Goal: Task Accomplishment & Management: Manage account settings

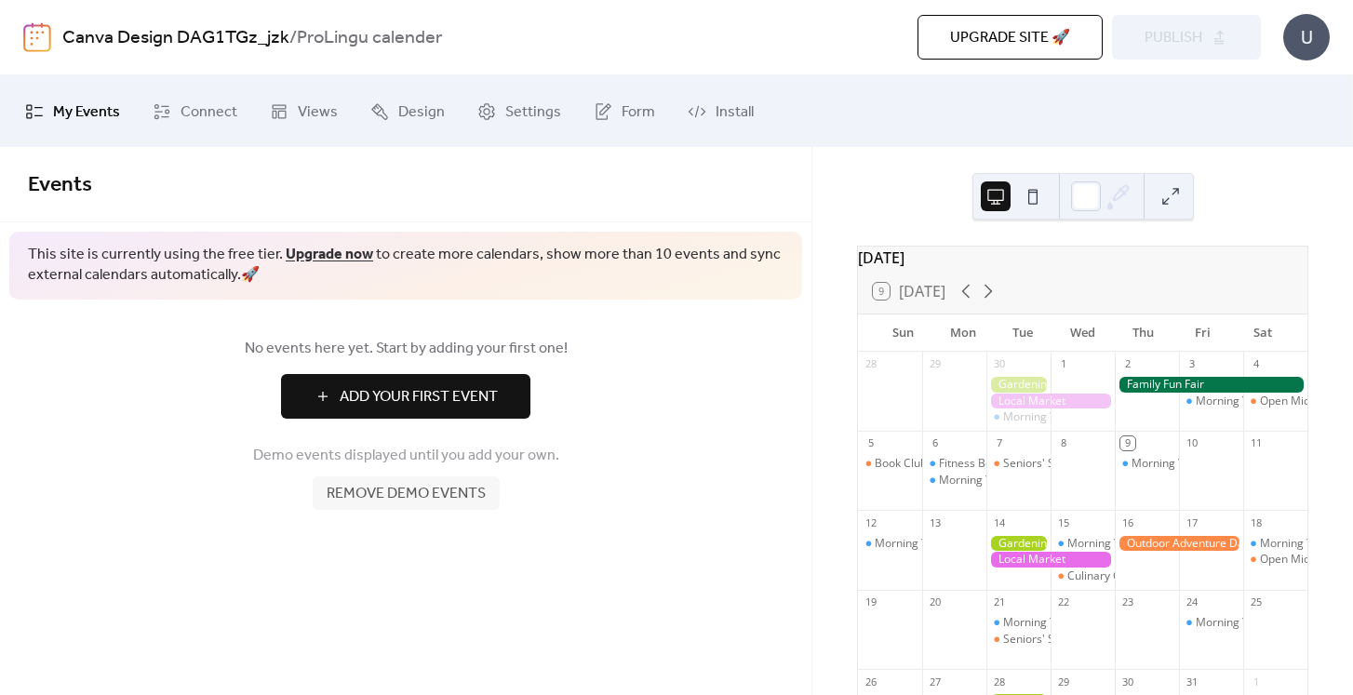
click at [946, 269] on div "[DATE]" at bounding box center [1082, 258] width 449 height 22
click at [927, 268] on div "[DATE]" at bounding box center [1082, 258] width 449 height 22
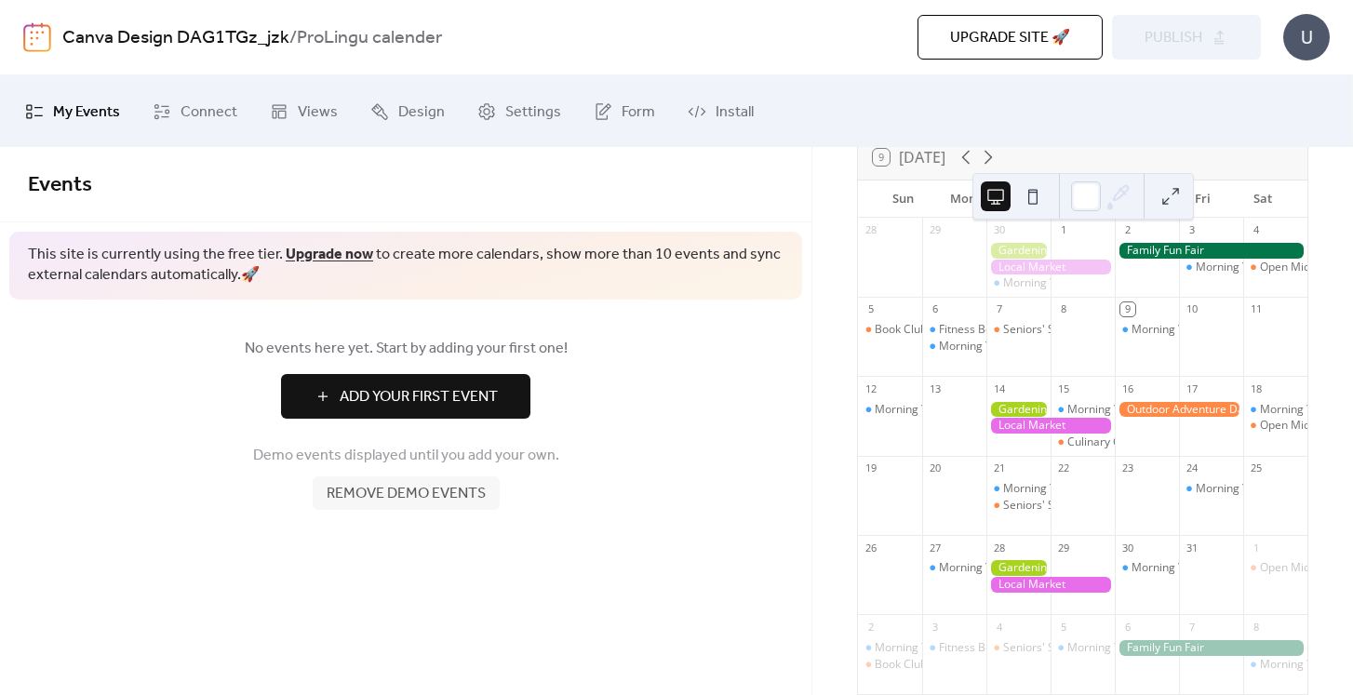
scroll to position [130, 0]
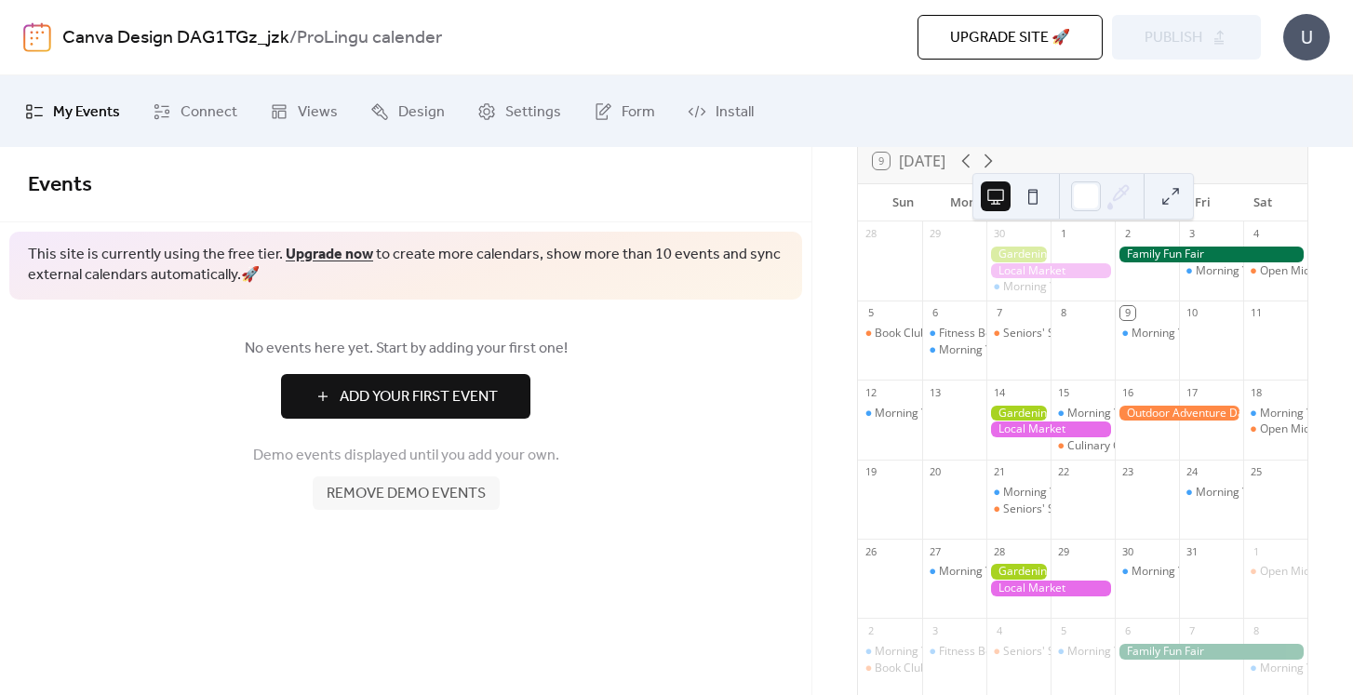
click at [401, 418] on button "Add Your First Event" at bounding box center [405, 396] width 249 height 45
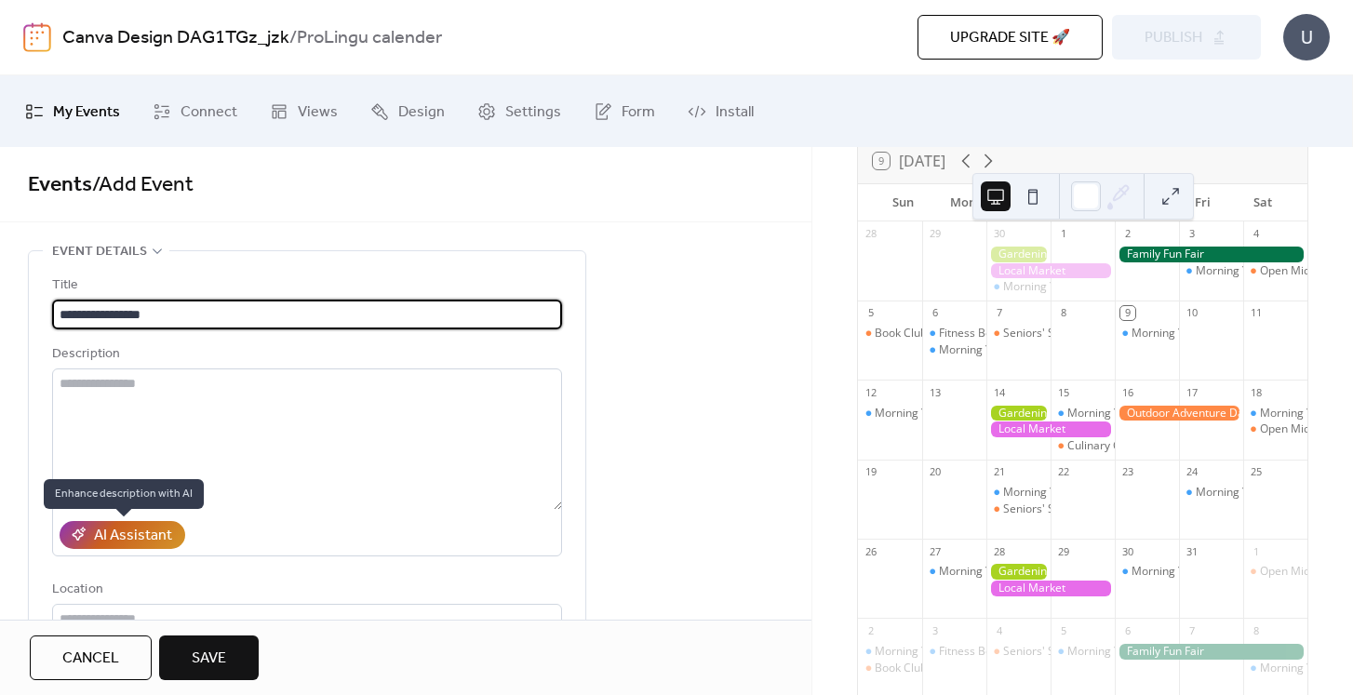
type input "**********"
click at [173, 534] on div "AI Assistant" at bounding box center [122, 536] width 111 height 22
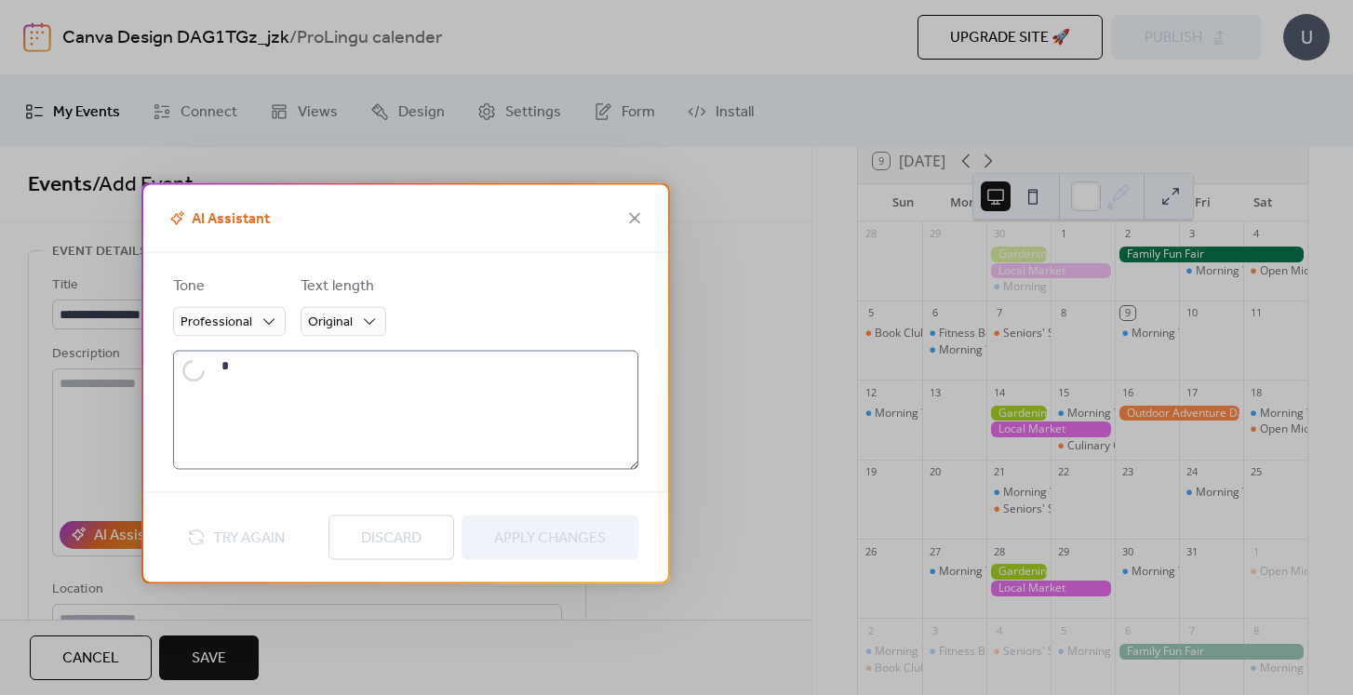
type textarea "**********"
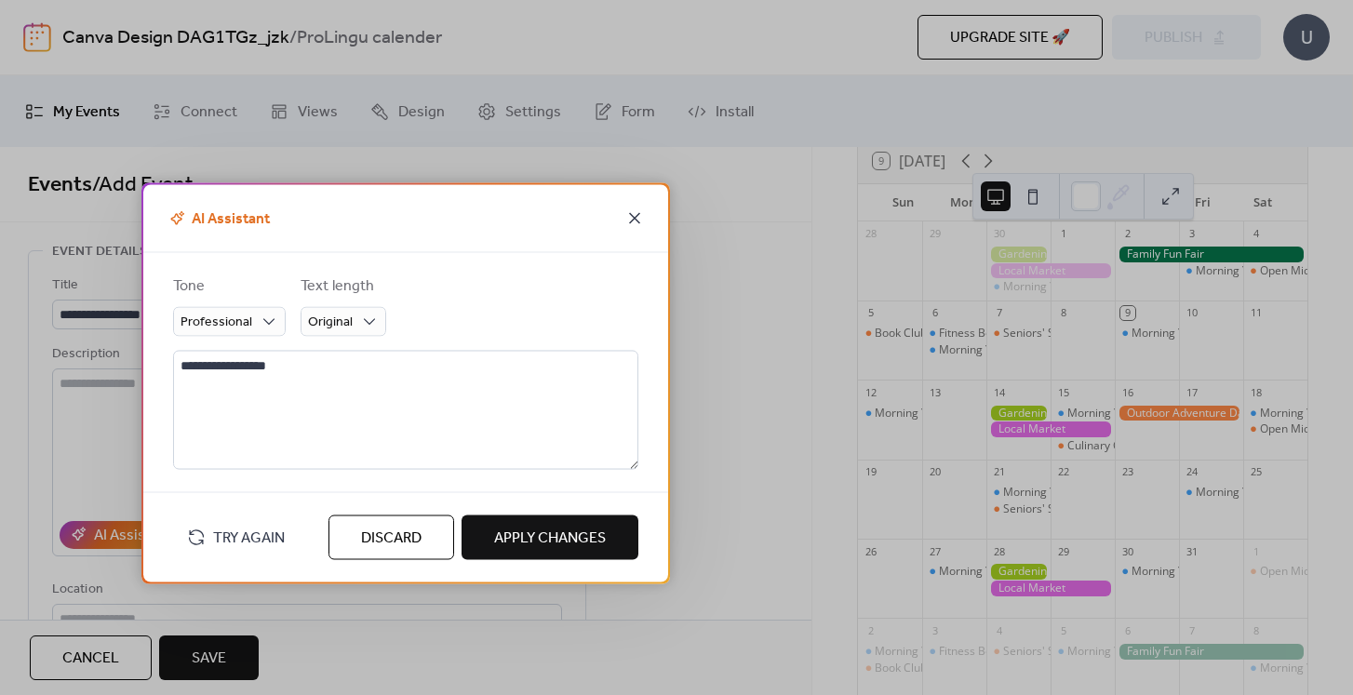
click at [624, 223] on icon at bounding box center [635, 218] width 22 height 22
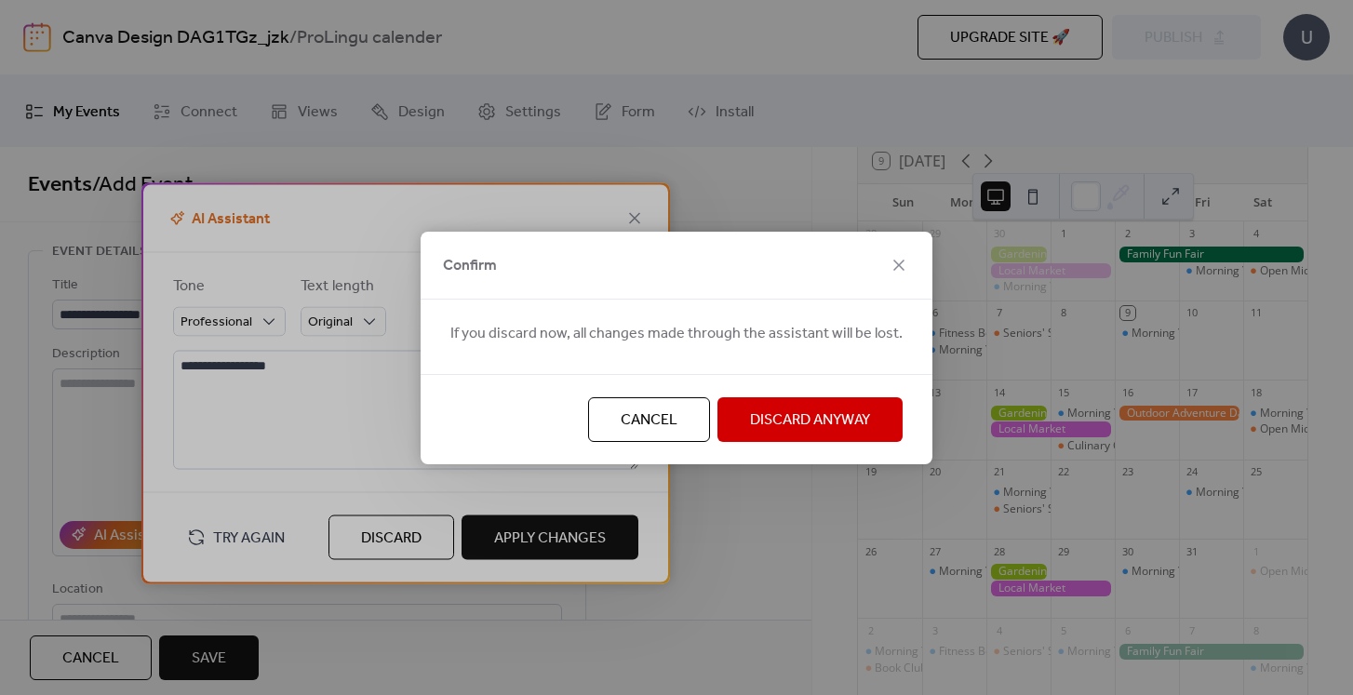
click at [783, 410] on span "Discard Anyway" at bounding box center [810, 420] width 120 height 22
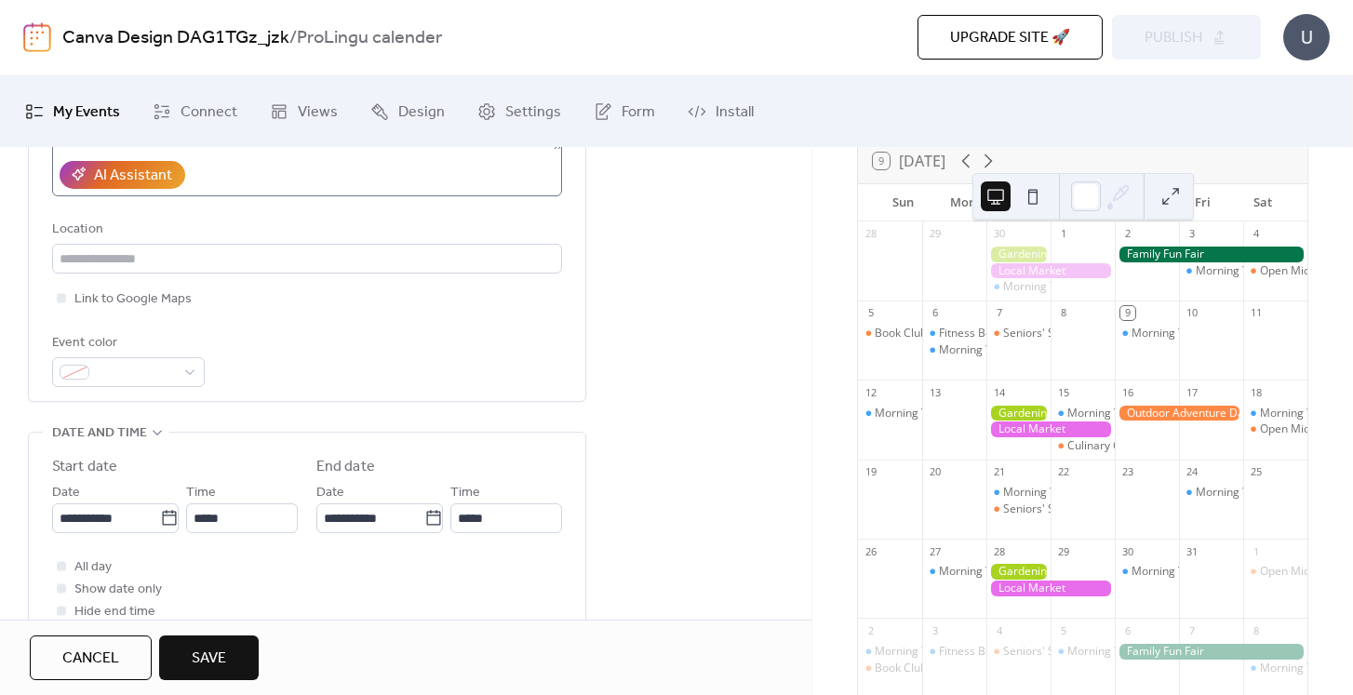
scroll to position [412, 0]
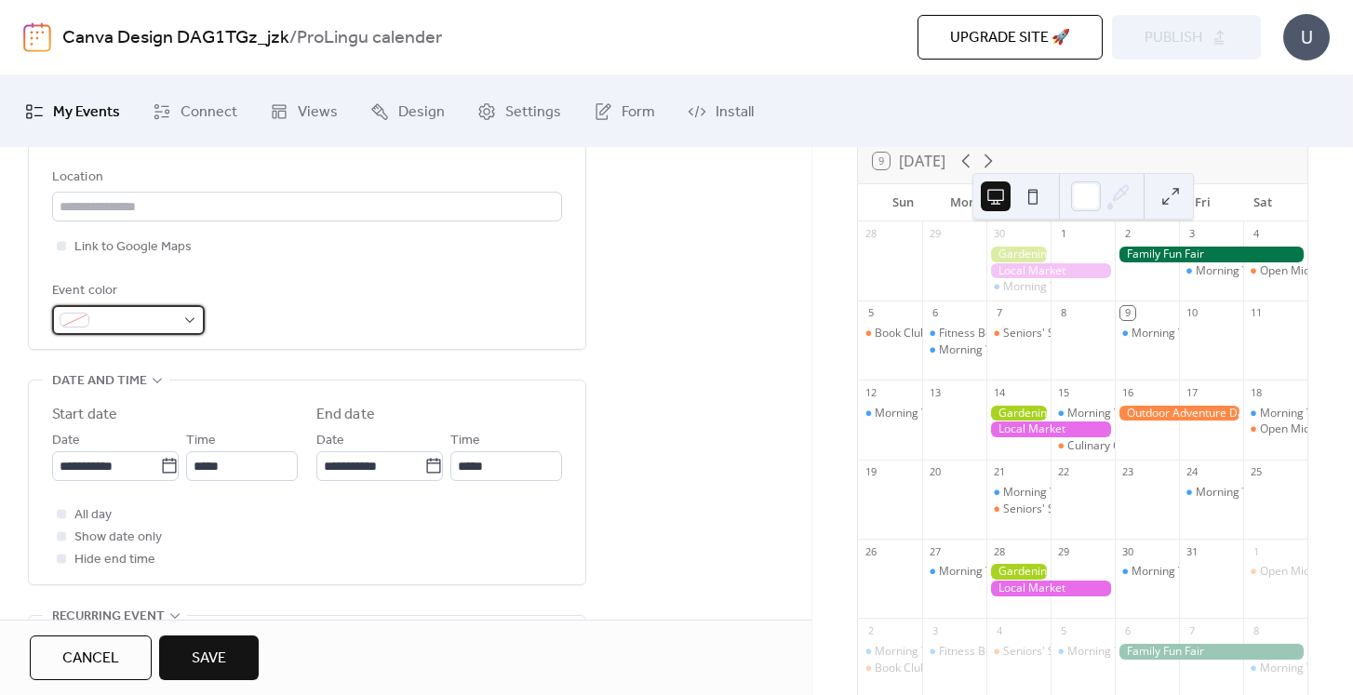
click at [179, 317] on div at bounding box center [128, 320] width 153 height 30
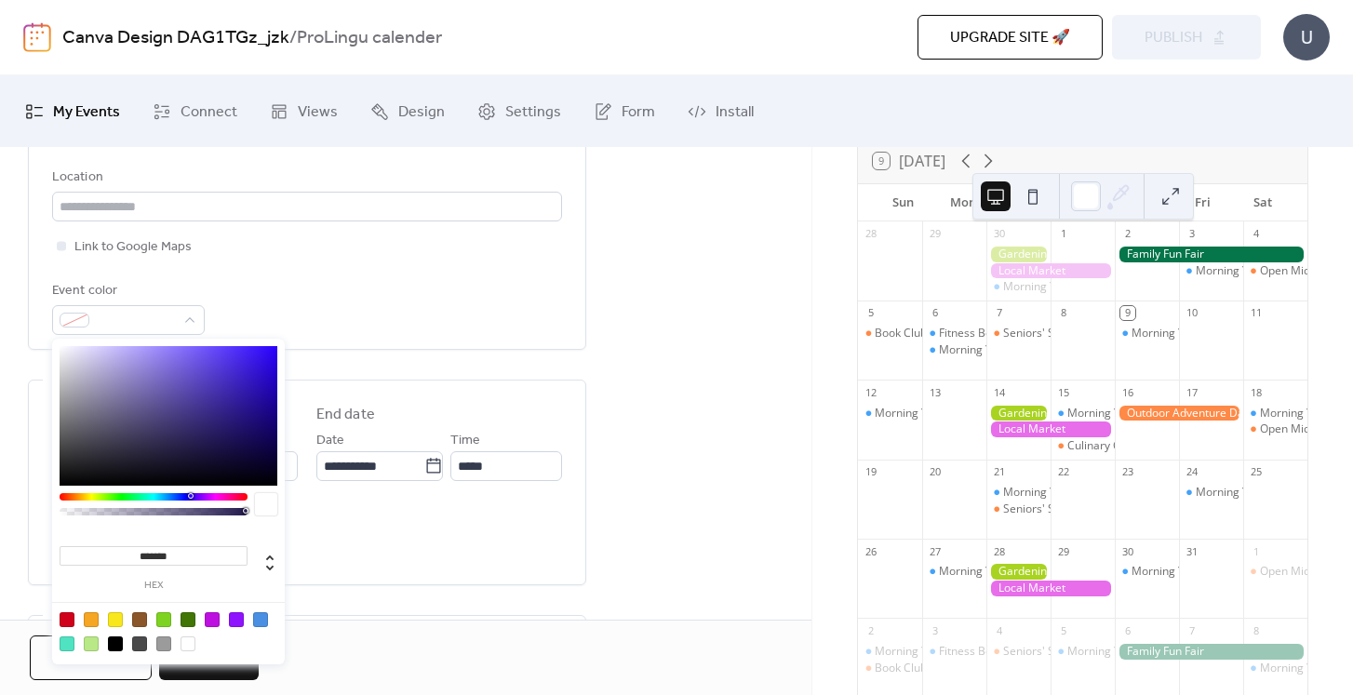
click at [163, 618] on div at bounding box center [163, 619] width 15 height 15
type input "*******"
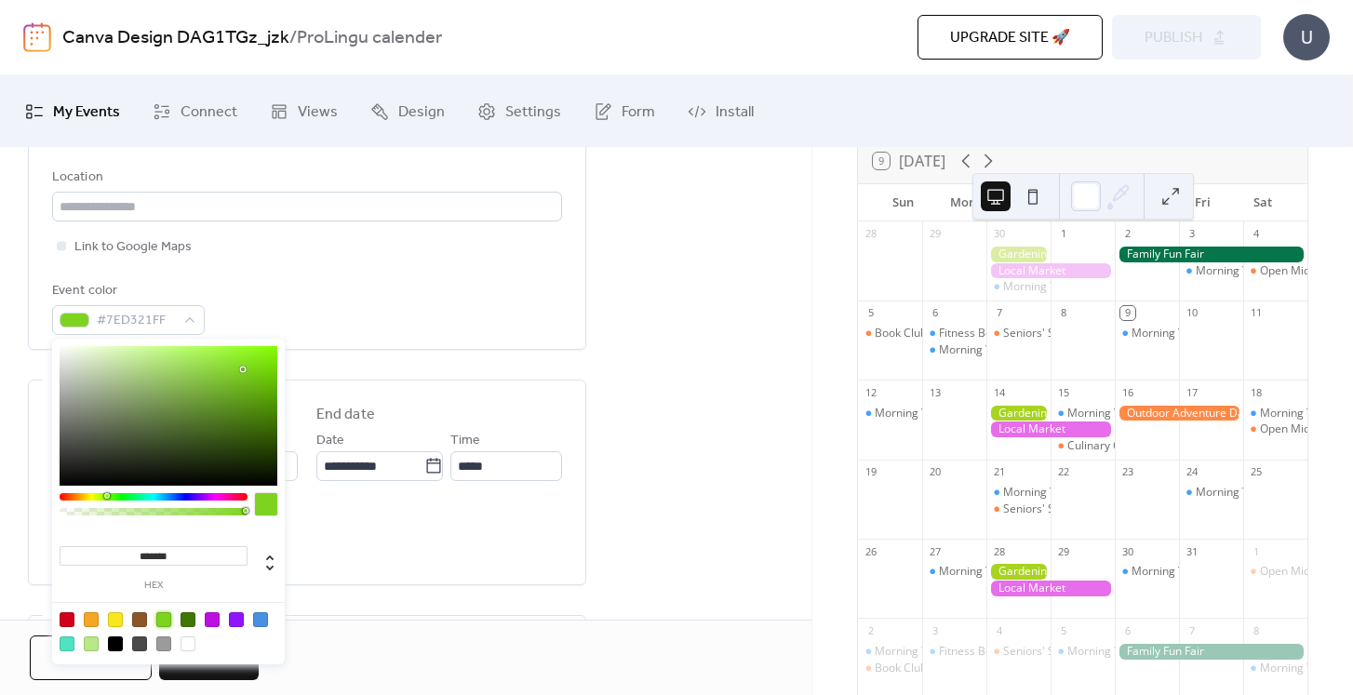
click at [288, 308] on div "Event color #7ED321FF" at bounding box center [307, 307] width 510 height 55
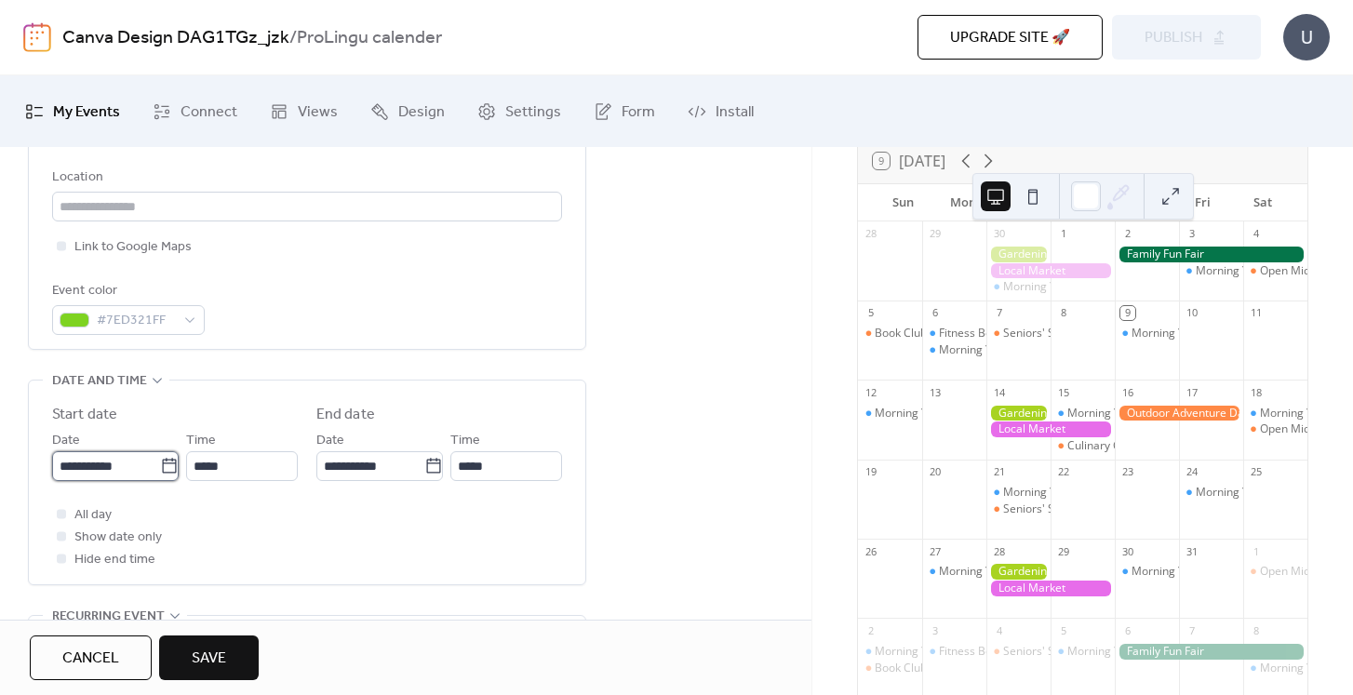
click at [68, 463] on input "**********" at bounding box center [106, 466] width 108 height 30
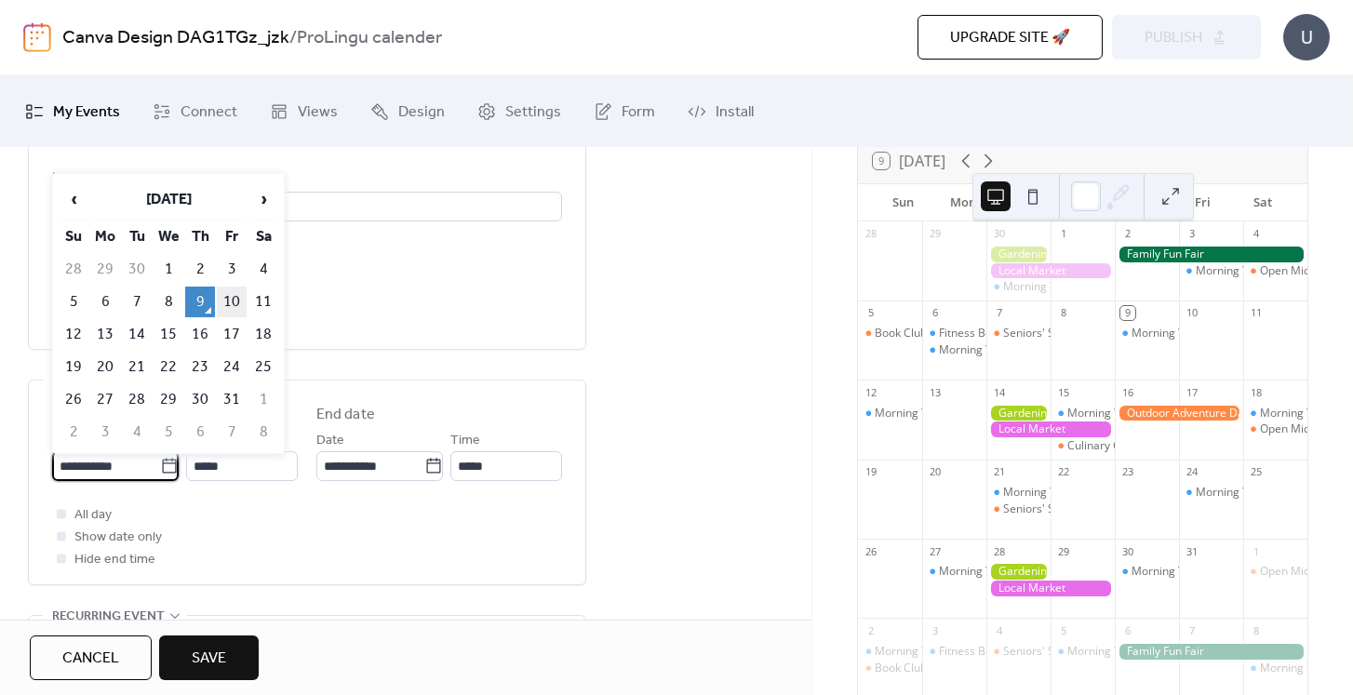
click at [238, 294] on td "10" at bounding box center [232, 302] width 30 height 31
type input "**********"
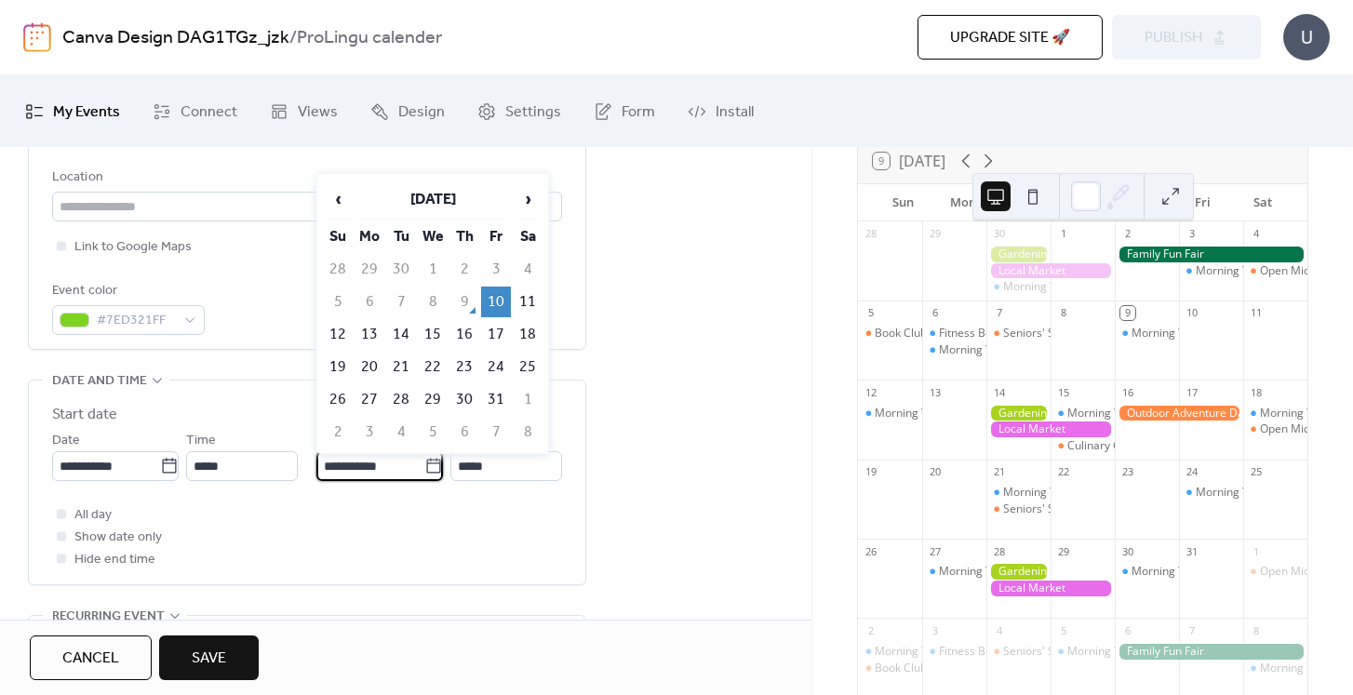
click at [335, 463] on input "**********" at bounding box center [370, 466] width 108 height 30
click at [339, 331] on td "12" at bounding box center [338, 334] width 30 height 31
type input "**********"
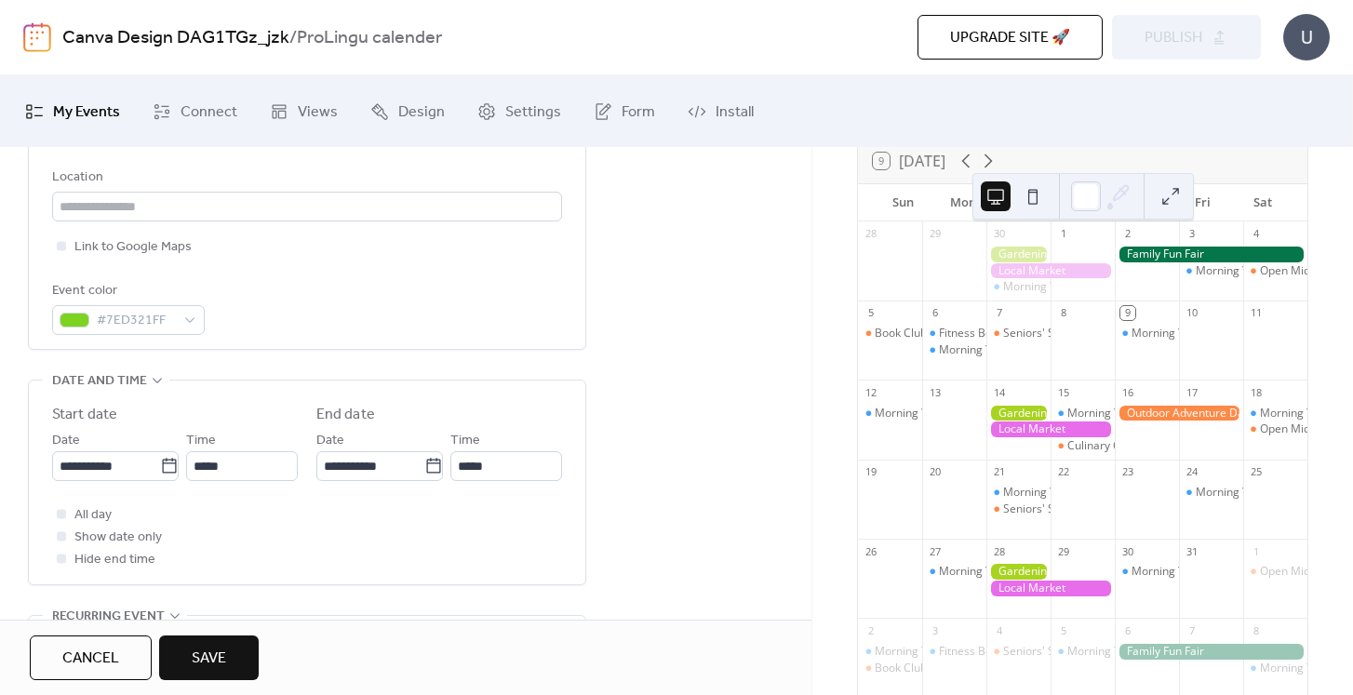
scroll to position [496, 0]
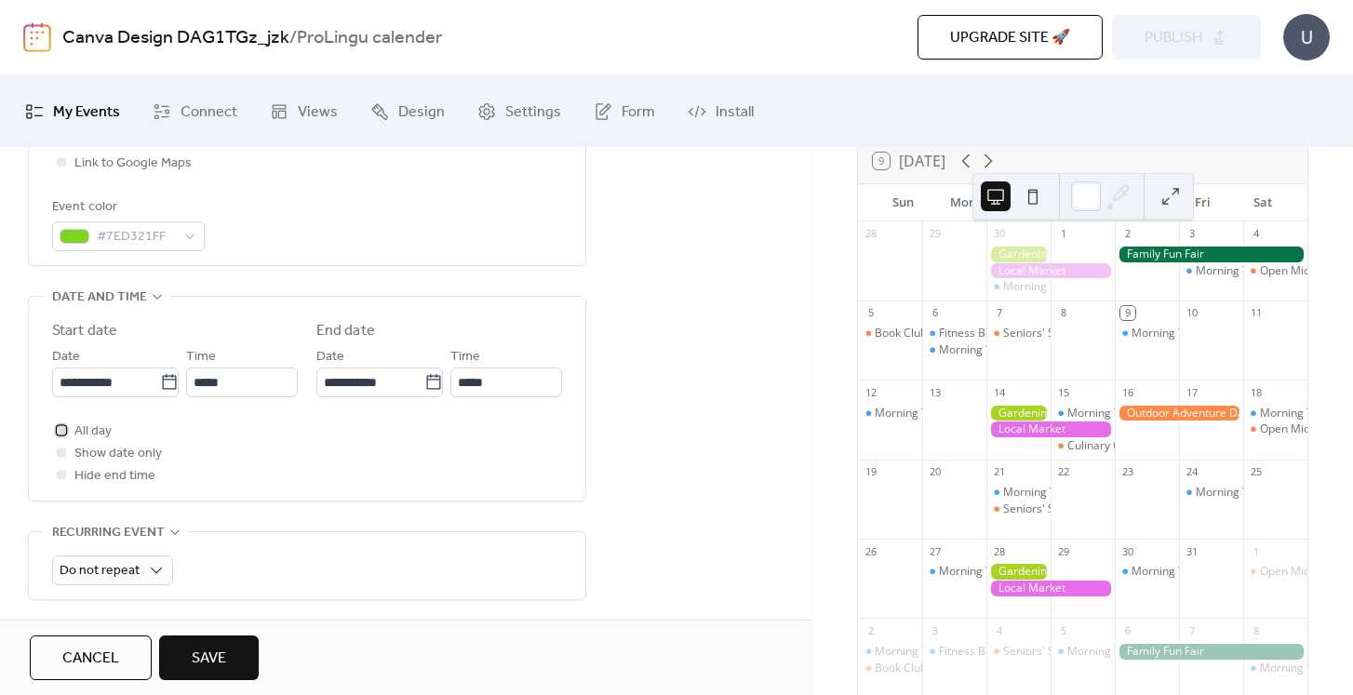
click at [63, 428] on div at bounding box center [61, 429] width 9 height 9
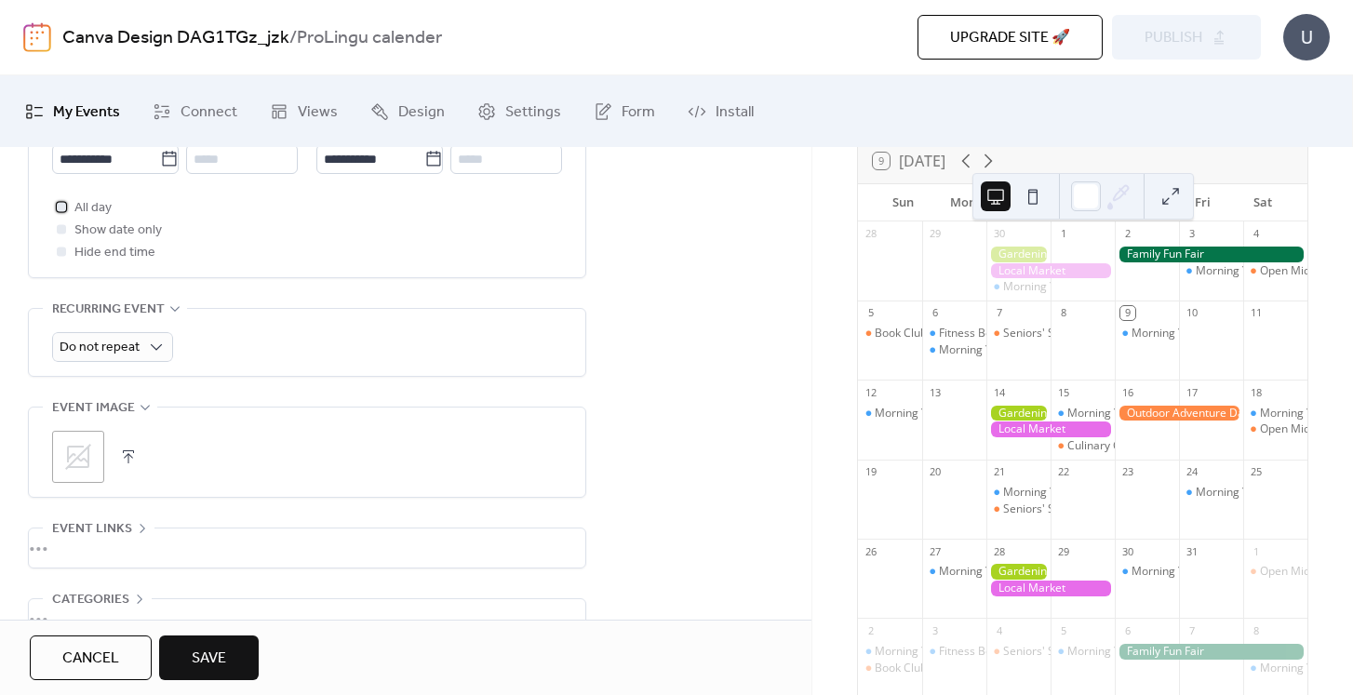
scroll to position [831, 0]
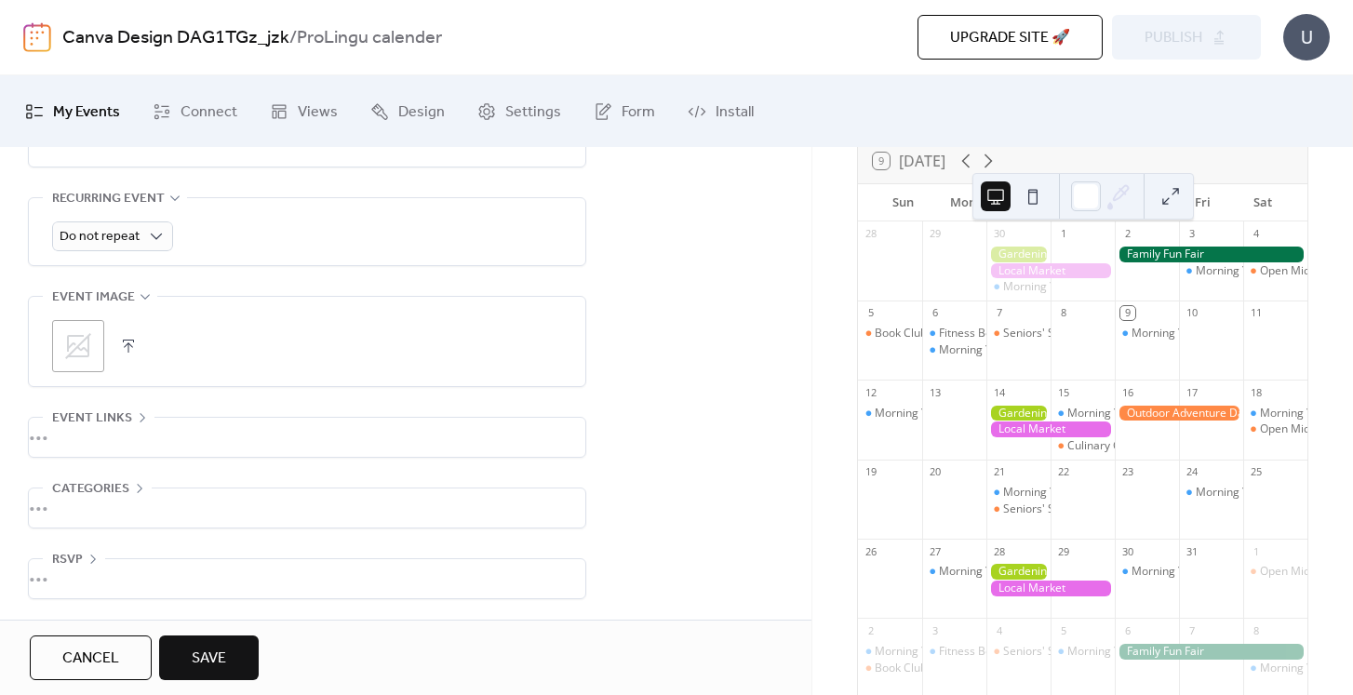
click at [208, 648] on span "Save" at bounding box center [209, 659] width 34 height 22
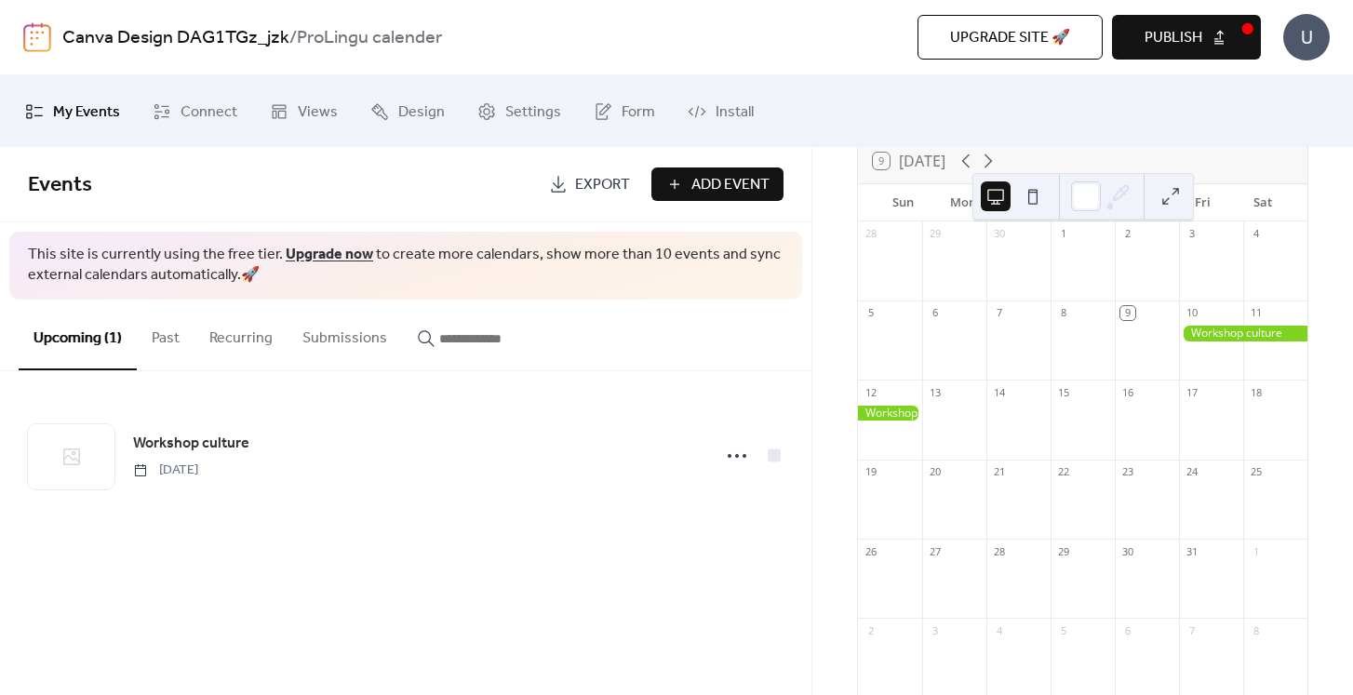
click at [741, 179] on span "Add Event" at bounding box center [730, 185] width 78 height 22
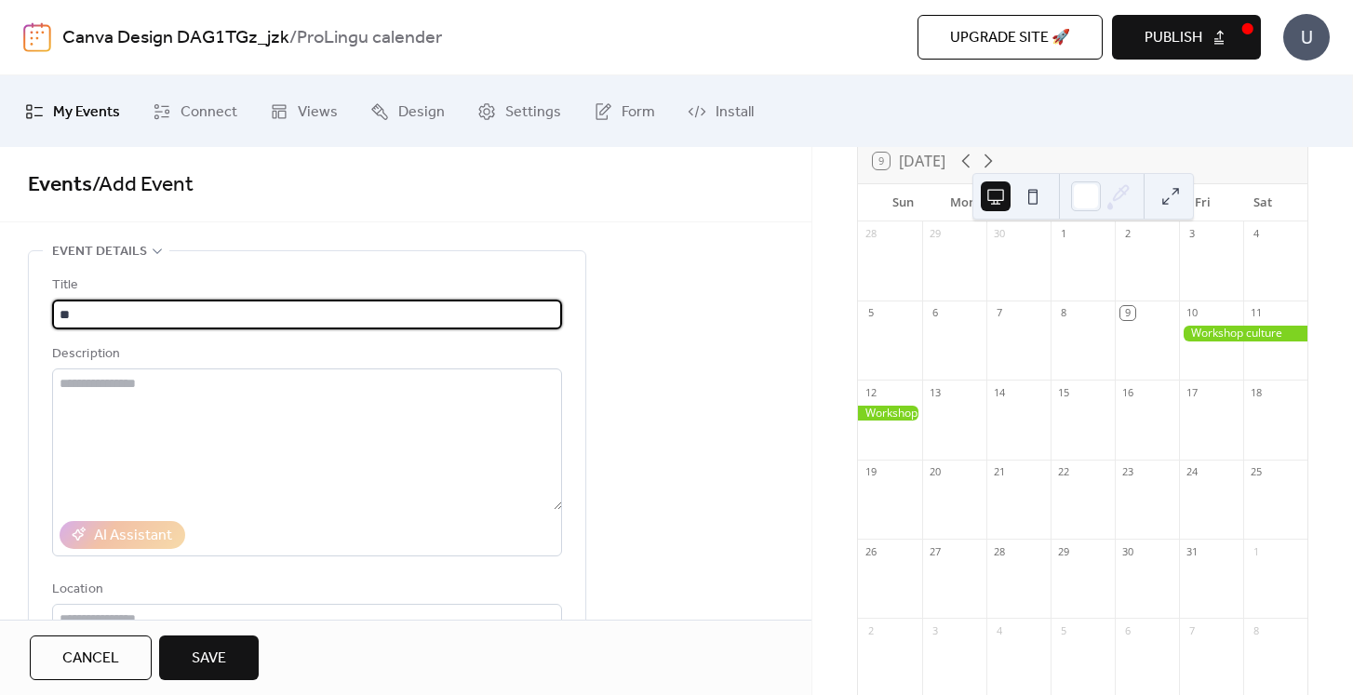
type input "*"
click at [68, 311] on input "**********" at bounding box center [307, 315] width 510 height 30
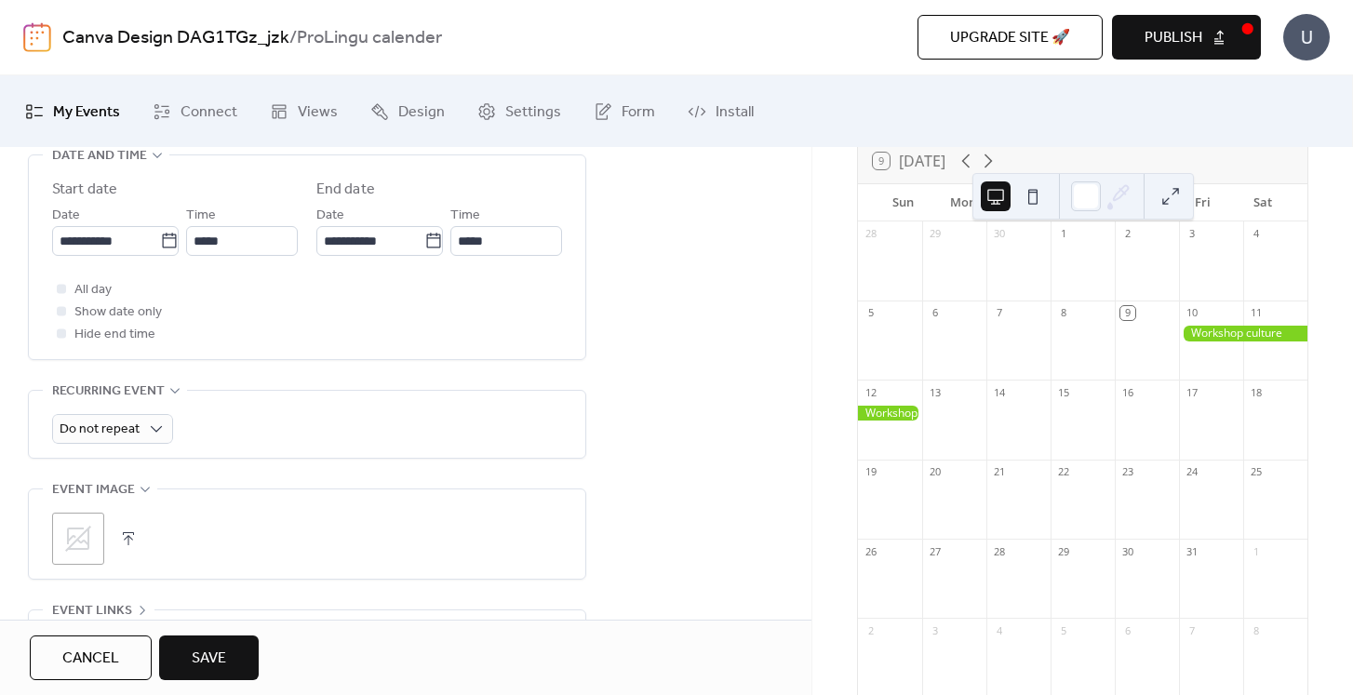
scroll to position [640, 0]
type input "**********"
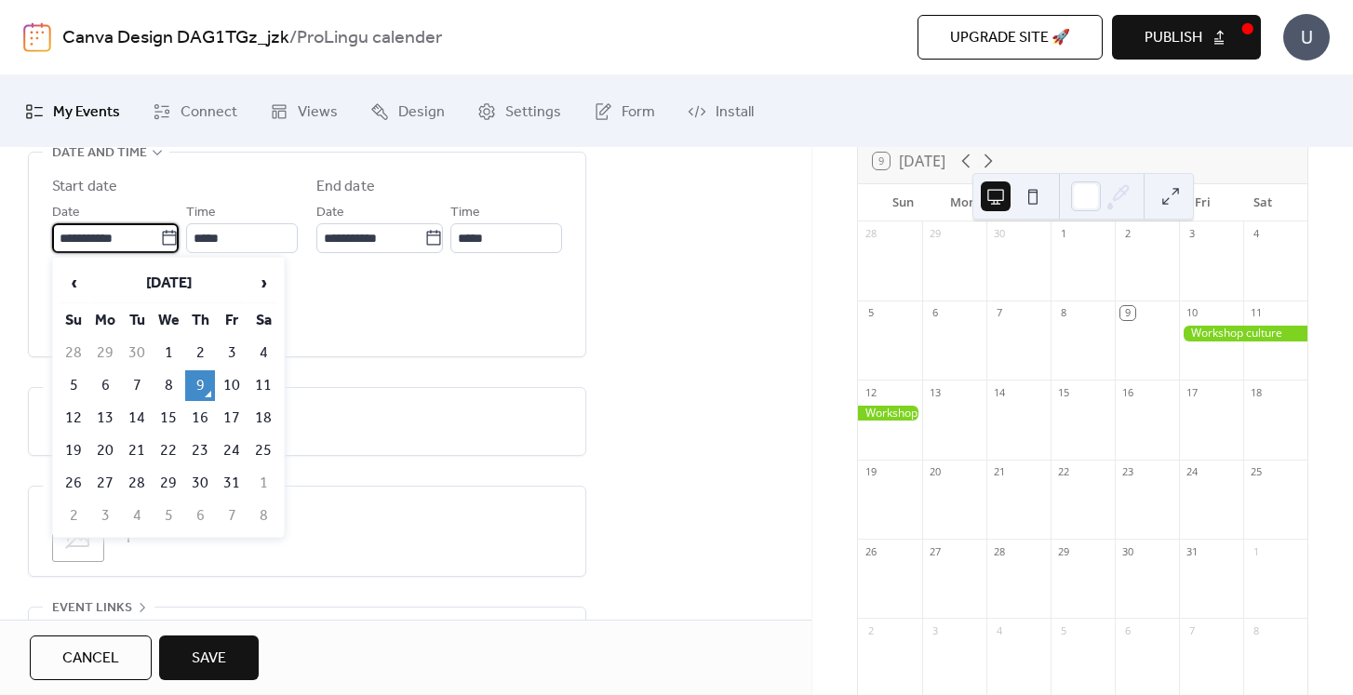
click at [72, 236] on input "**********" at bounding box center [106, 238] width 108 height 30
click at [136, 411] on td "14" at bounding box center [137, 418] width 30 height 31
type input "**********"
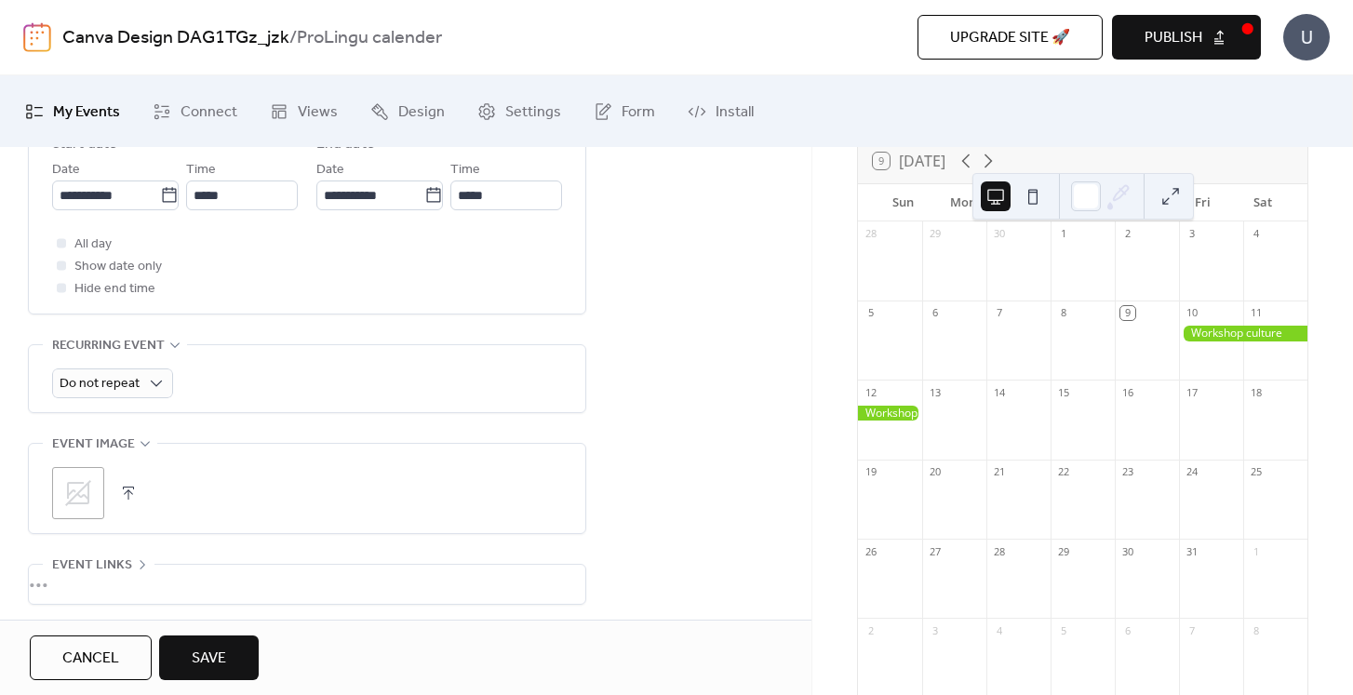
scroll to position [677, 0]
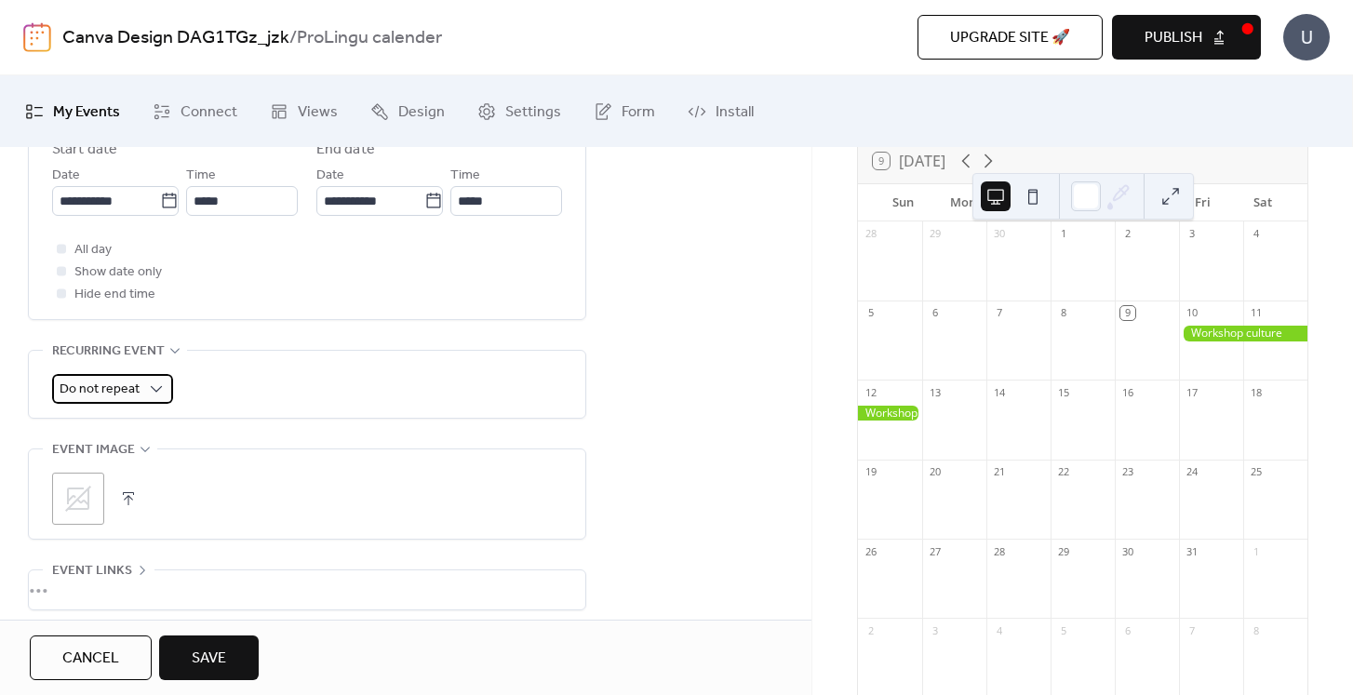
click at [138, 387] on div "Do not repeat" at bounding box center [112, 389] width 121 height 30
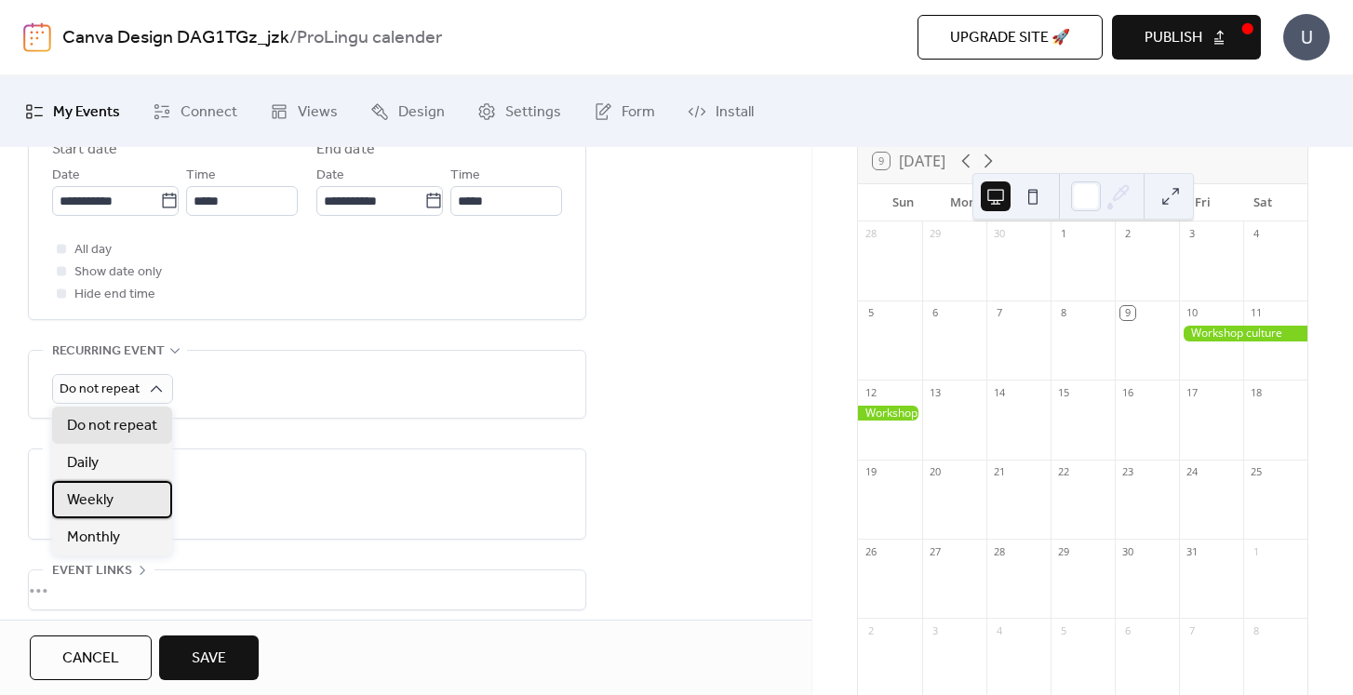
click at [135, 503] on div "Weekly" at bounding box center [112, 499] width 120 height 37
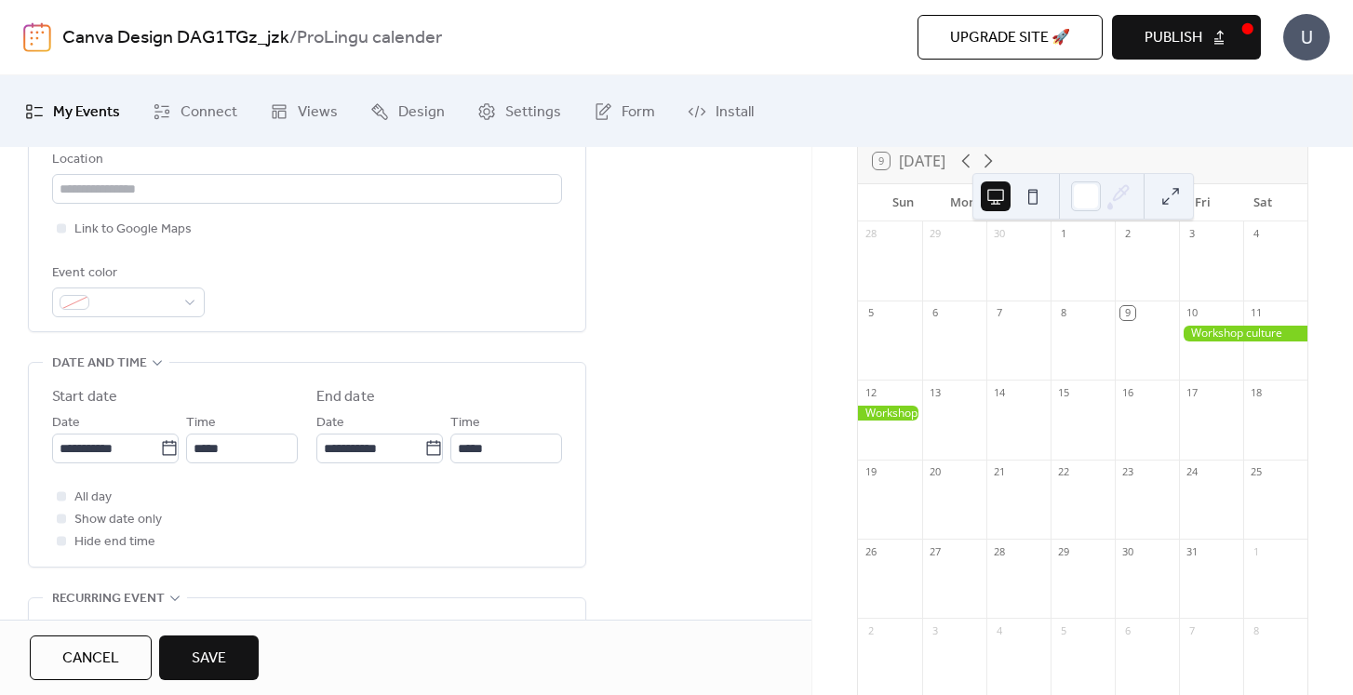
scroll to position [413, 0]
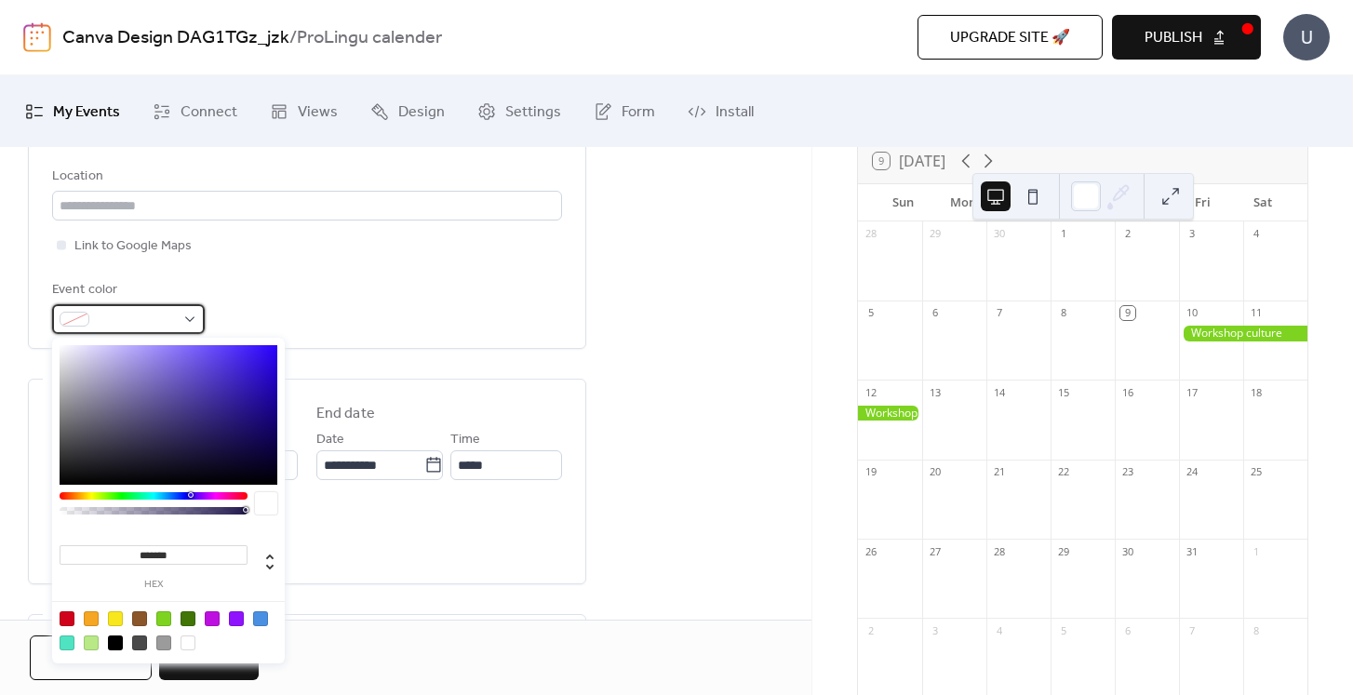
click at [177, 321] on div at bounding box center [128, 319] width 153 height 30
click at [89, 620] on div at bounding box center [91, 618] width 15 height 15
type input "*******"
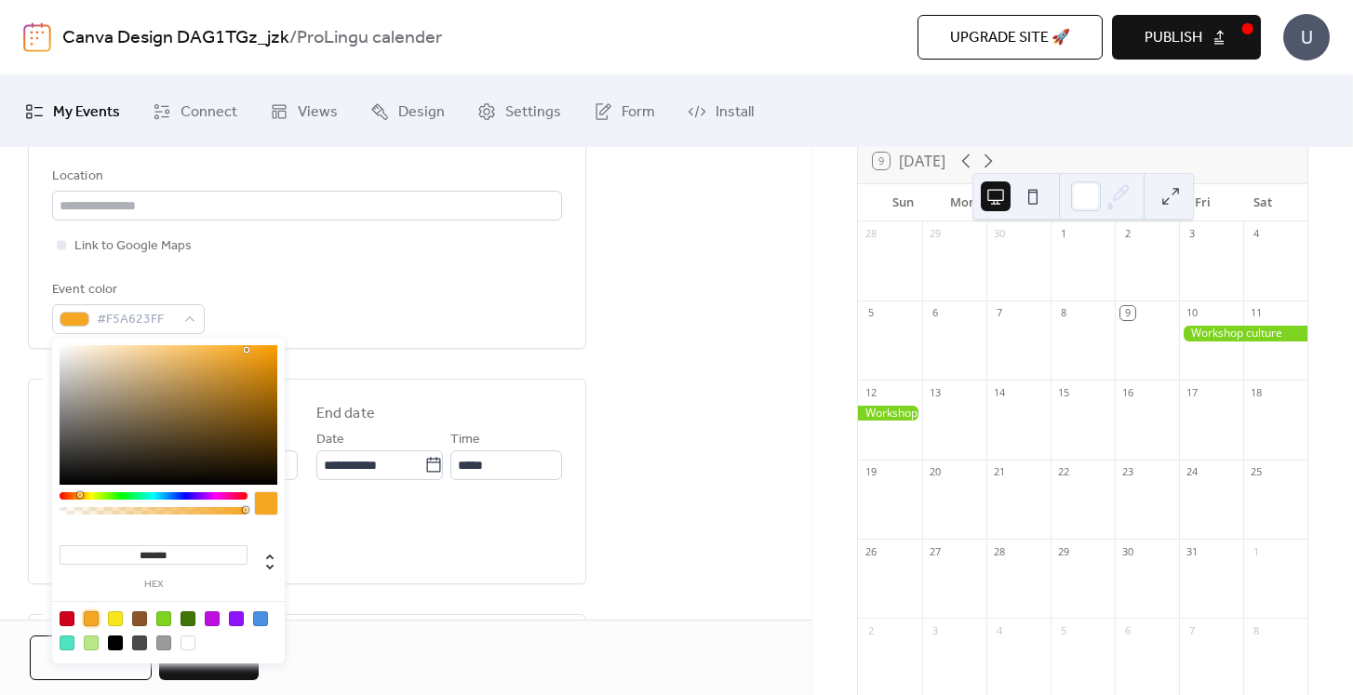
click at [422, 534] on div "All day Show date only Hide end time" at bounding box center [307, 536] width 510 height 67
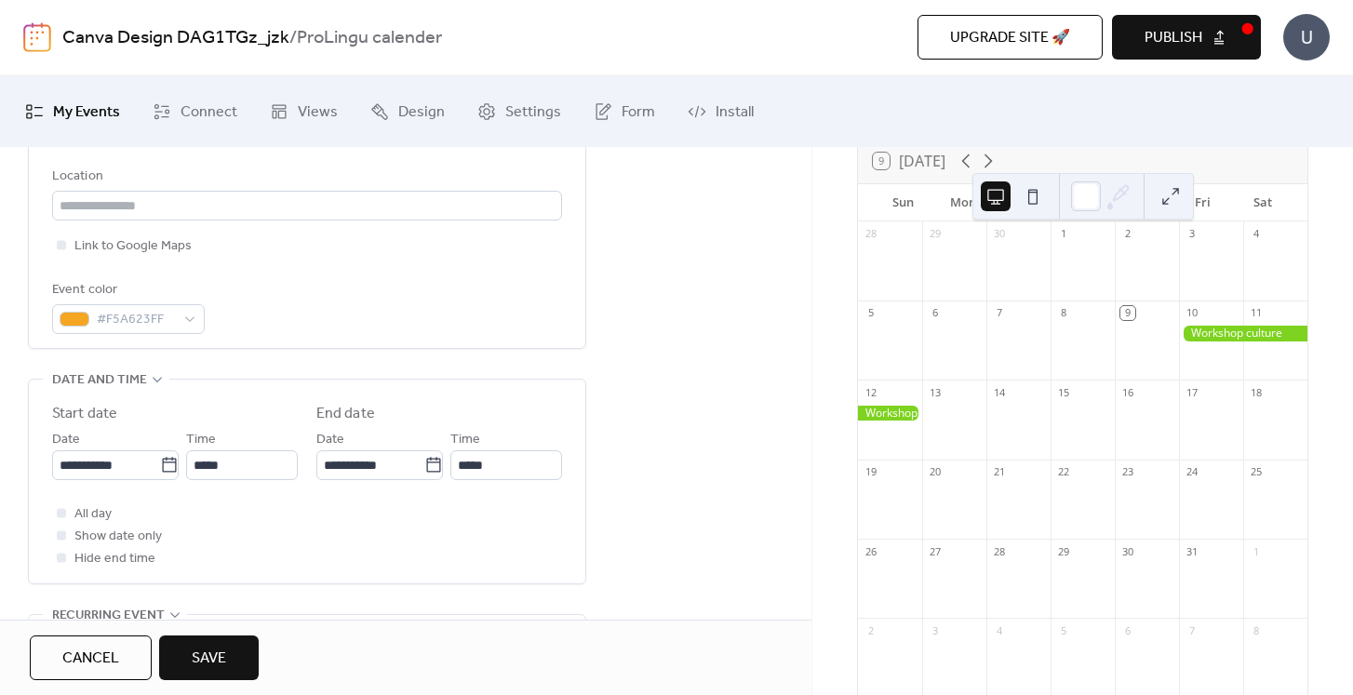
click at [225, 664] on span "Save" at bounding box center [209, 659] width 34 height 22
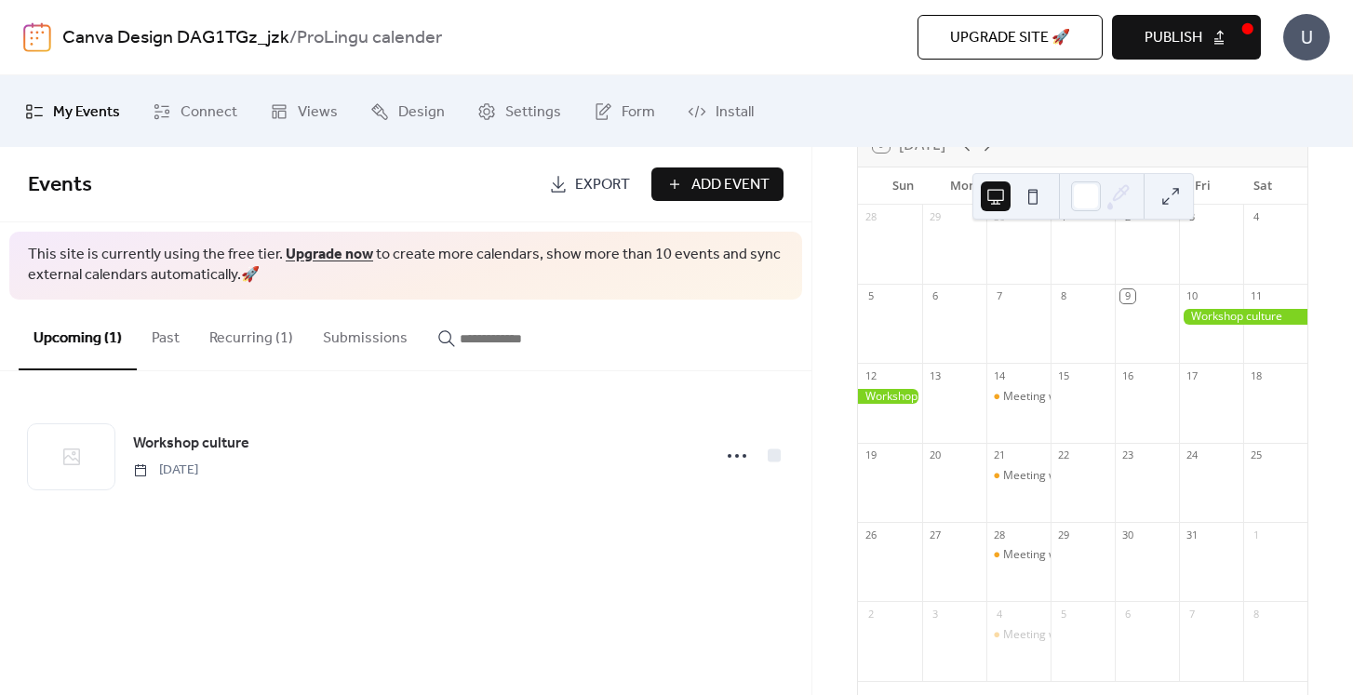
scroll to position [136, 0]
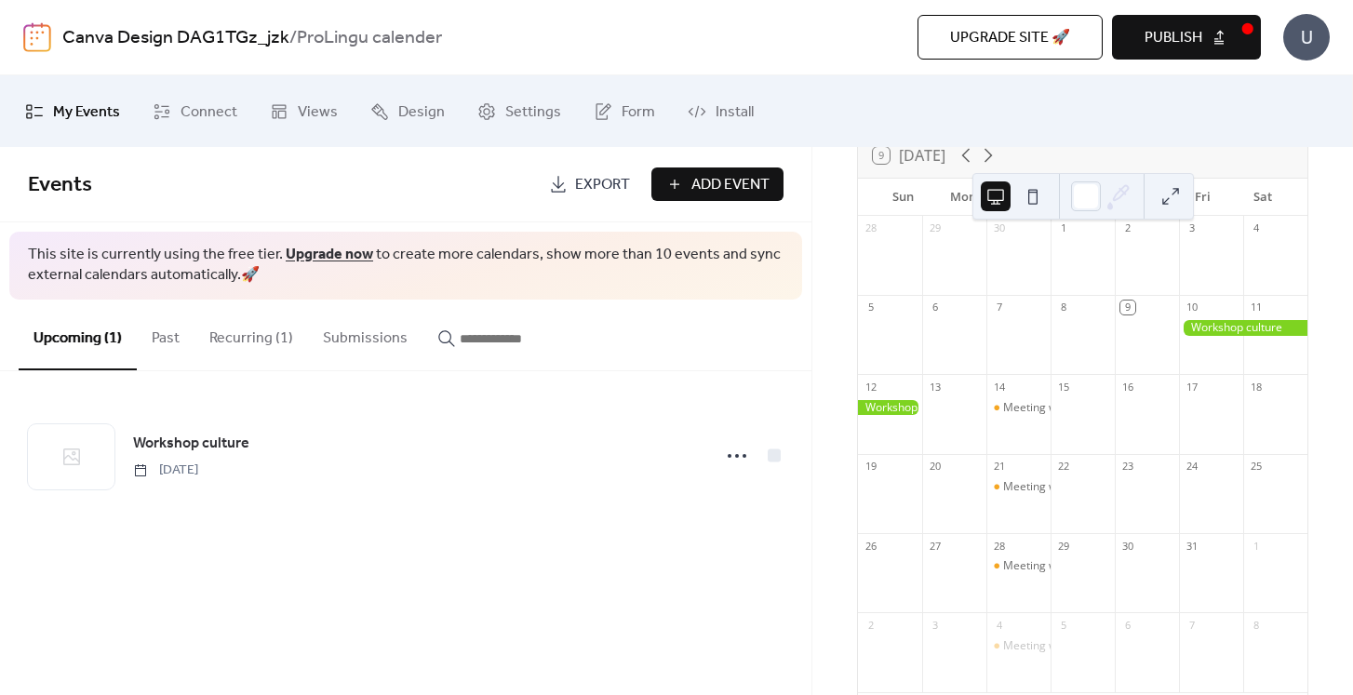
click at [739, 185] on span "Add Event" at bounding box center [730, 185] width 78 height 22
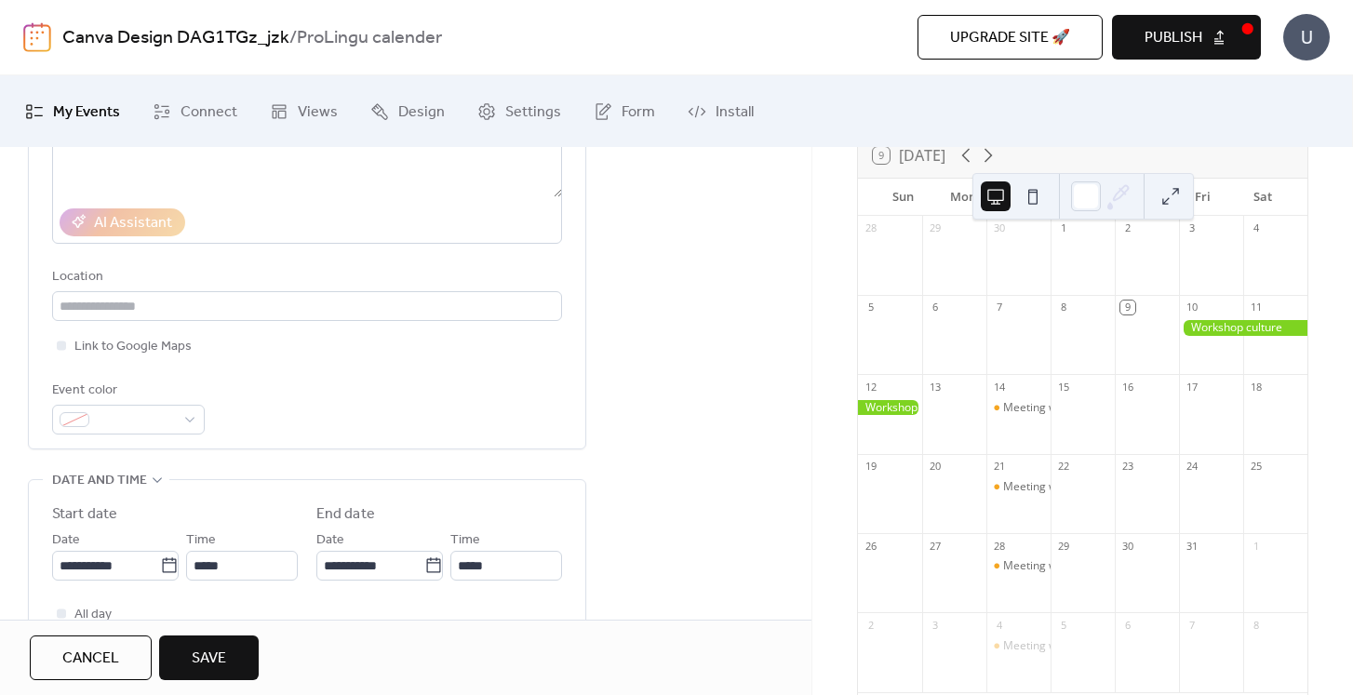
scroll to position [315, 0]
type input "**********"
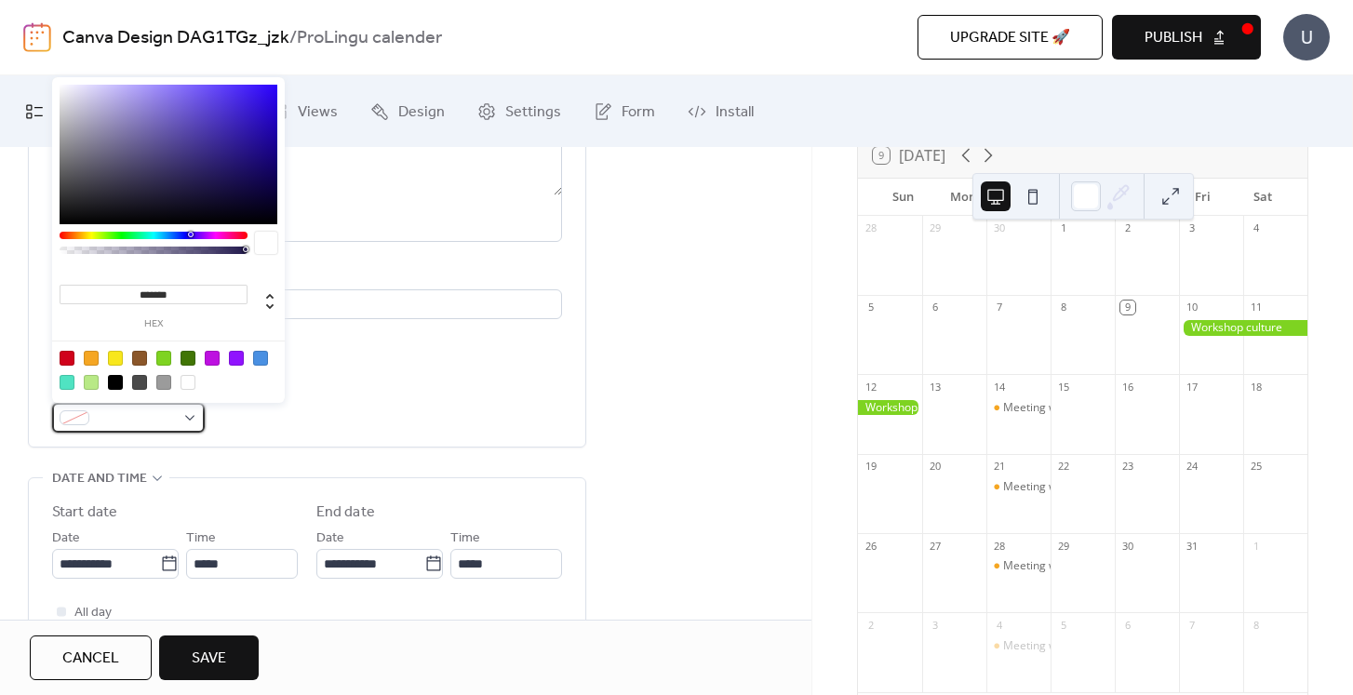
click at [192, 416] on div at bounding box center [128, 418] width 153 height 30
click at [258, 356] on div at bounding box center [260, 358] width 15 height 15
type input "*******"
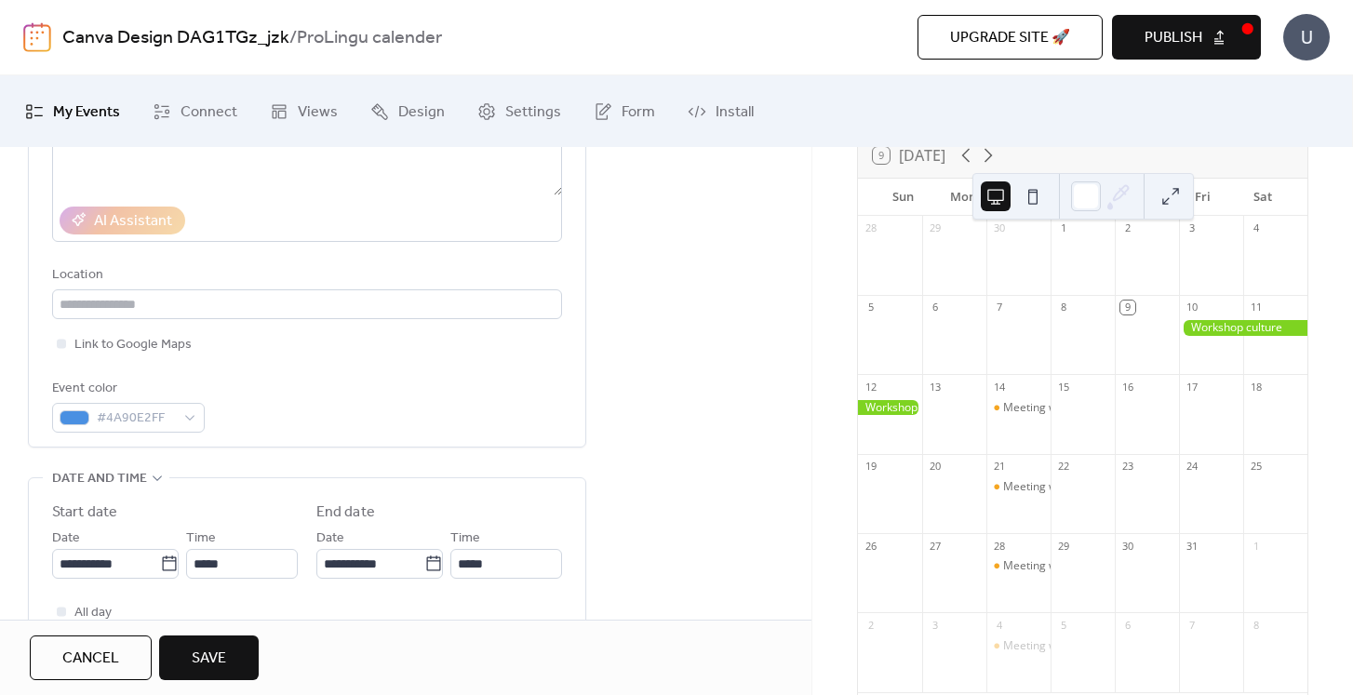
click at [362, 374] on div "**********" at bounding box center [307, 196] width 510 height 473
click at [116, 560] on input "**********" at bounding box center [106, 564] width 108 height 30
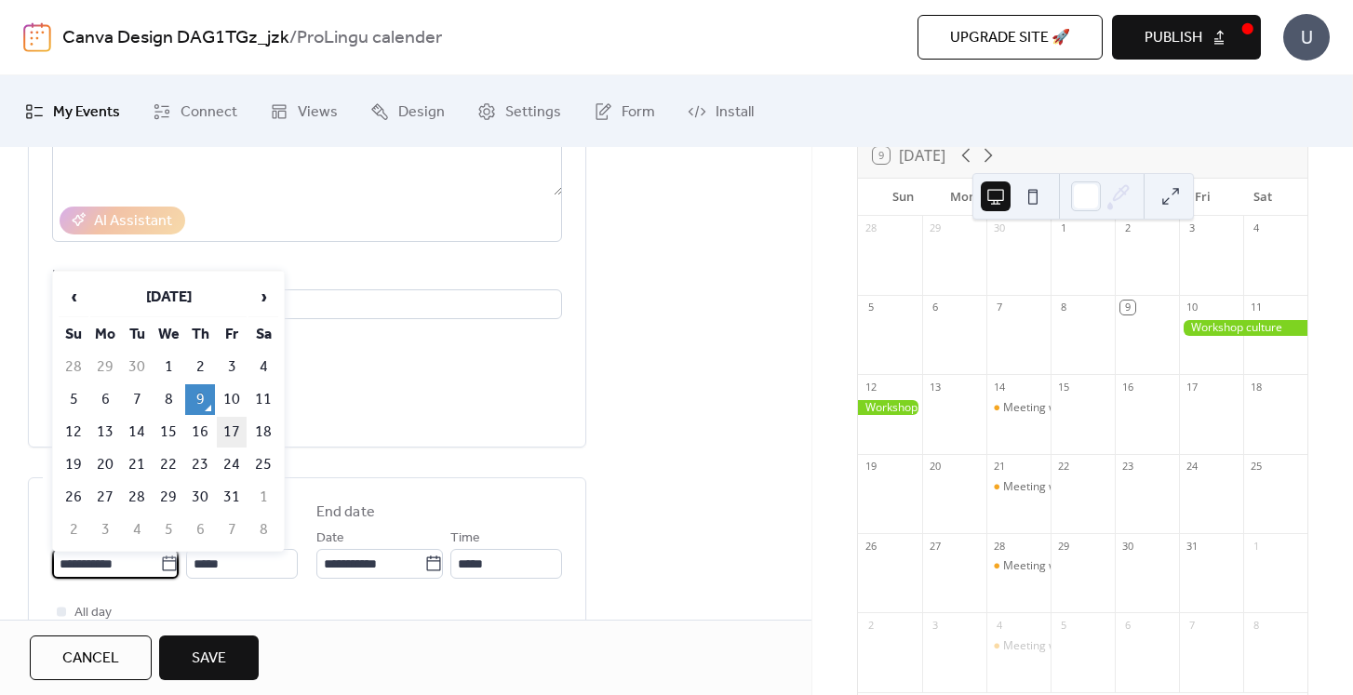
click at [238, 428] on td "17" at bounding box center [232, 432] width 30 height 31
type input "**********"
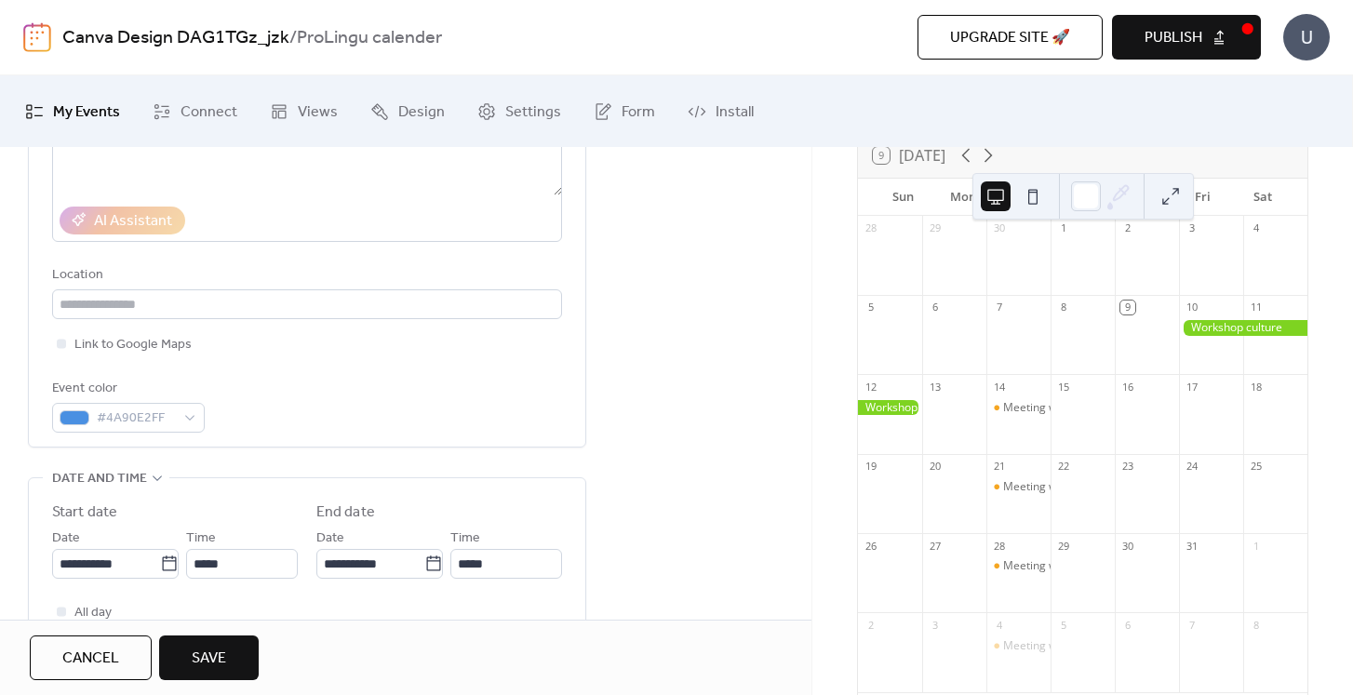
click at [149, 582] on div "**********" at bounding box center [307, 585] width 510 height 167
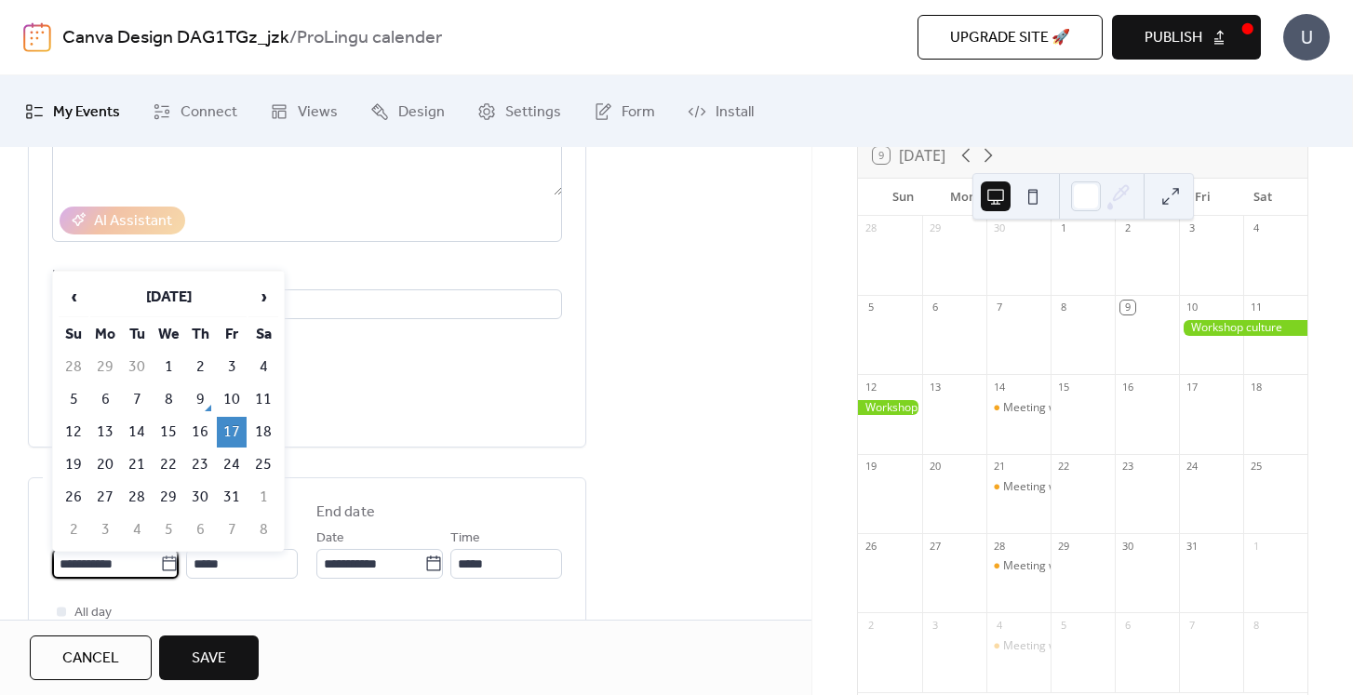
click at [137, 569] on input "**********" at bounding box center [106, 564] width 108 height 30
click at [76, 452] on td "19" at bounding box center [74, 464] width 30 height 31
type input "**********"
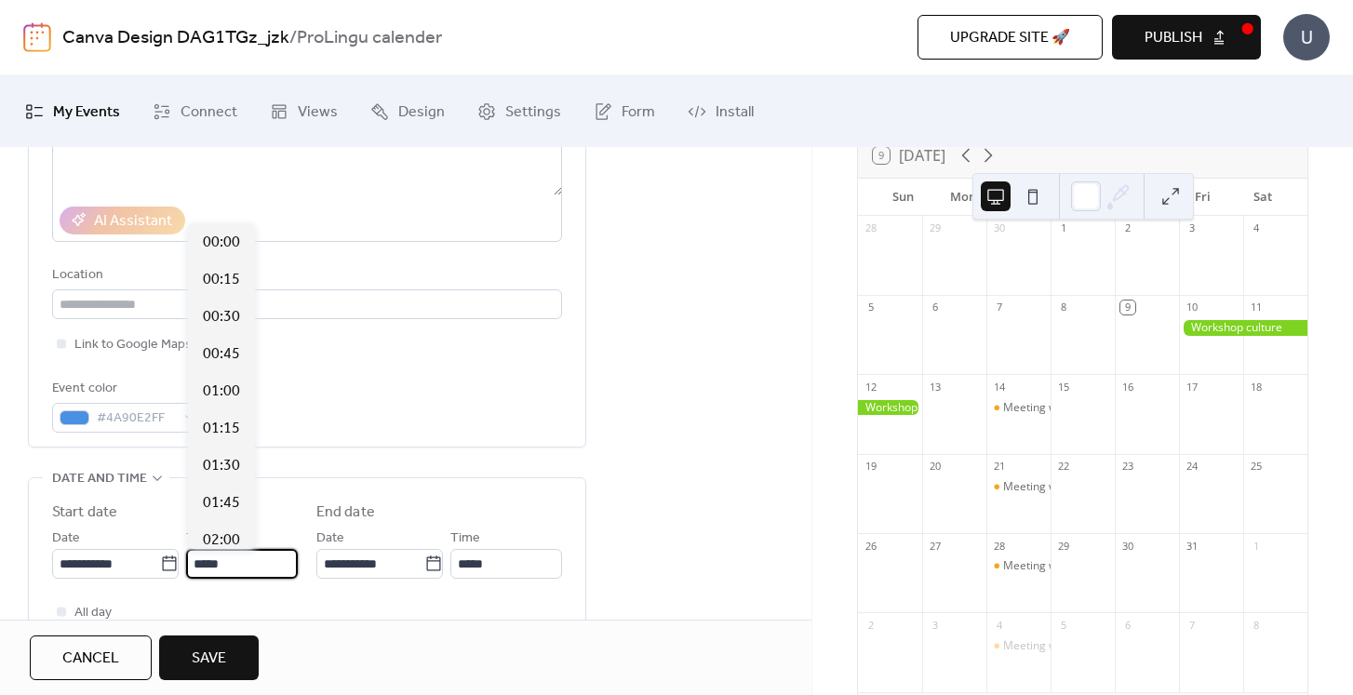
click at [259, 562] on input "*****" at bounding box center [242, 564] width 112 height 30
click at [224, 401] on span "18:15" at bounding box center [221, 404] width 37 height 22
type input "*****"
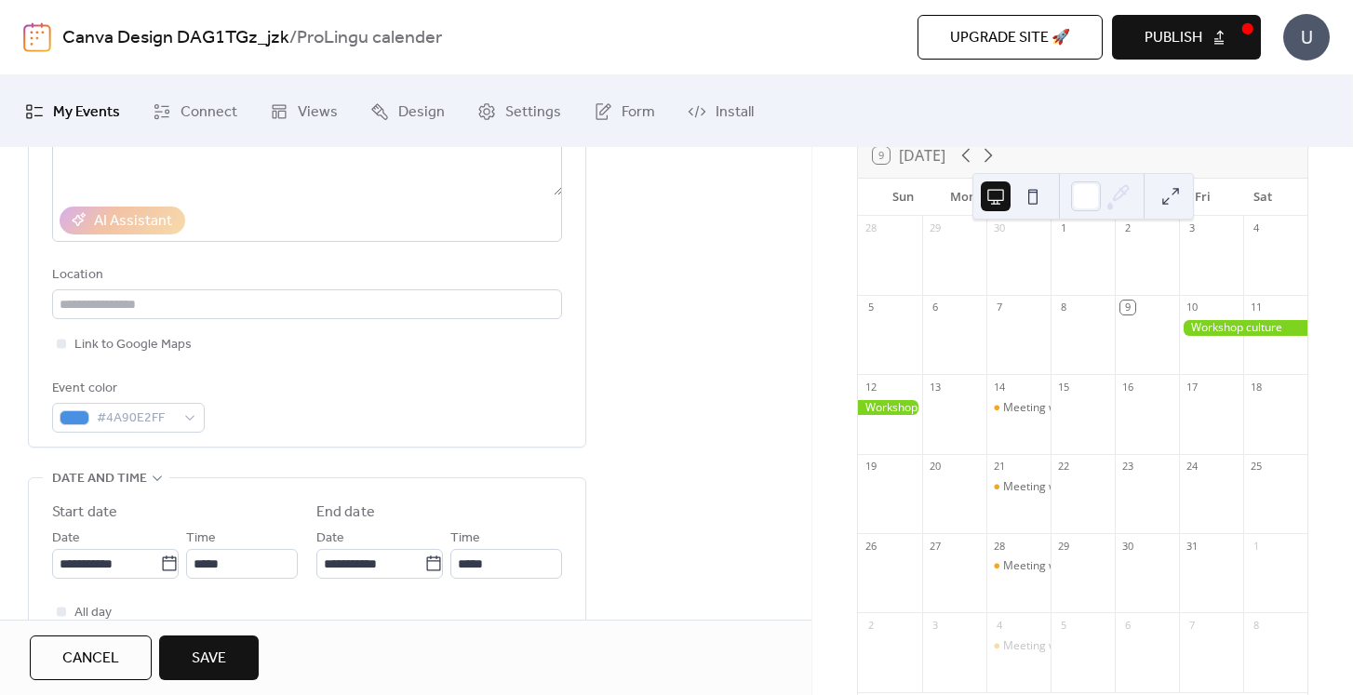
click at [202, 667] on span "Save" at bounding box center [209, 659] width 34 height 22
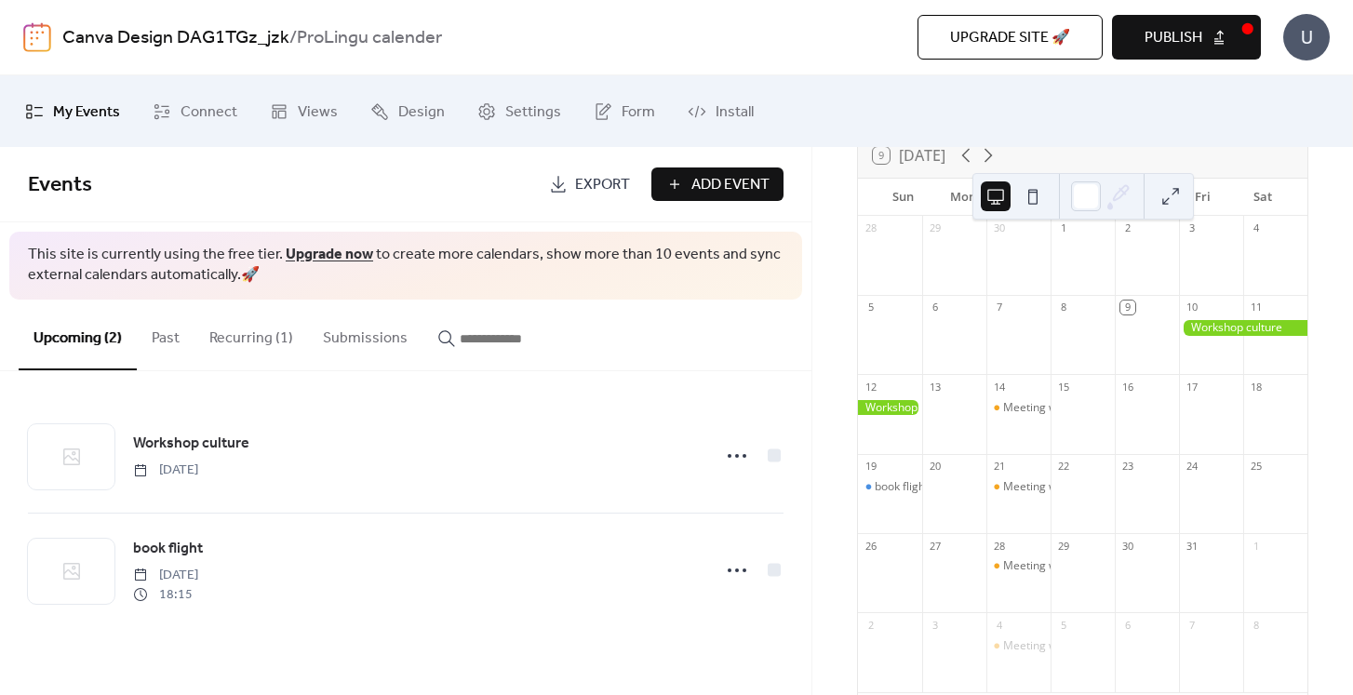
click at [1162, 192] on button at bounding box center [1171, 196] width 30 height 30
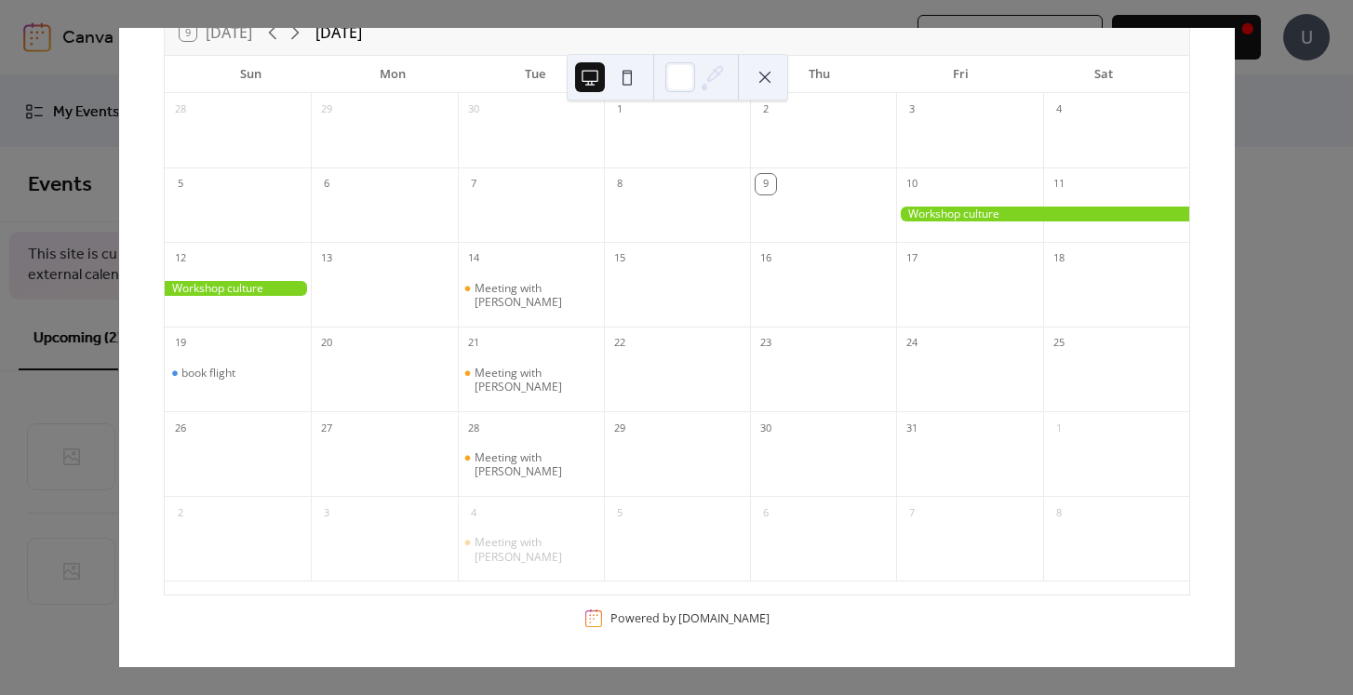
scroll to position [75, 0]
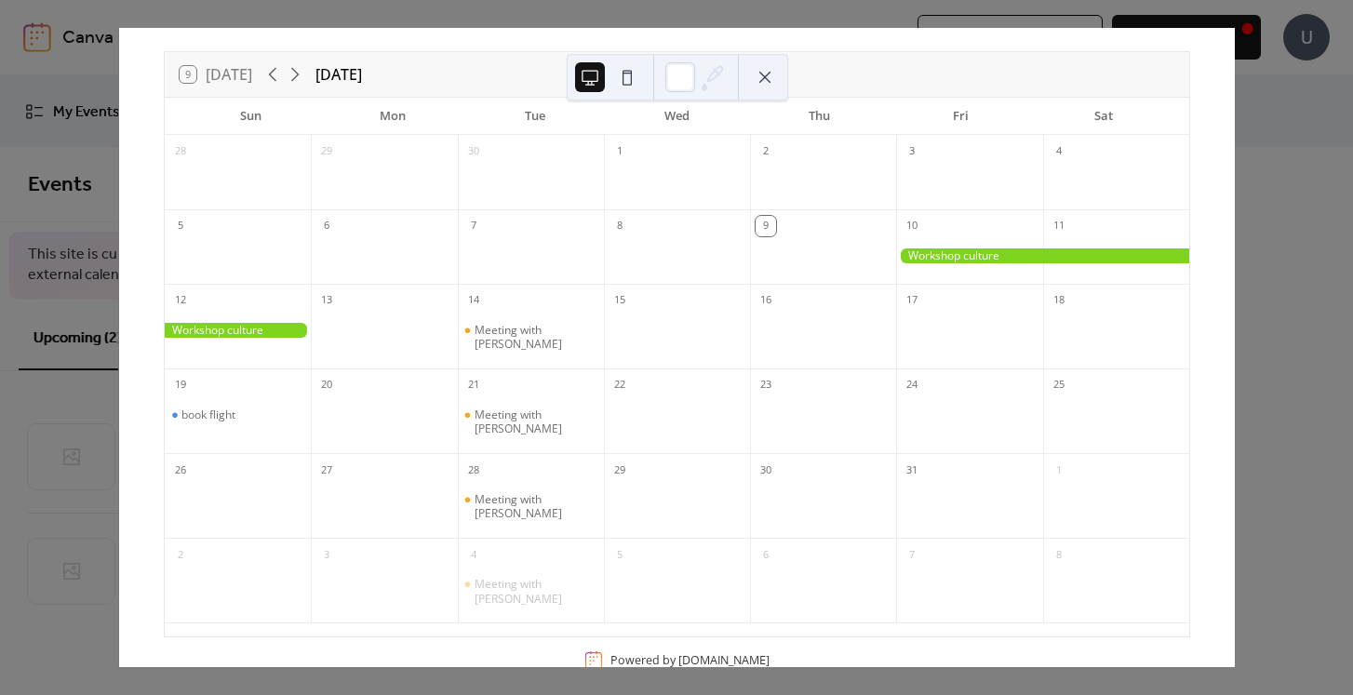
click at [766, 75] on button at bounding box center [765, 77] width 30 height 30
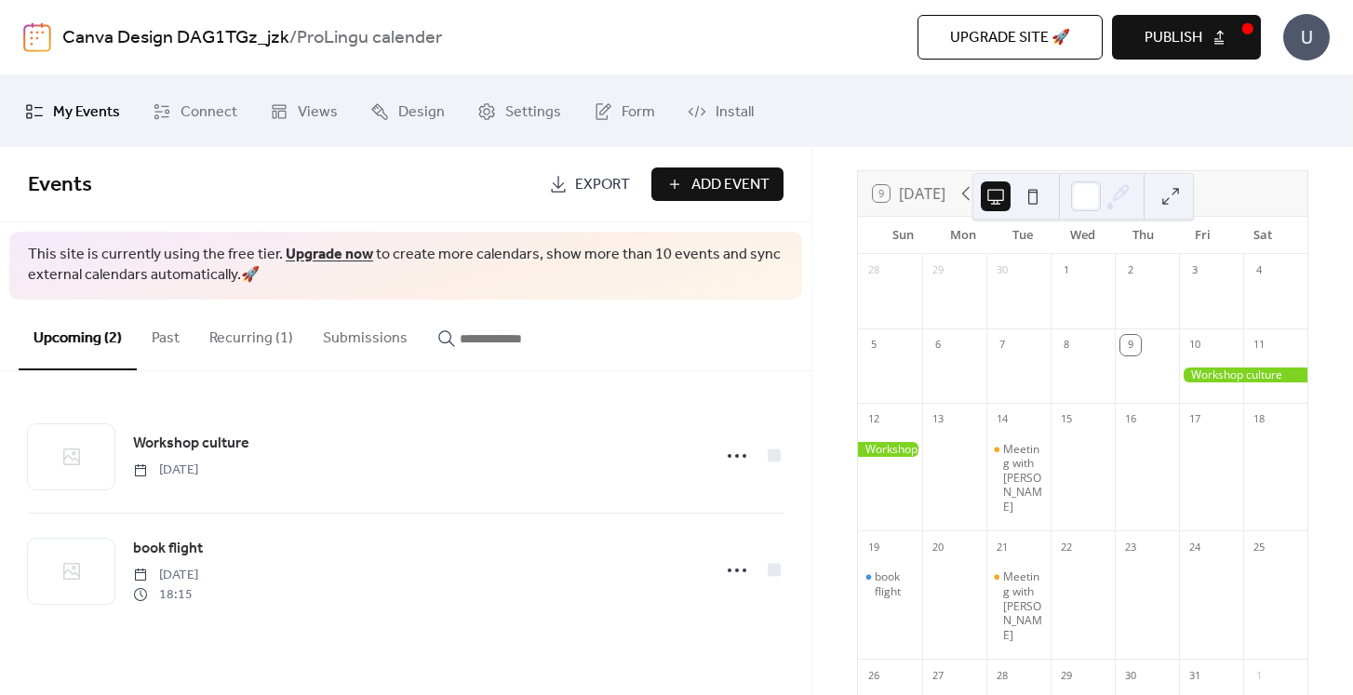
scroll to position [136, 0]
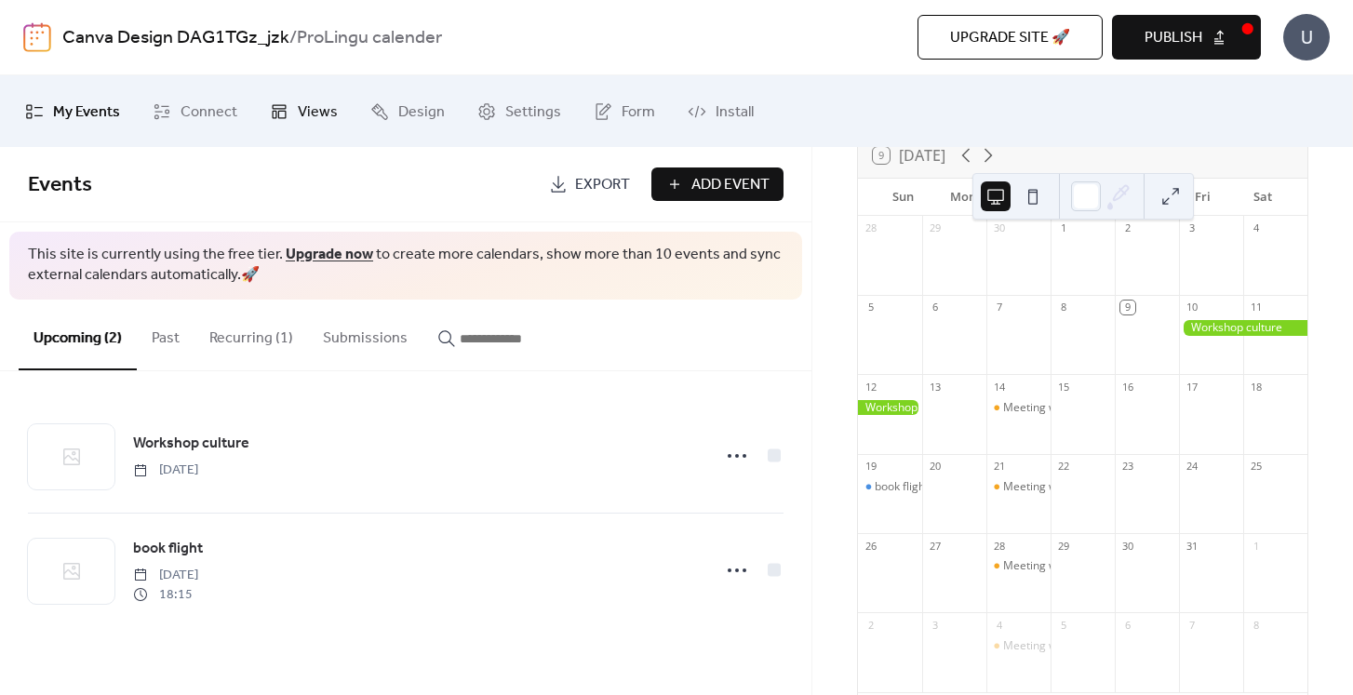
click at [320, 109] on span "Views" at bounding box center [318, 112] width 40 height 29
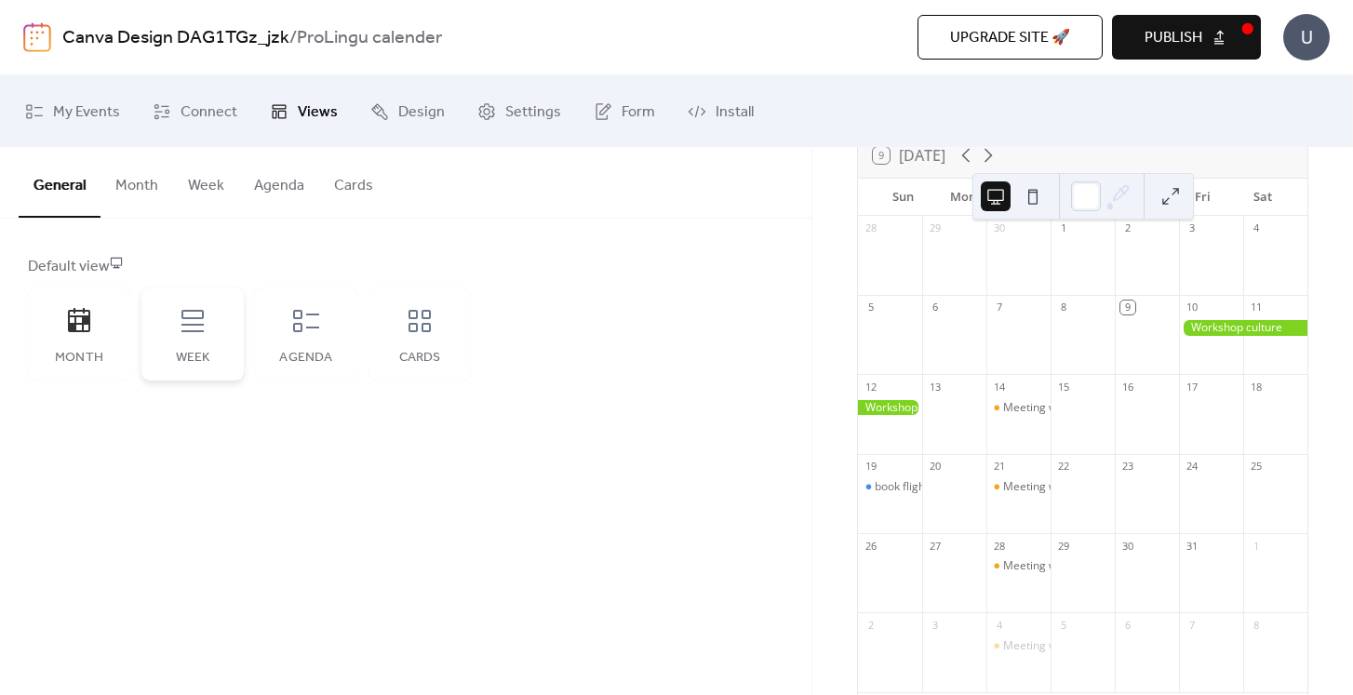
click at [208, 354] on div "Week" at bounding box center [192, 358] width 65 height 15
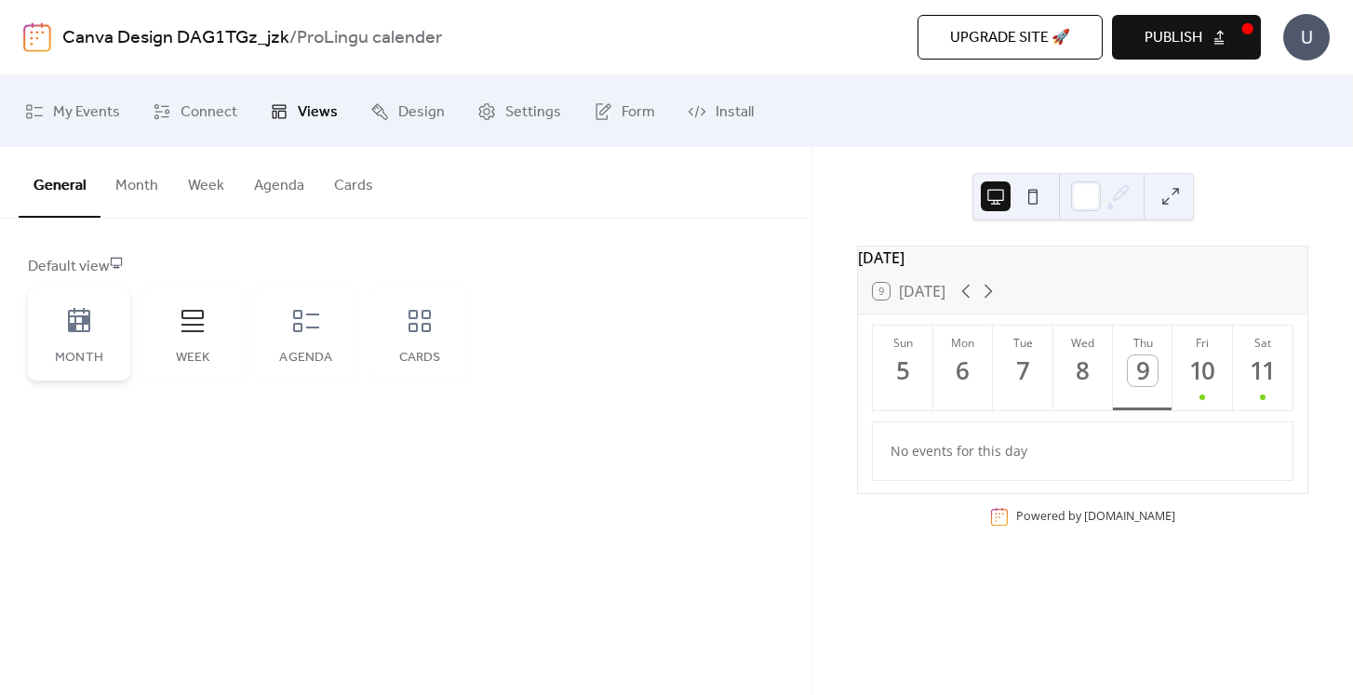
click at [49, 310] on div "Month" at bounding box center [79, 334] width 102 height 93
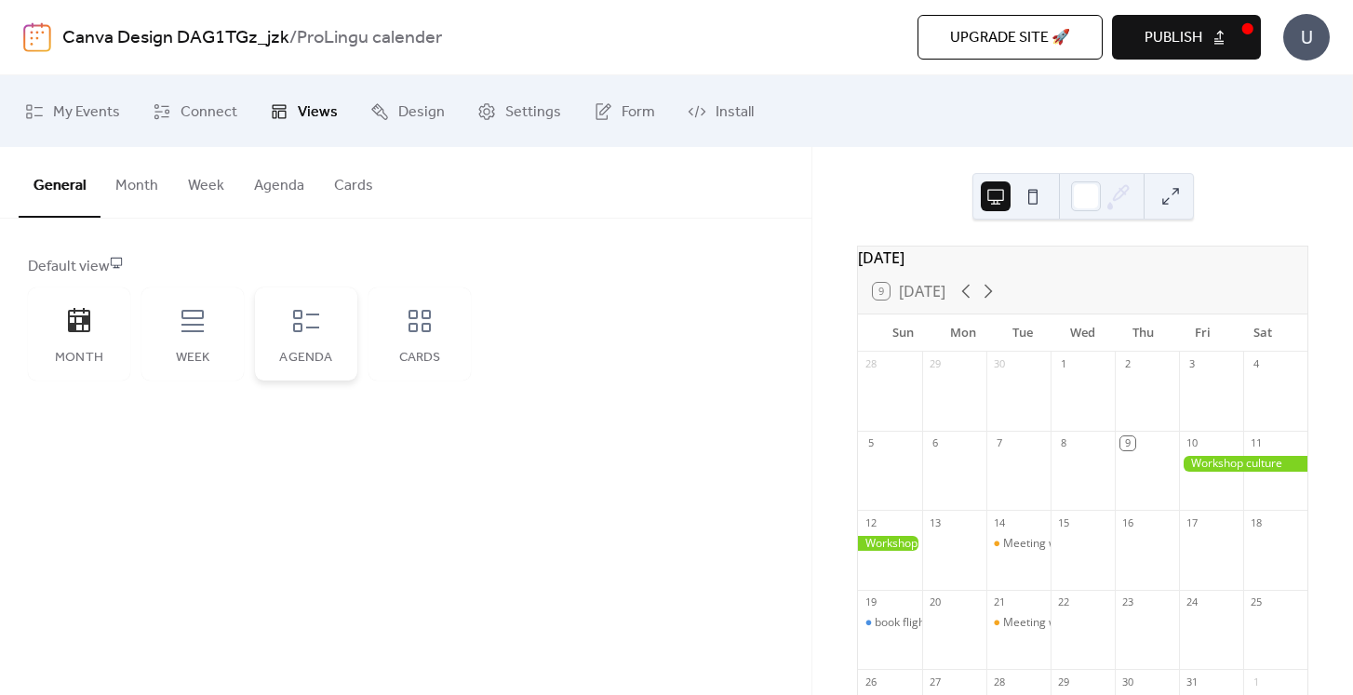
click at [302, 330] on icon at bounding box center [306, 321] width 26 height 22
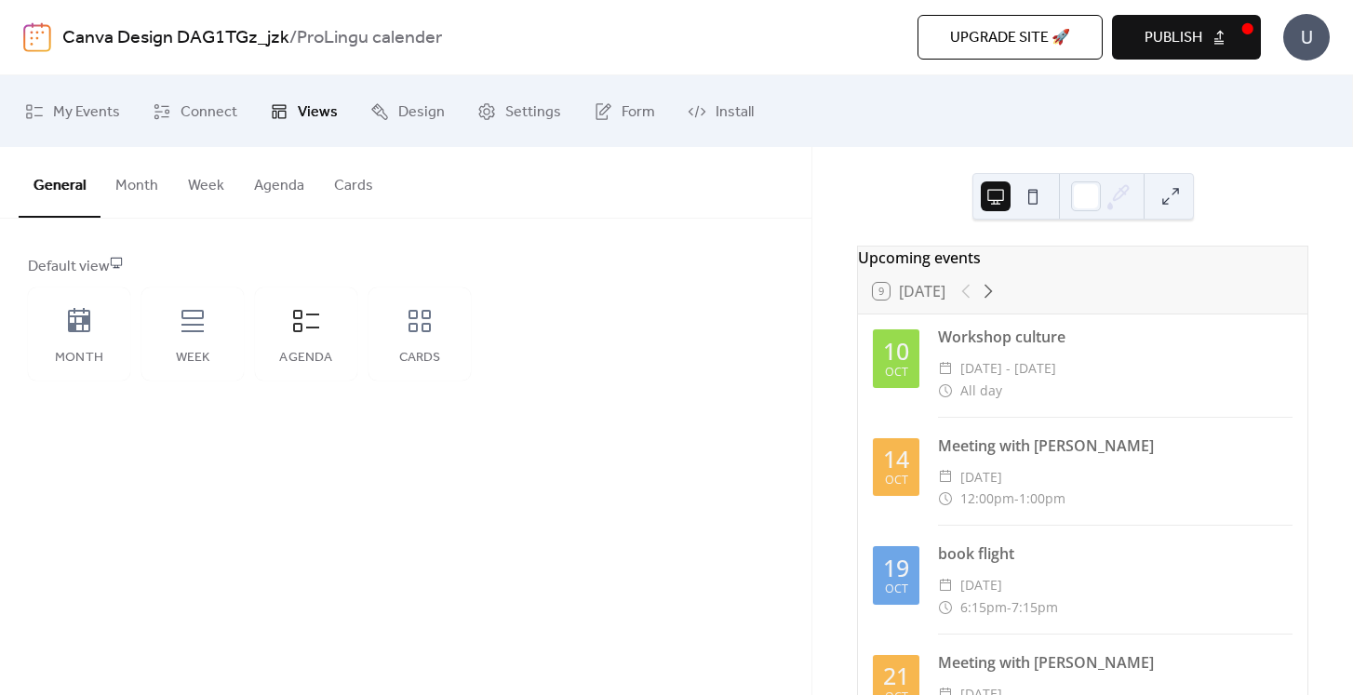
scroll to position [128, 0]
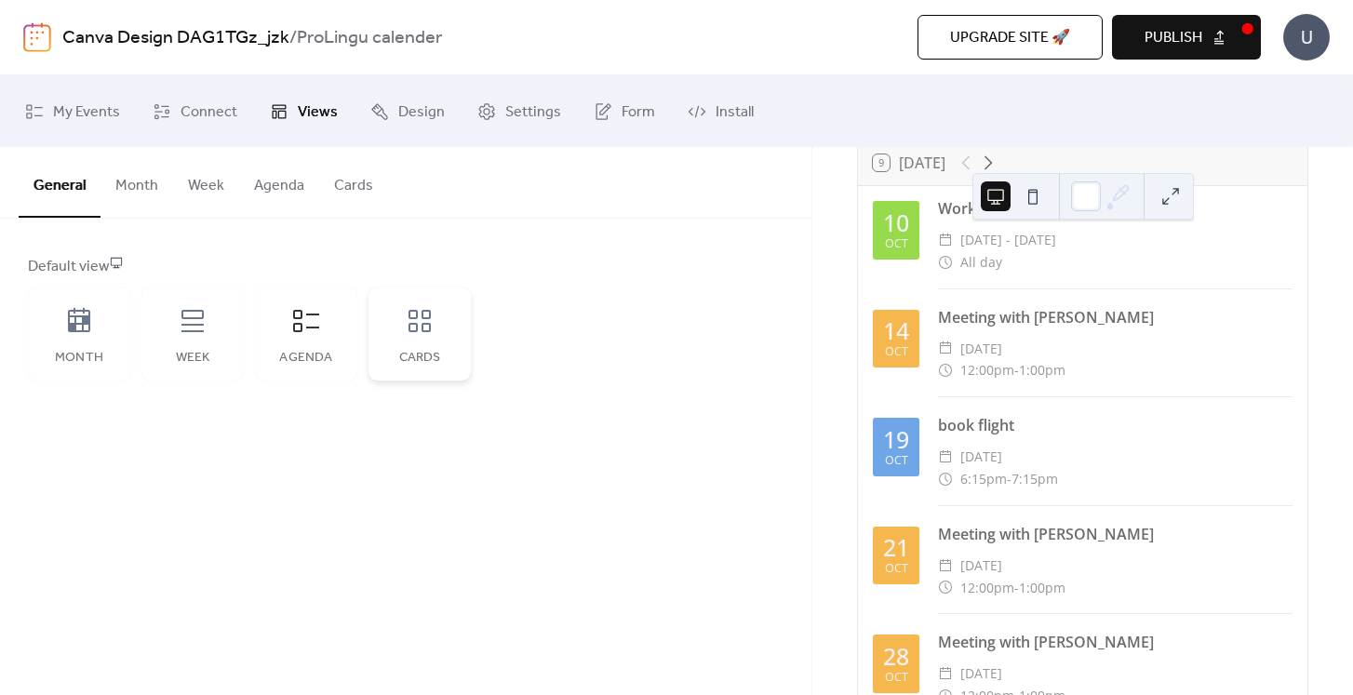
click at [430, 329] on icon at bounding box center [420, 321] width 22 height 22
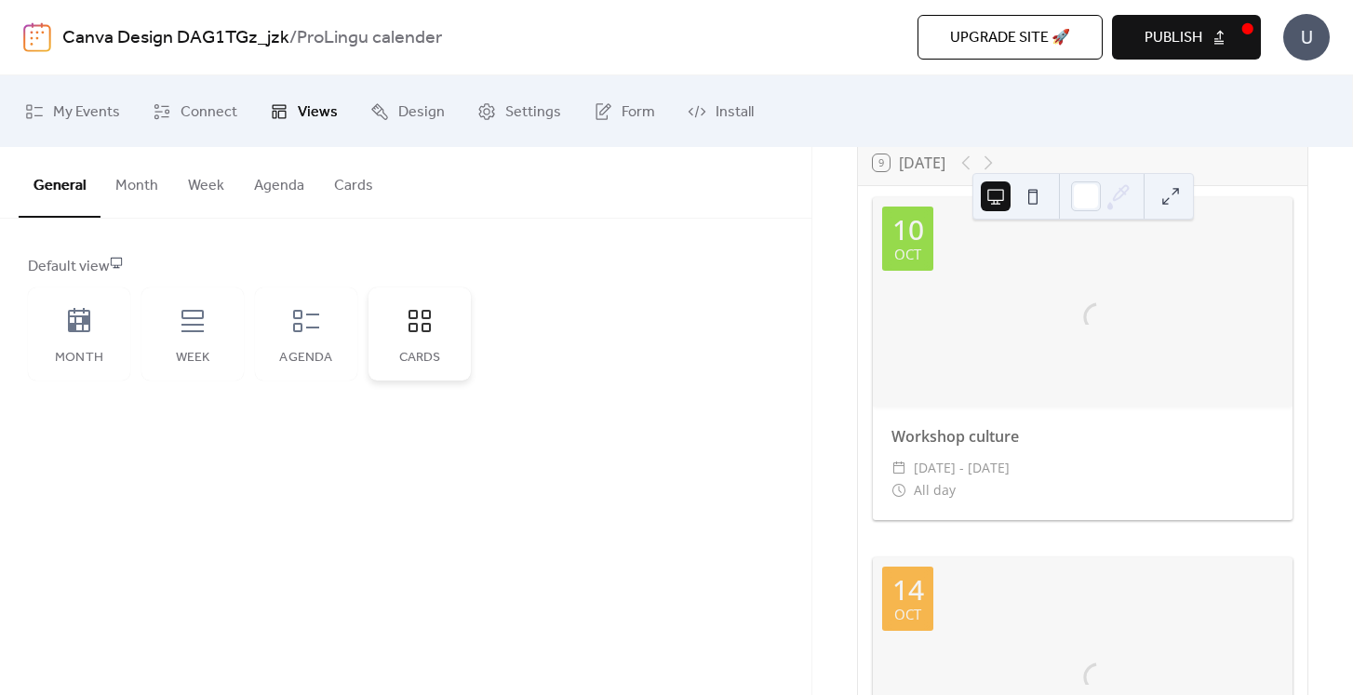
scroll to position [0, 0]
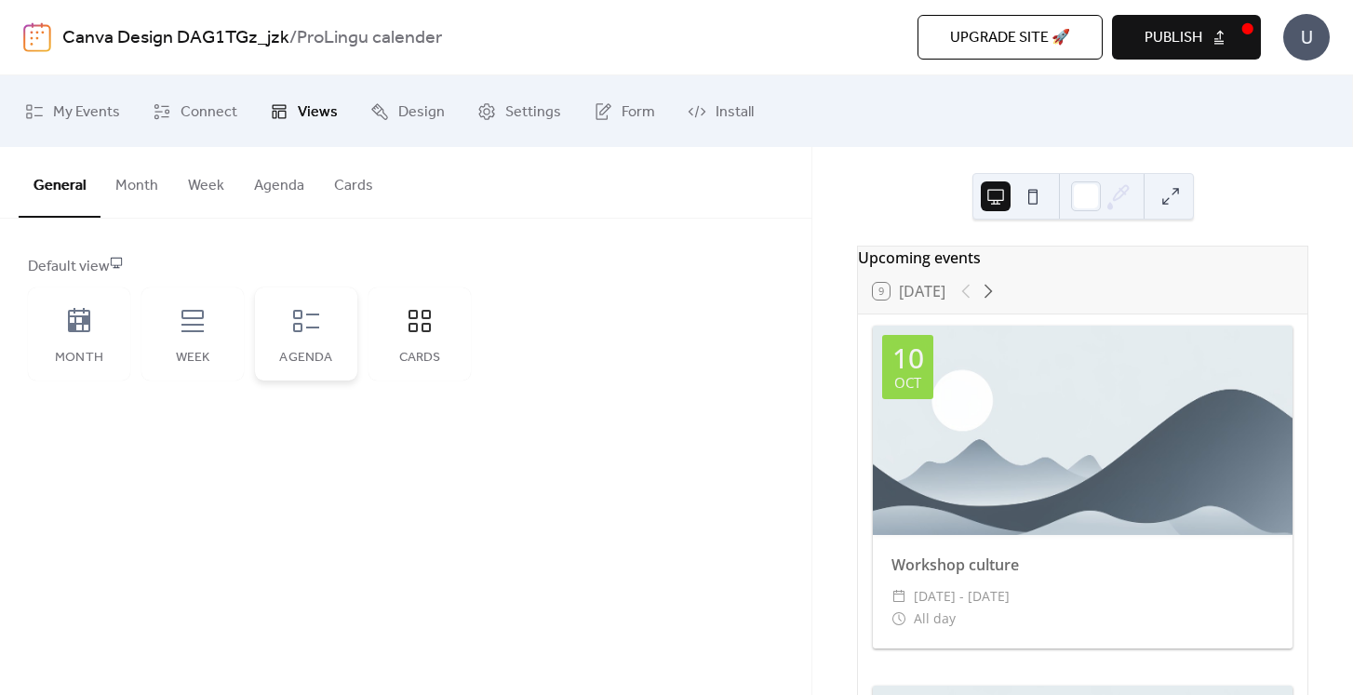
click at [330, 320] on div "Agenda" at bounding box center [306, 334] width 102 height 93
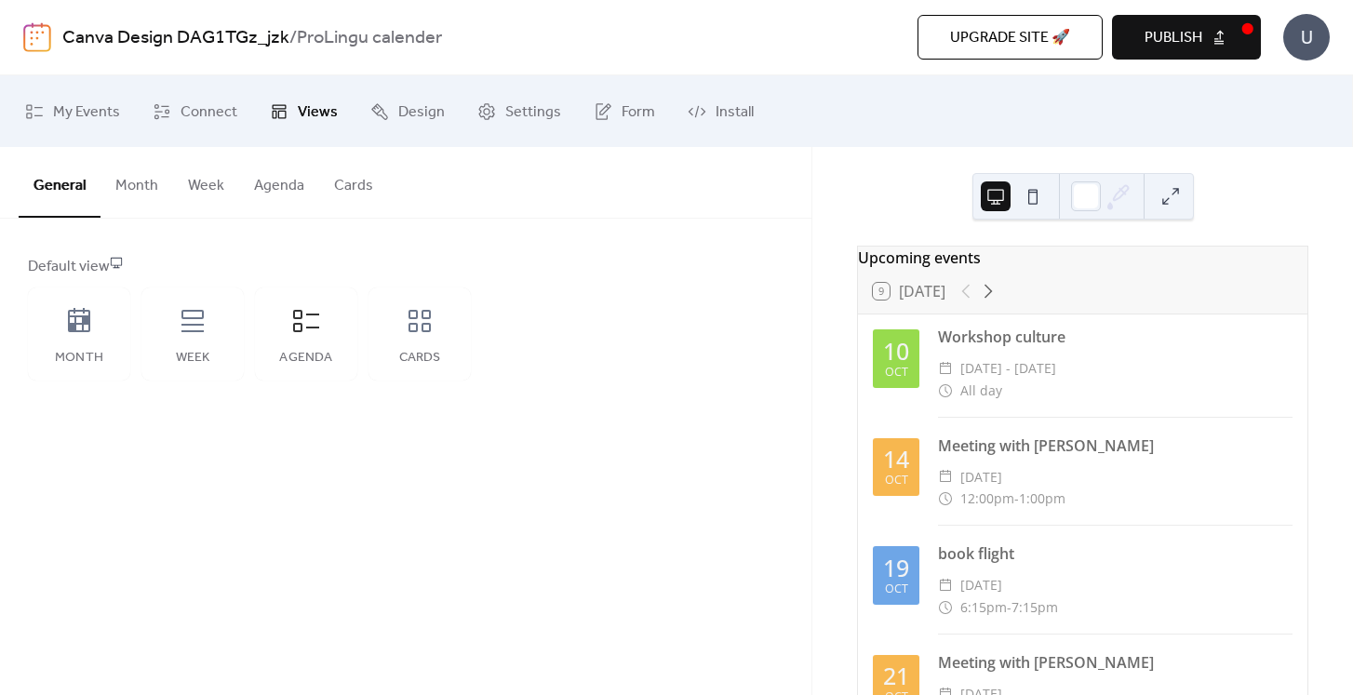
click at [150, 181] on button "Month" at bounding box center [137, 181] width 73 height 69
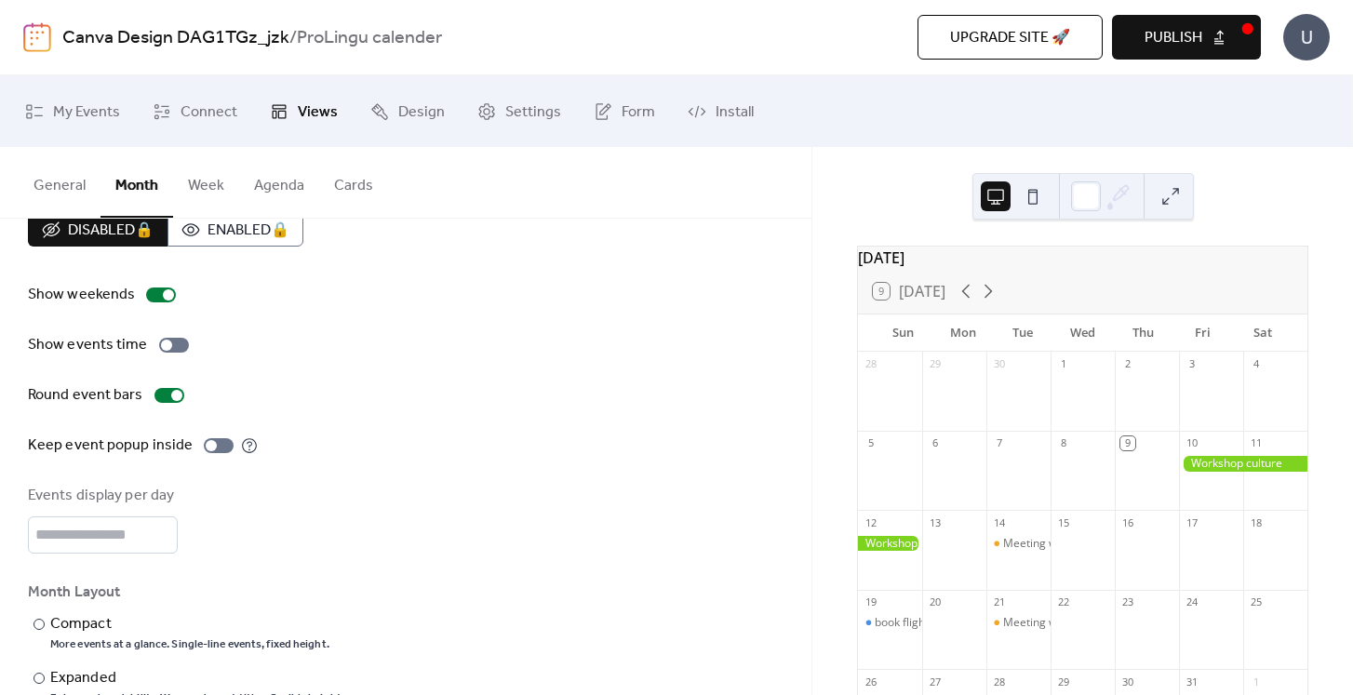
scroll to position [37, 0]
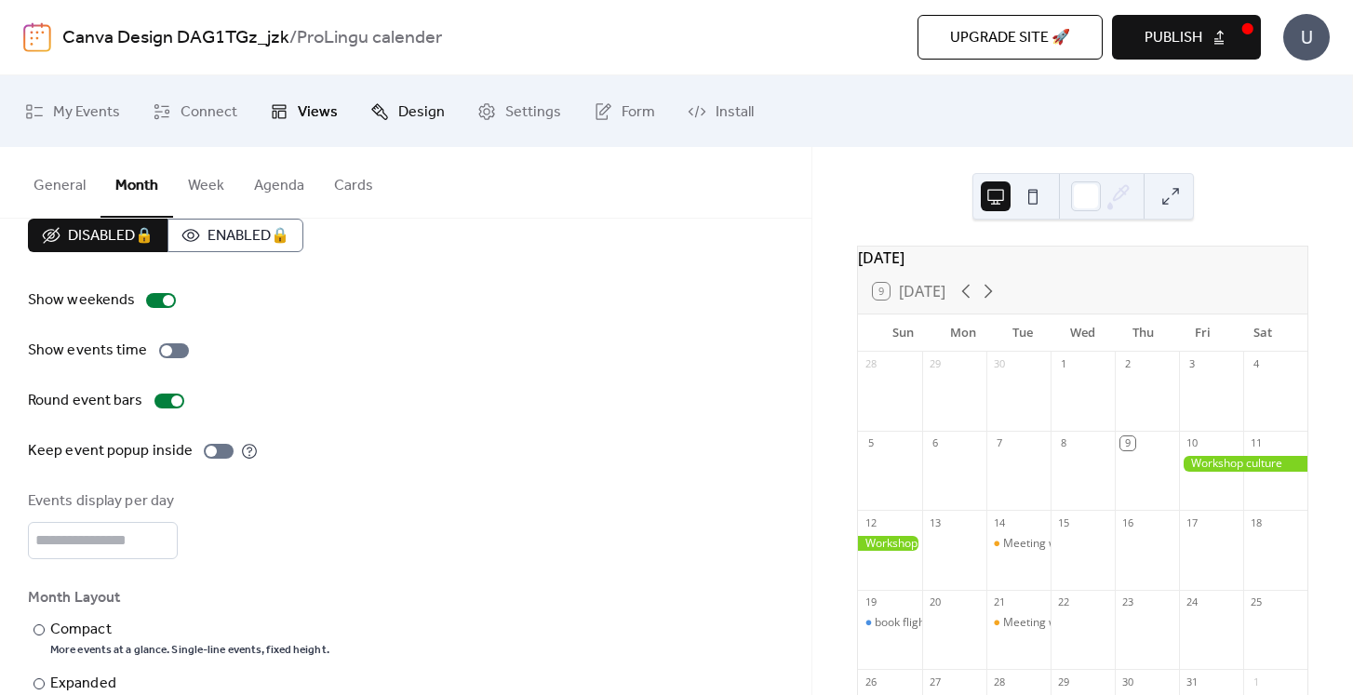
click at [398, 115] on span "Design" at bounding box center [421, 112] width 47 height 29
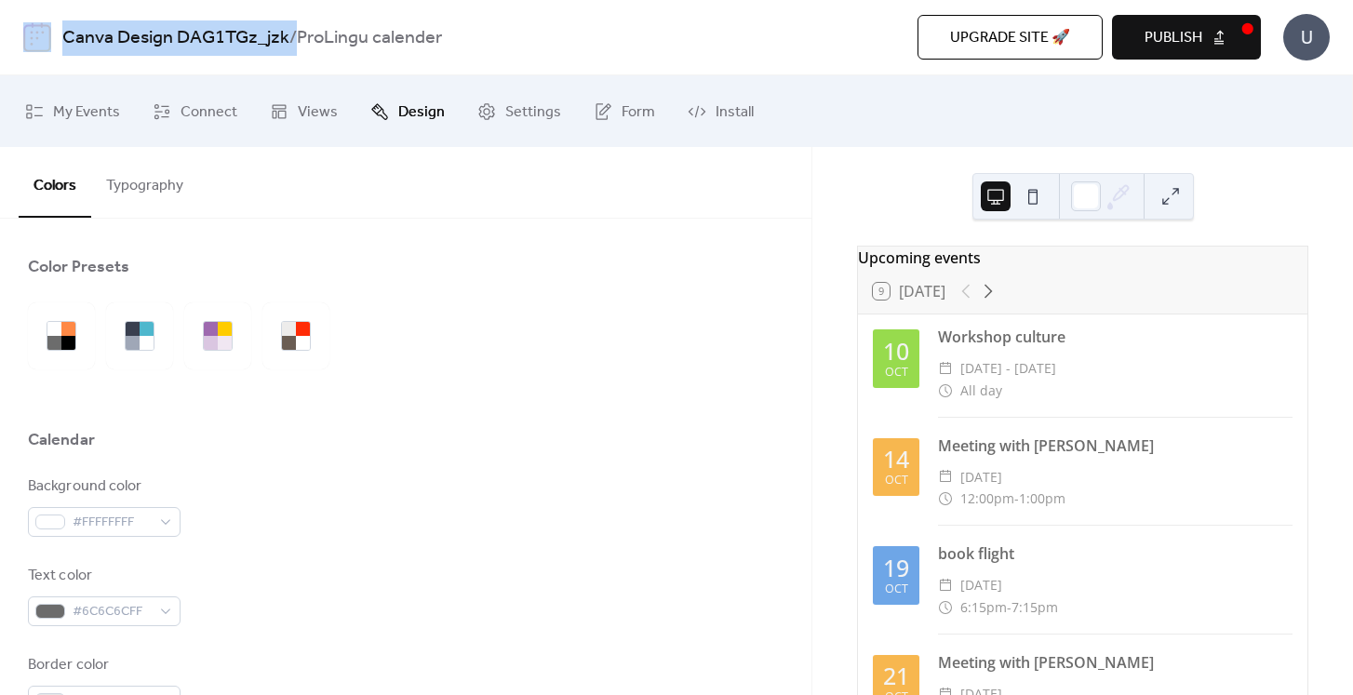
drag, startPoint x: 289, startPoint y: 36, endPoint x: 52, endPoint y: 35, distance: 237.3
click at [52, 35] on div "Canva Design DAG1TGz_jzk / ProLingu calender Upgrade site 🚀 Preview Publish U" at bounding box center [676, 37] width 1307 height 74
click at [1198, 49] on span "Publish" at bounding box center [1174, 38] width 58 height 22
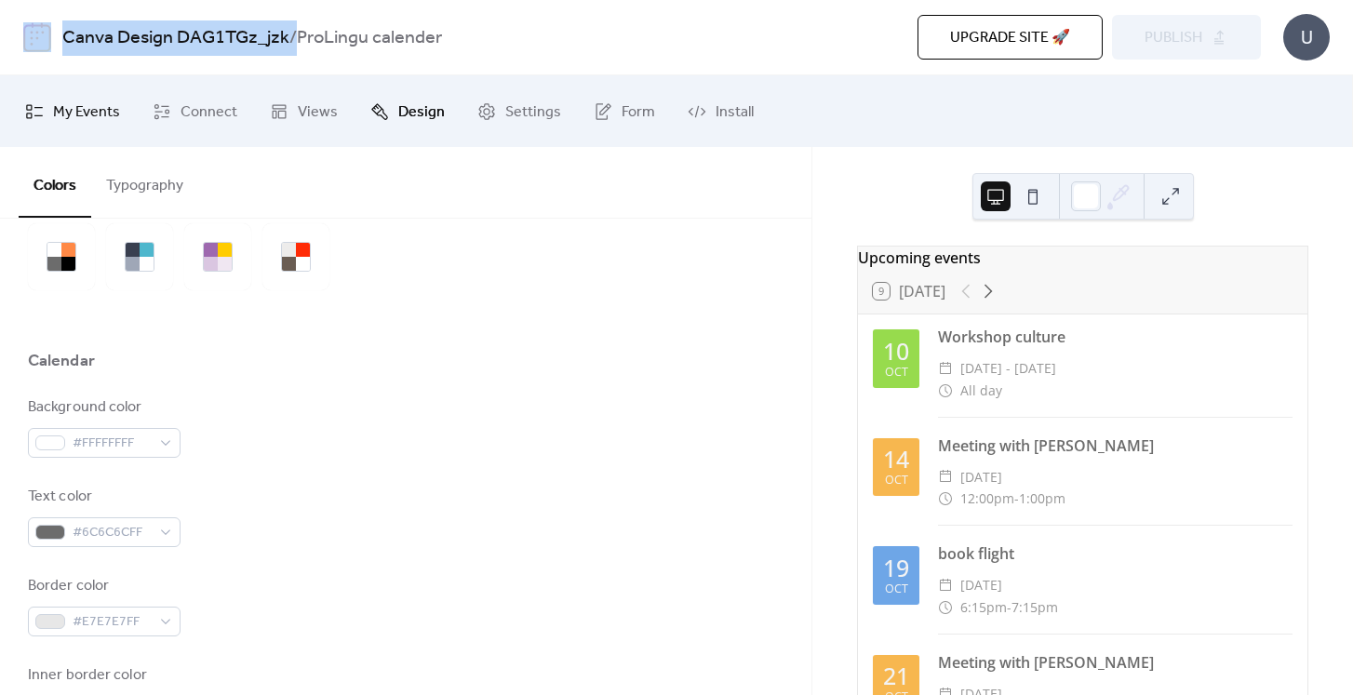
click at [100, 117] on span "My Events" at bounding box center [86, 112] width 67 height 29
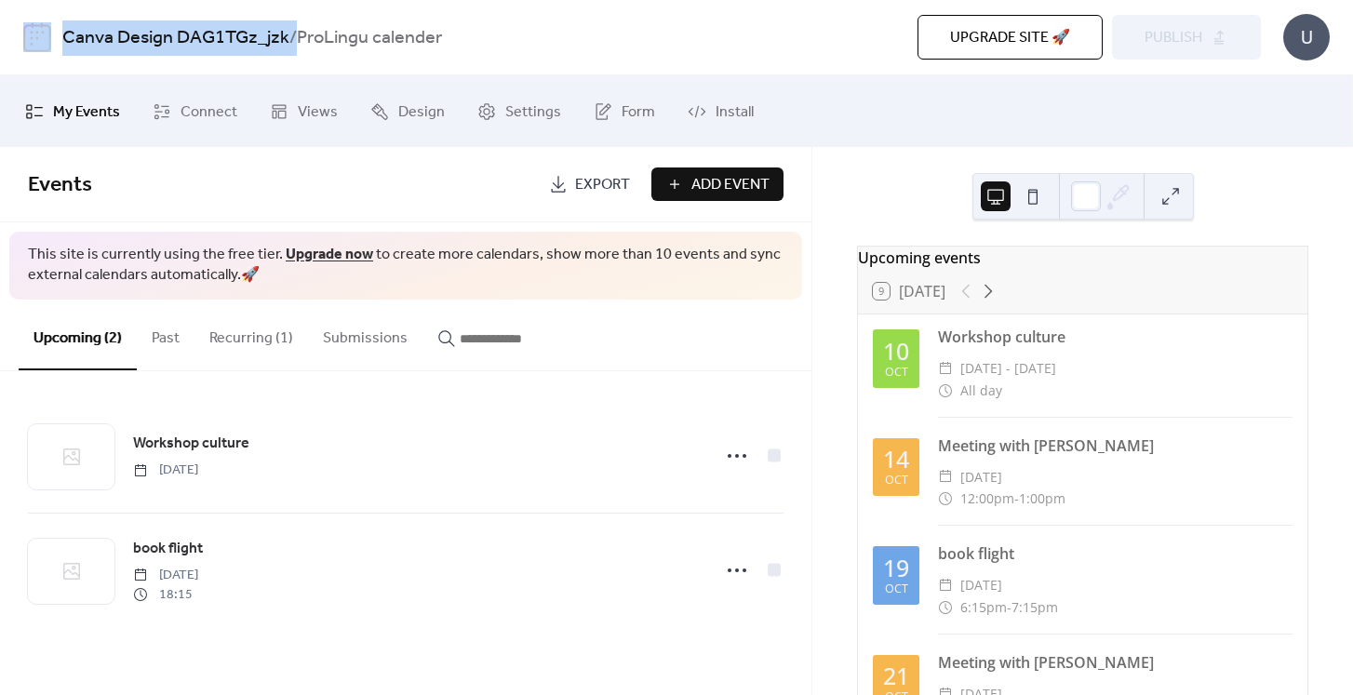
click at [595, 183] on span "Export" at bounding box center [602, 185] width 55 height 22
click at [721, 113] on span "Install" at bounding box center [735, 112] width 38 height 29
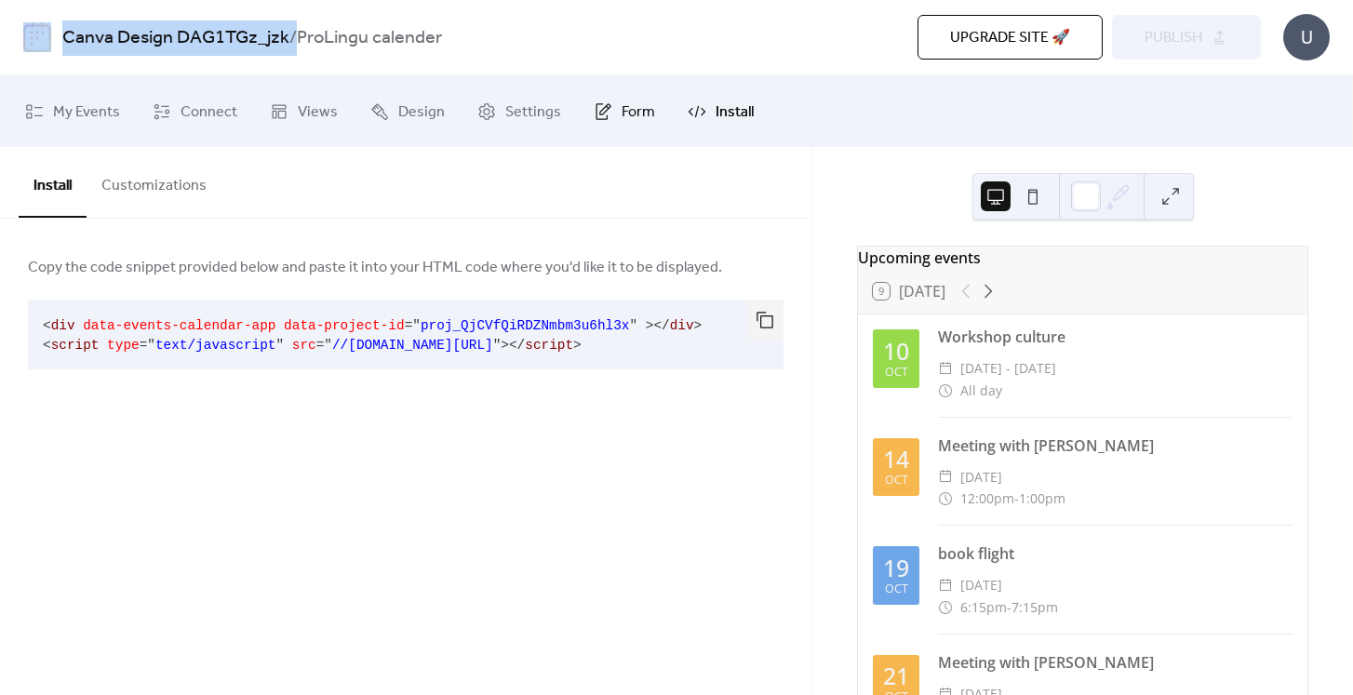
click at [622, 112] on span "Form" at bounding box center [639, 112] width 34 height 29
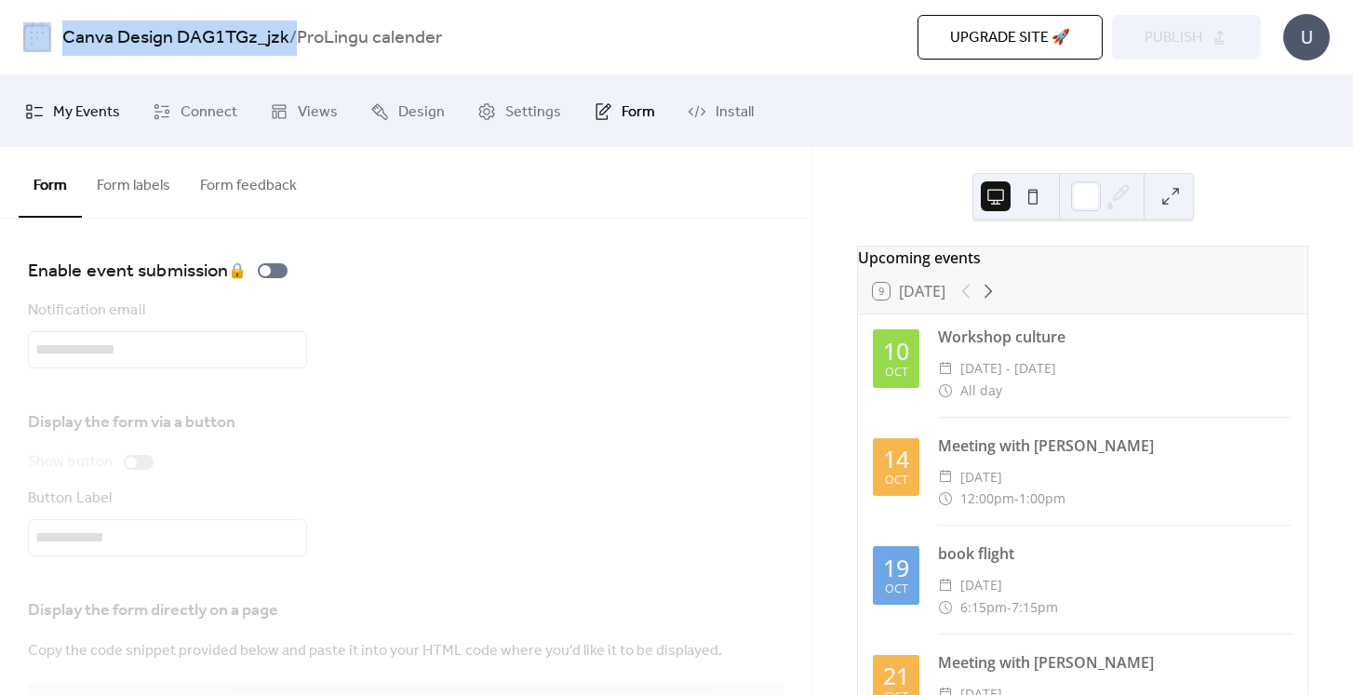
click at [83, 119] on span "My Events" at bounding box center [86, 112] width 67 height 29
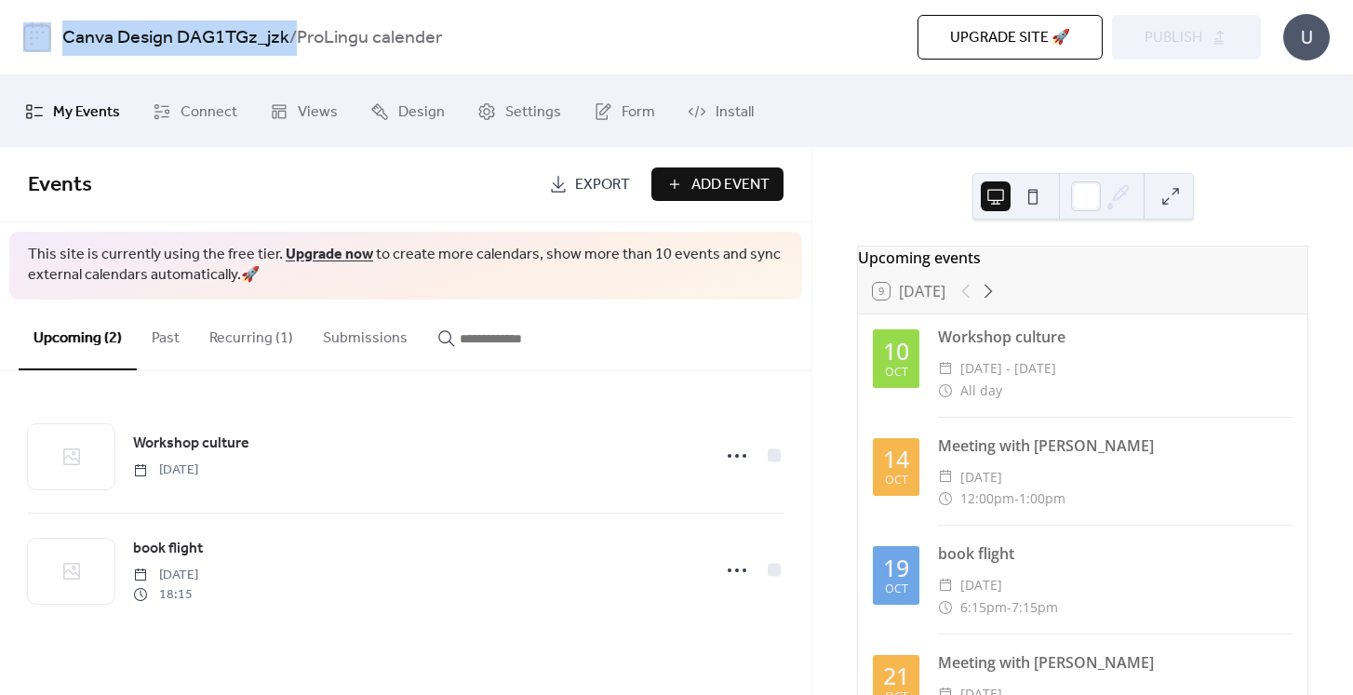
scroll to position [74, 0]
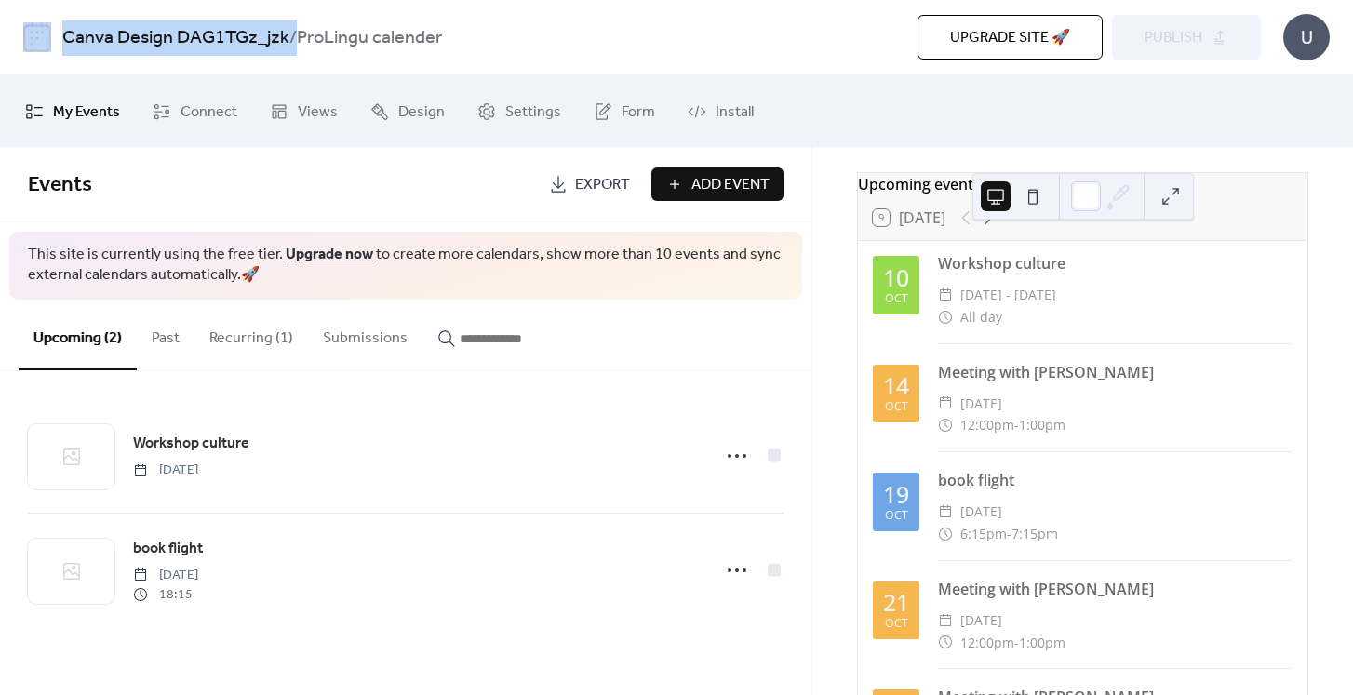
click at [184, 347] on button "Past" at bounding box center [166, 334] width 58 height 69
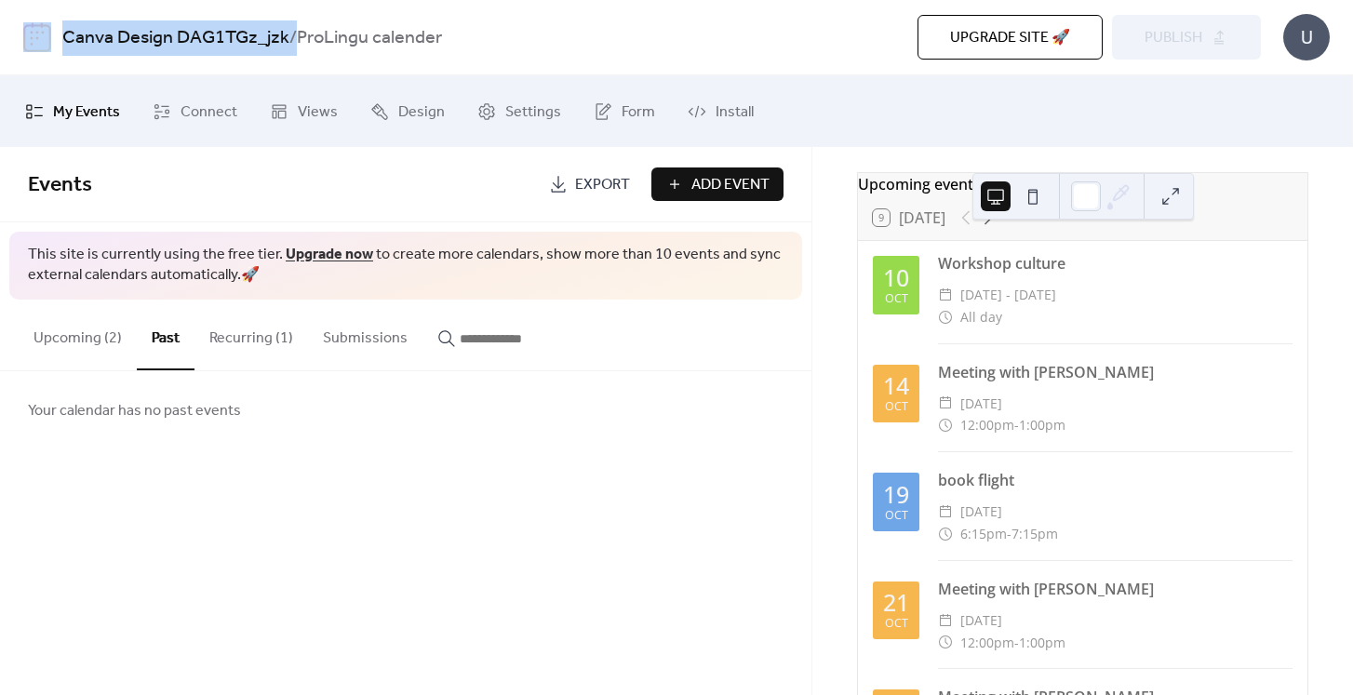
click at [236, 346] on button "Recurring (1)" at bounding box center [251, 334] width 114 height 69
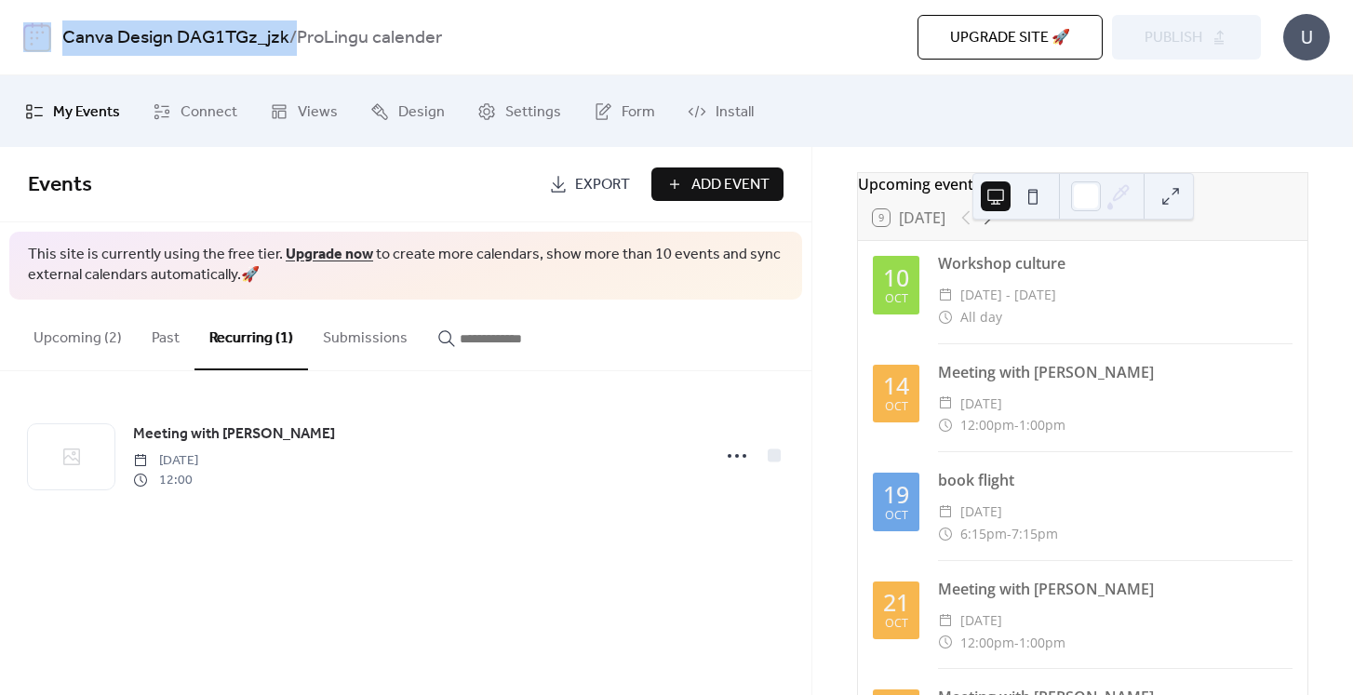
click at [356, 346] on button "Submissions" at bounding box center [365, 334] width 114 height 69
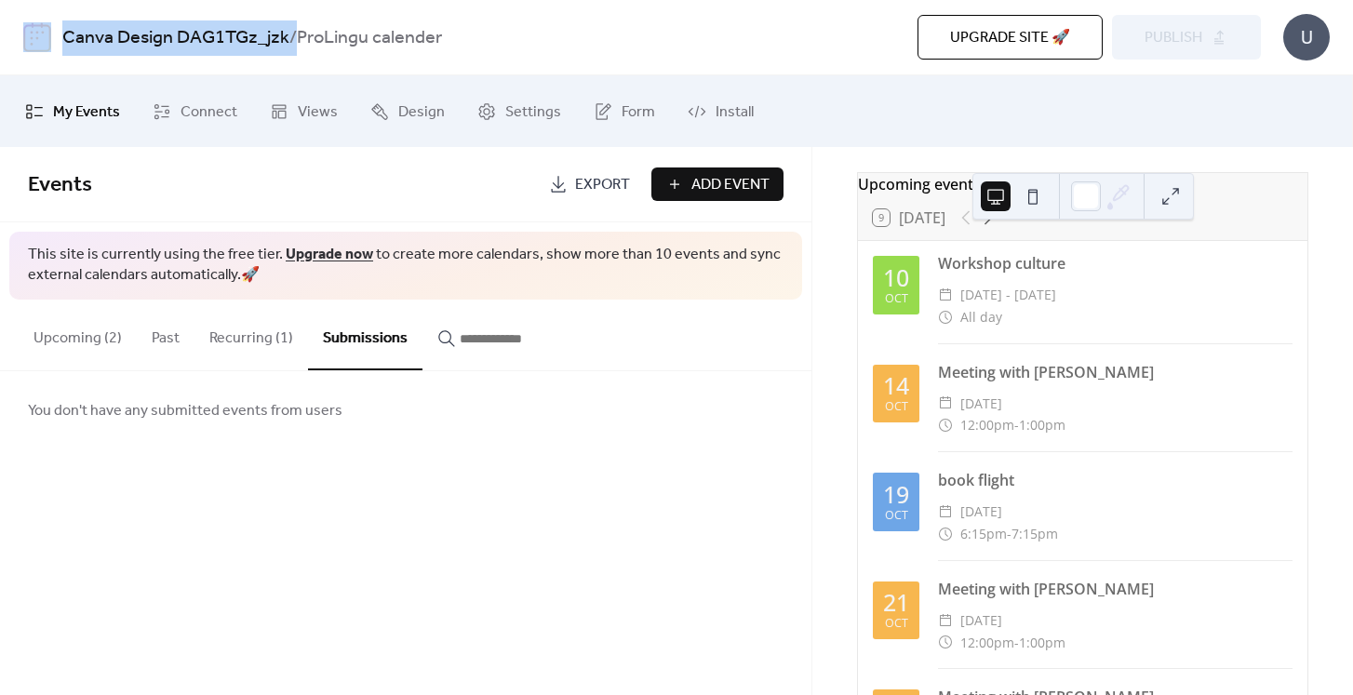
click at [66, 344] on button "Upcoming (2)" at bounding box center [78, 334] width 118 height 69
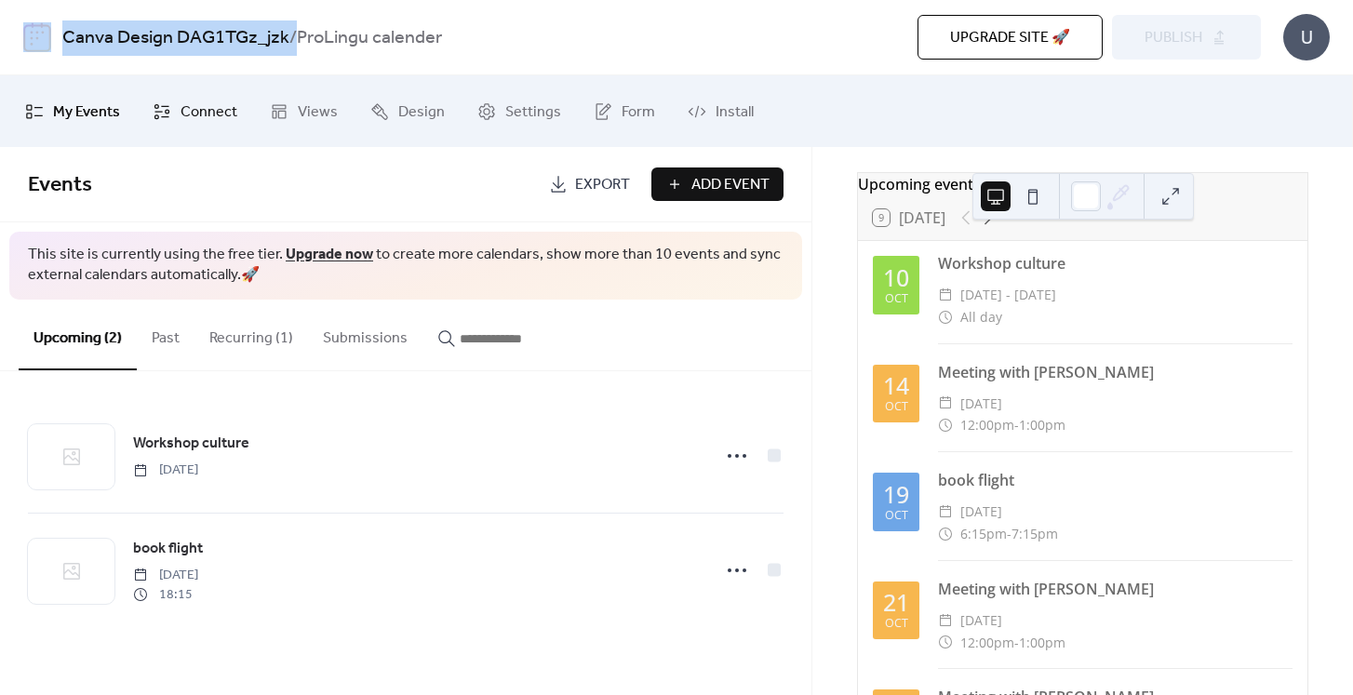
click at [217, 109] on span "Connect" at bounding box center [209, 112] width 57 height 29
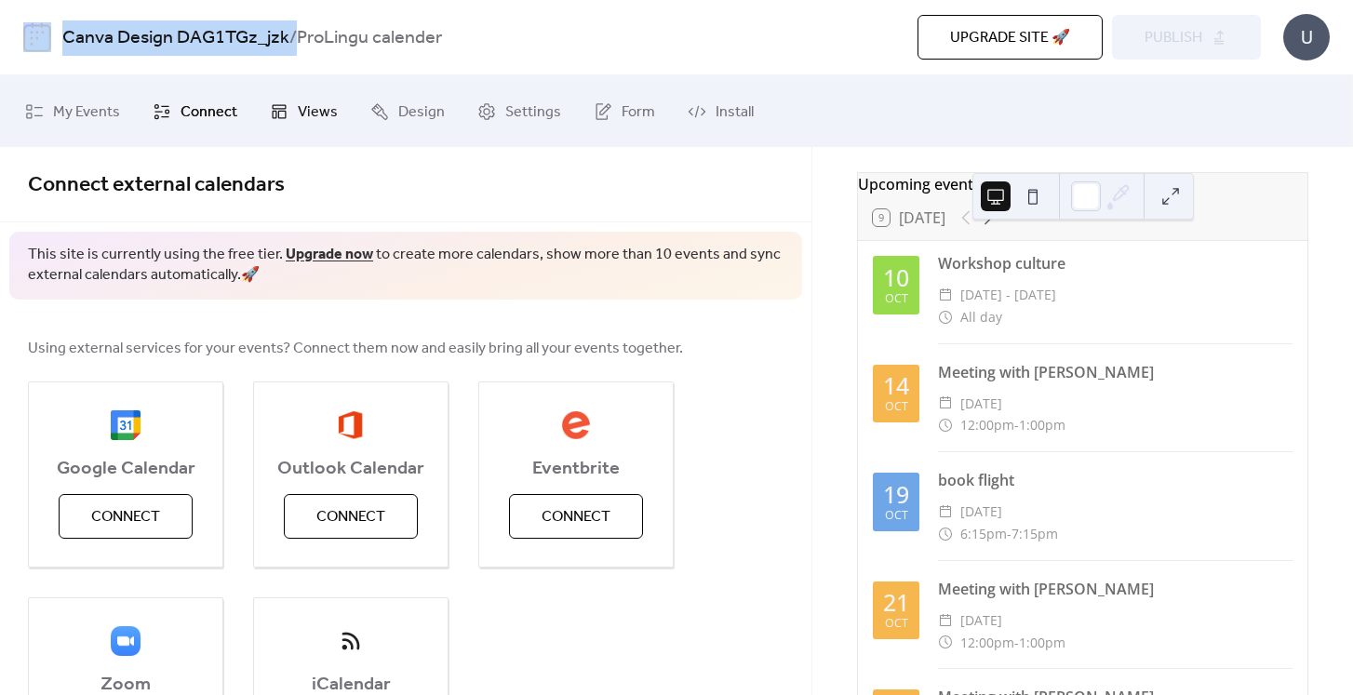
click at [298, 107] on span "Views" at bounding box center [318, 112] width 40 height 29
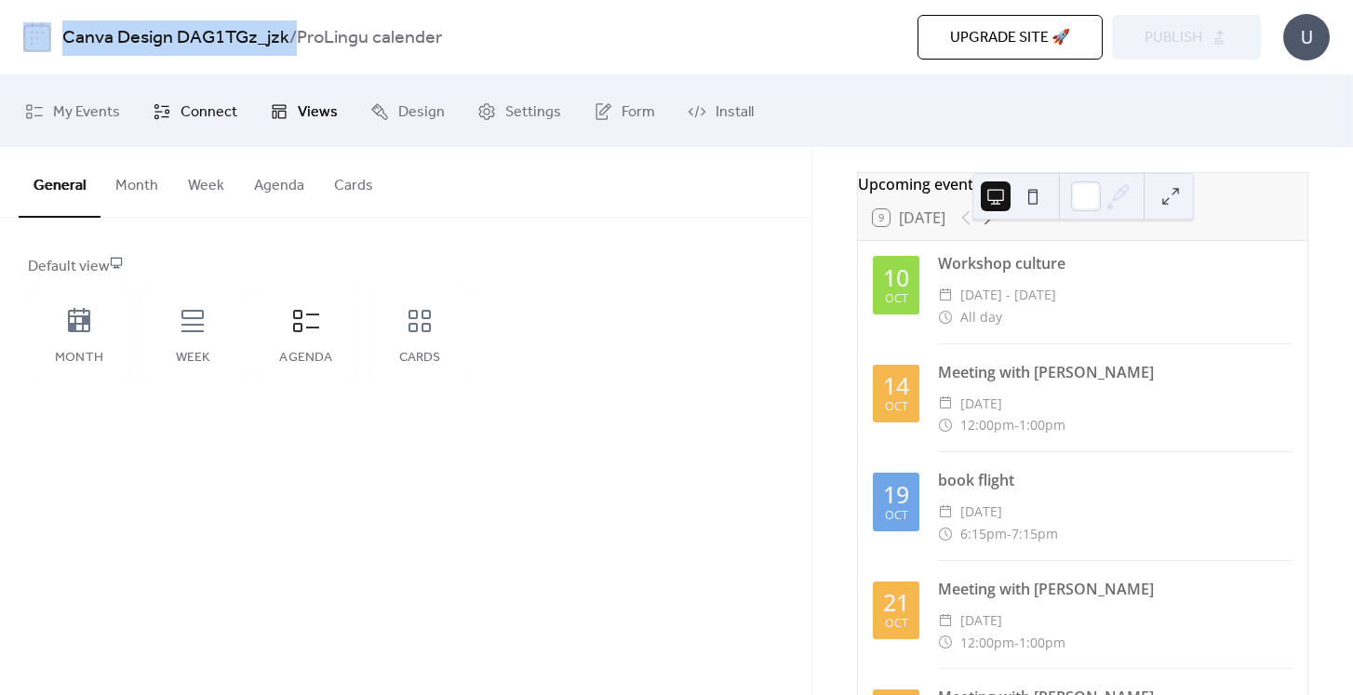
click at [189, 105] on span "Connect" at bounding box center [209, 112] width 57 height 29
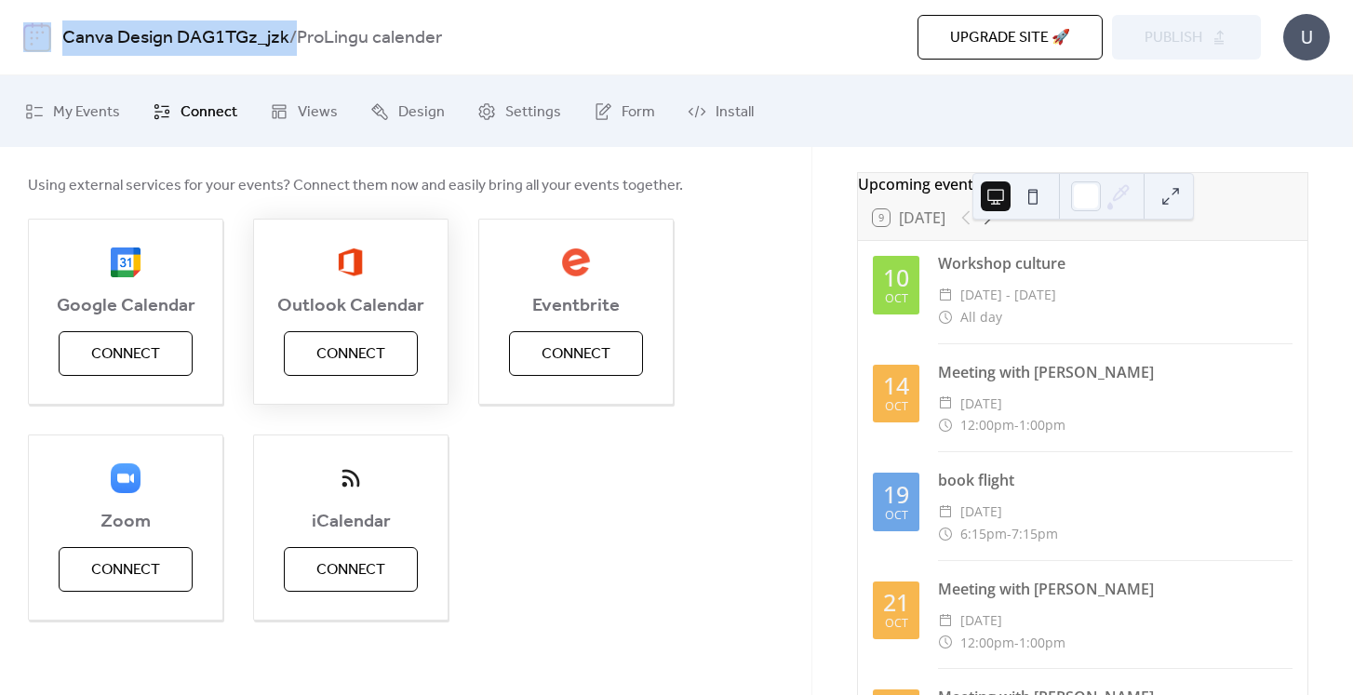
scroll to position [160, 0]
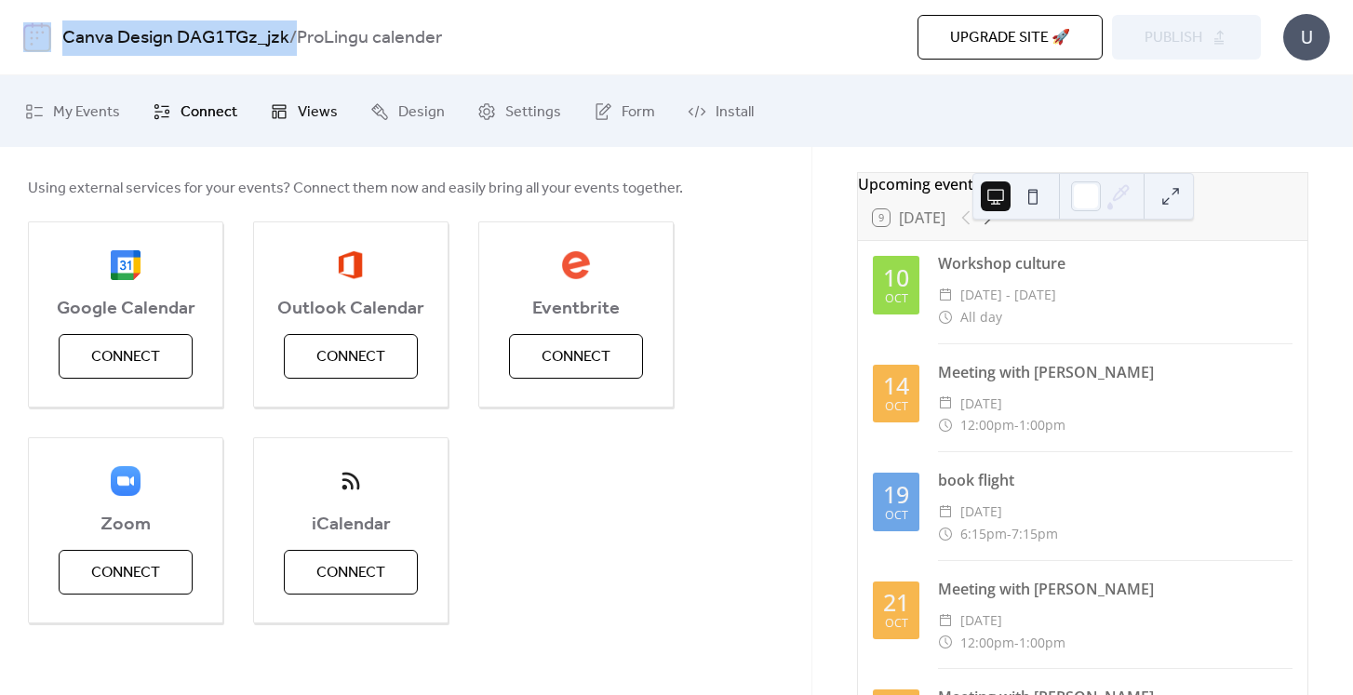
click at [298, 119] on span "Views" at bounding box center [318, 112] width 40 height 29
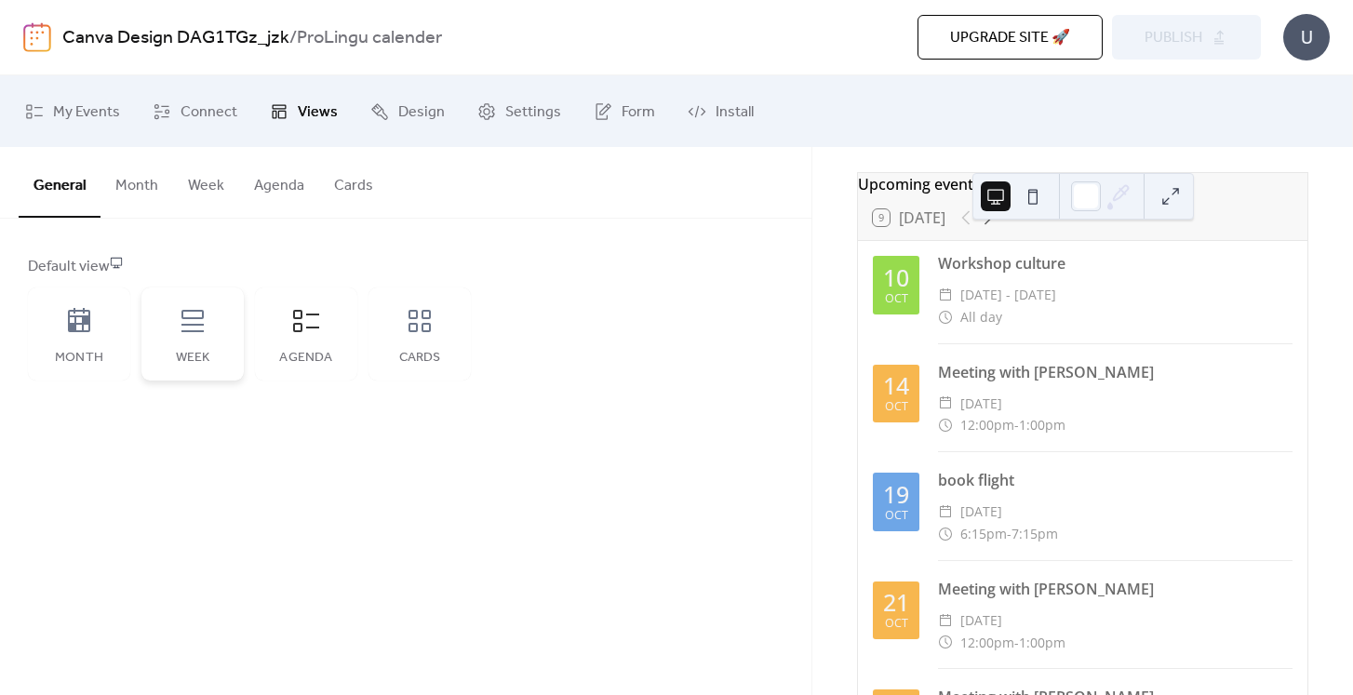
click at [186, 330] on icon at bounding box center [192, 321] width 22 height 22
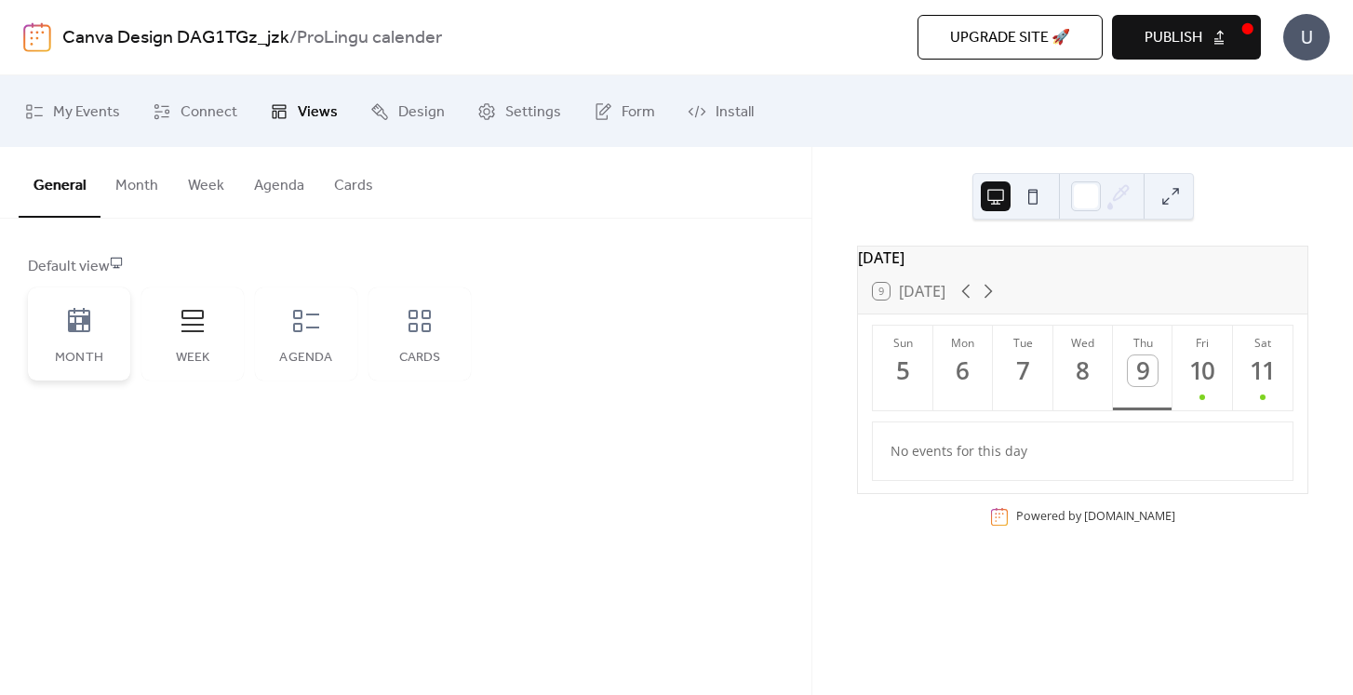
click at [102, 335] on div "Month" at bounding box center [79, 334] width 102 height 93
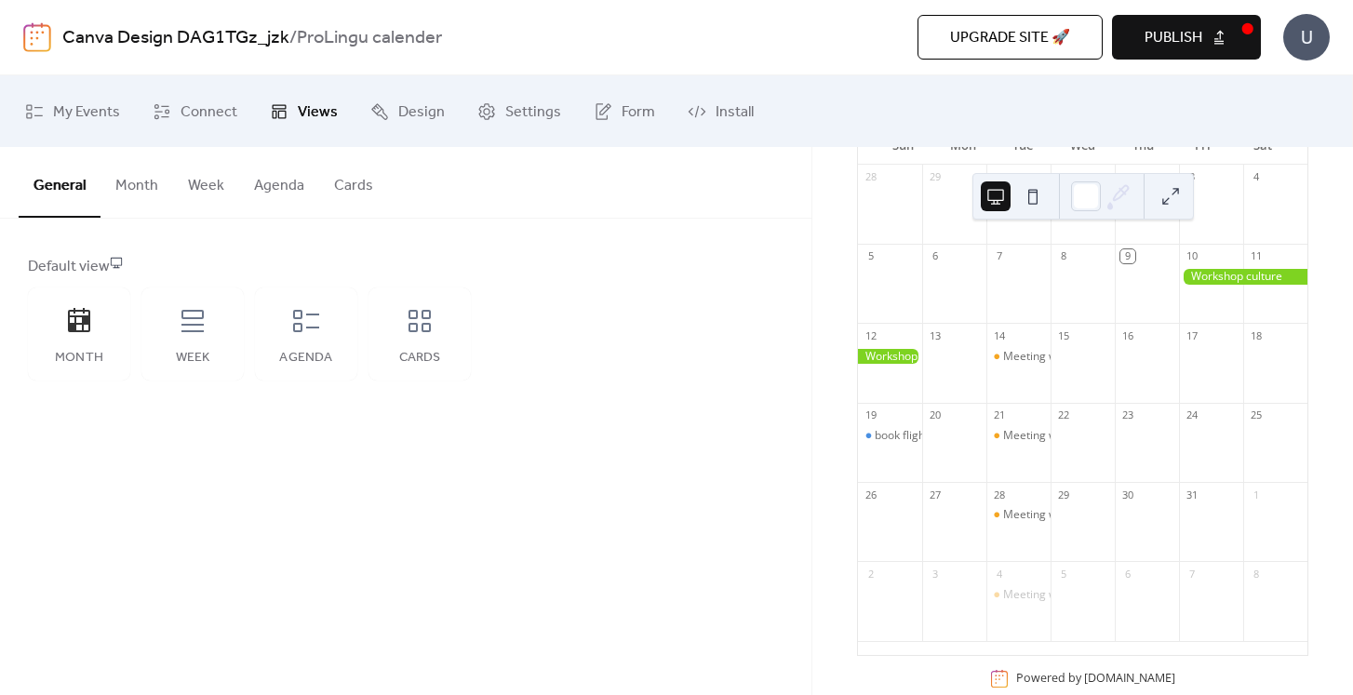
scroll to position [230, 0]
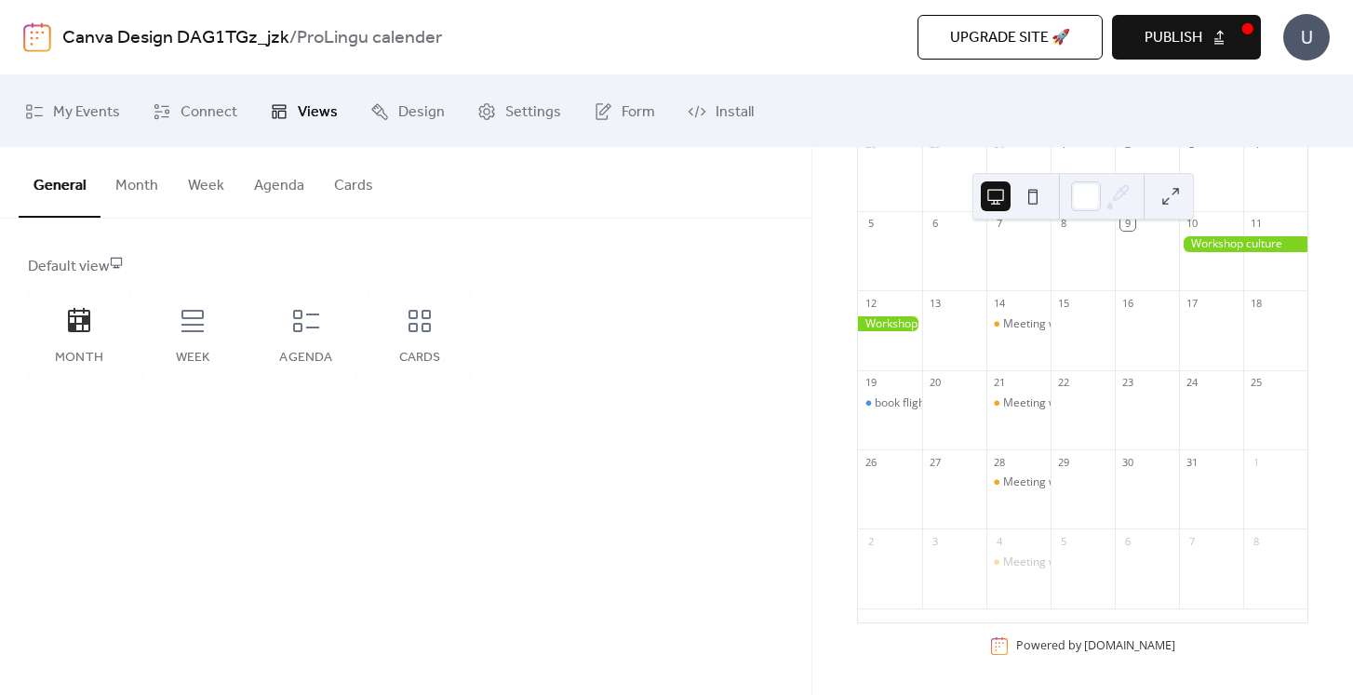
click at [1238, 20] on button "Publish" at bounding box center [1186, 37] width 149 height 45
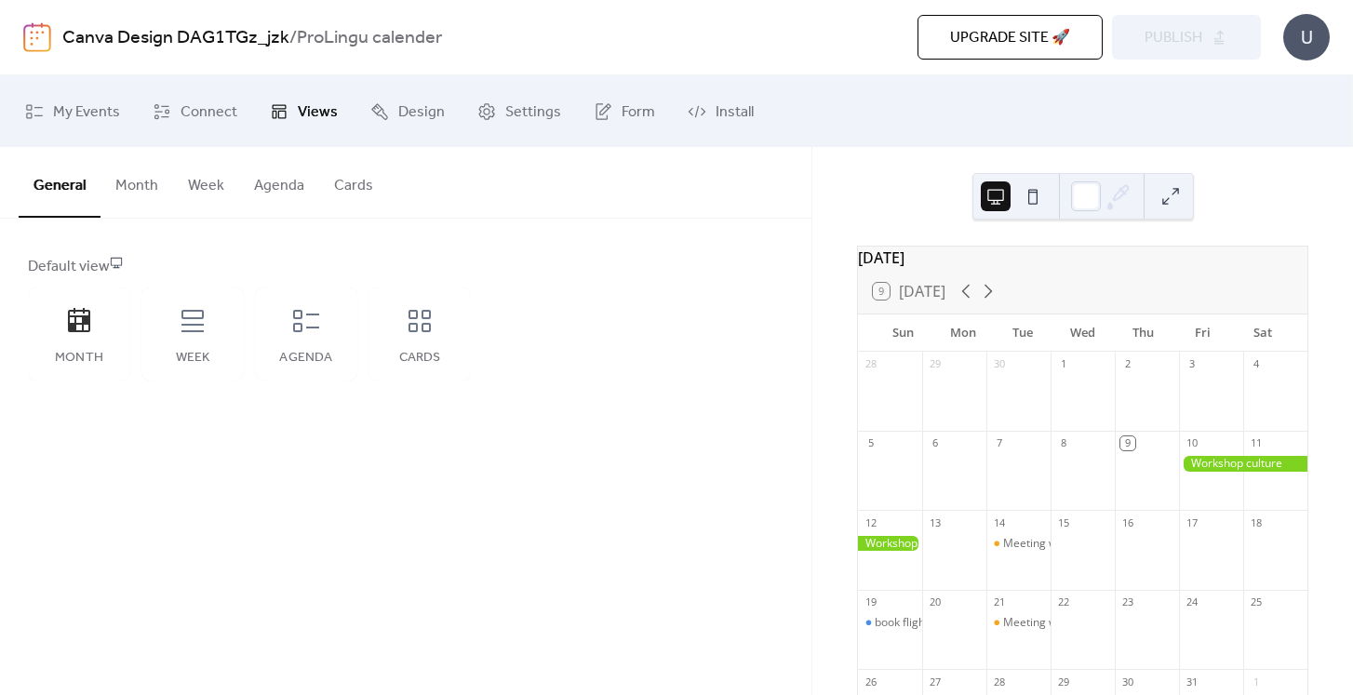
click at [886, 78] on div "My Events Connect Views Design Settings Form Install" at bounding box center [676, 111] width 1353 height 72
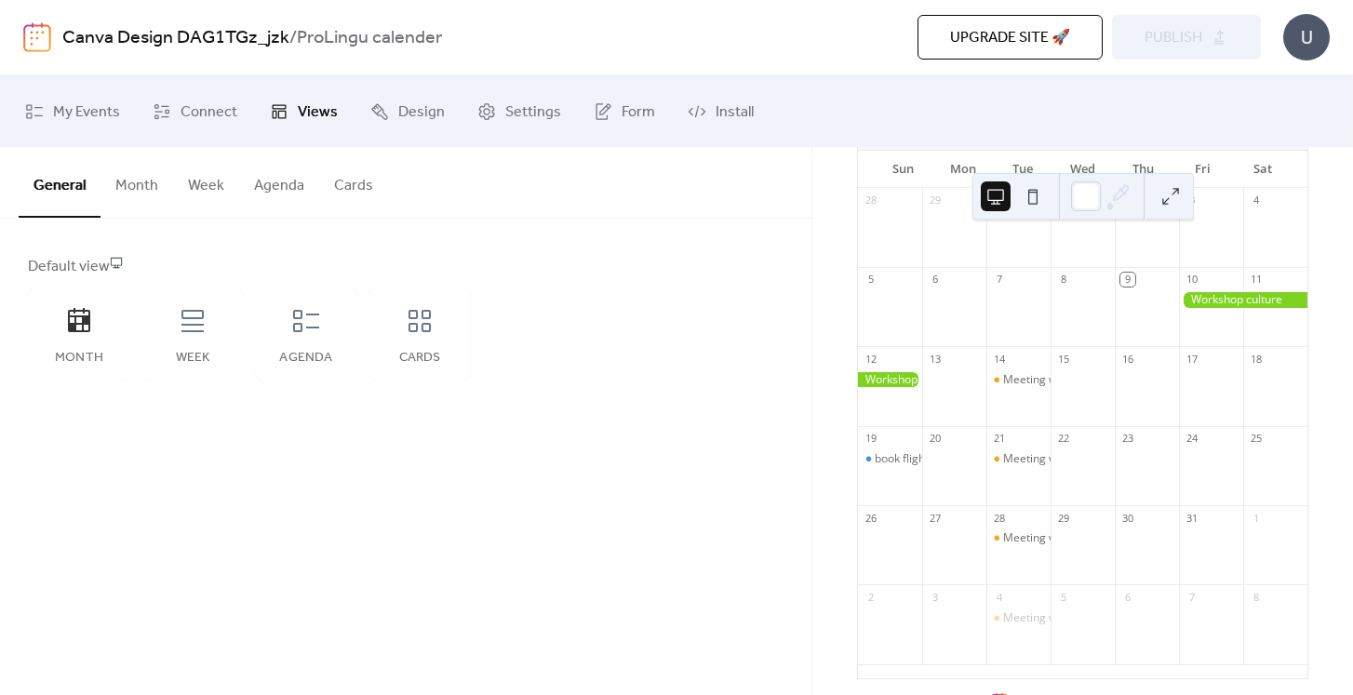
scroll to position [230, 0]
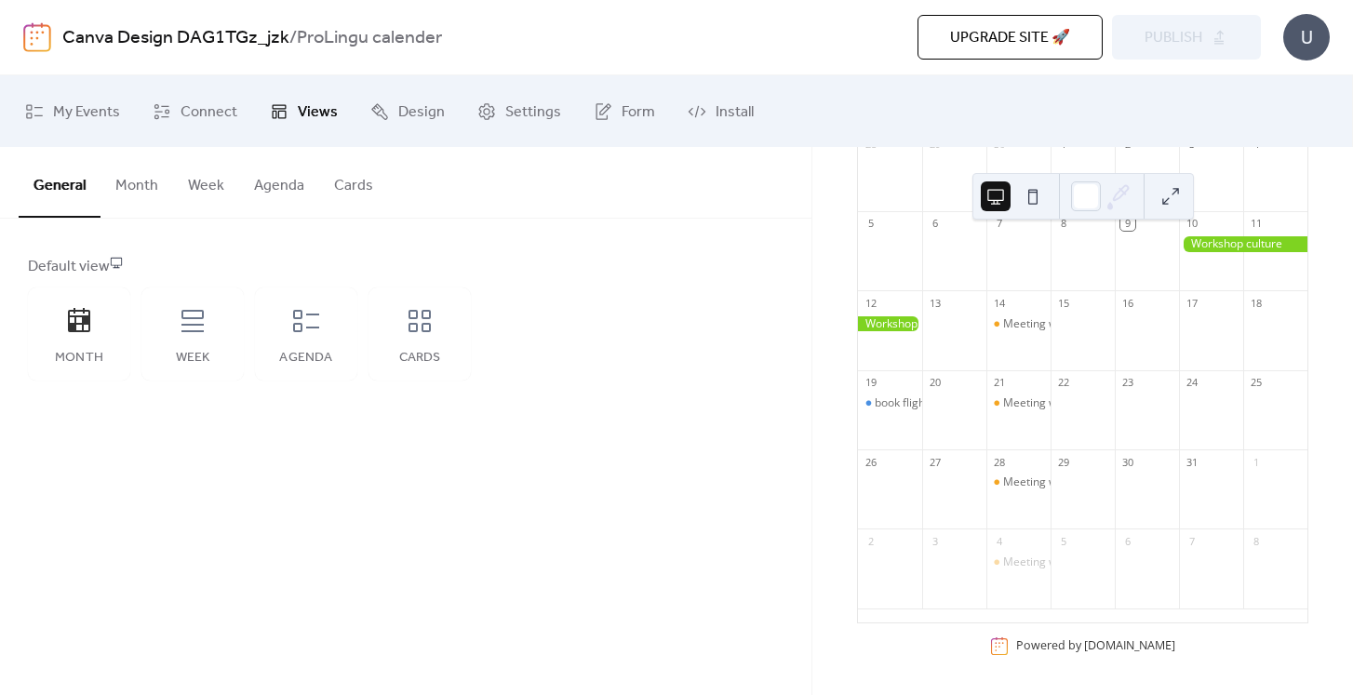
click at [1017, 391] on div "21" at bounding box center [1018, 382] width 64 height 25
click at [1018, 401] on div "Meeting with [PERSON_NAME]" at bounding box center [1081, 404] width 157 height 16
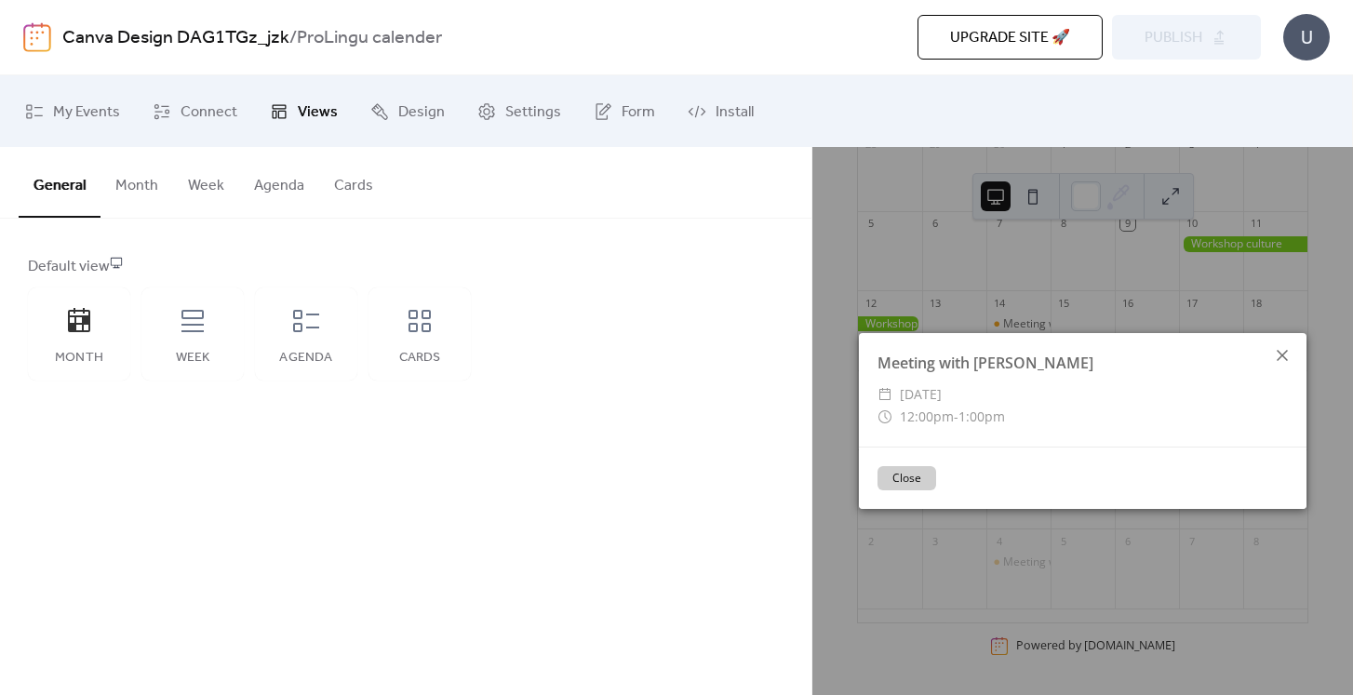
click at [1294, 358] on div at bounding box center [1282, 355] width 26 height 26
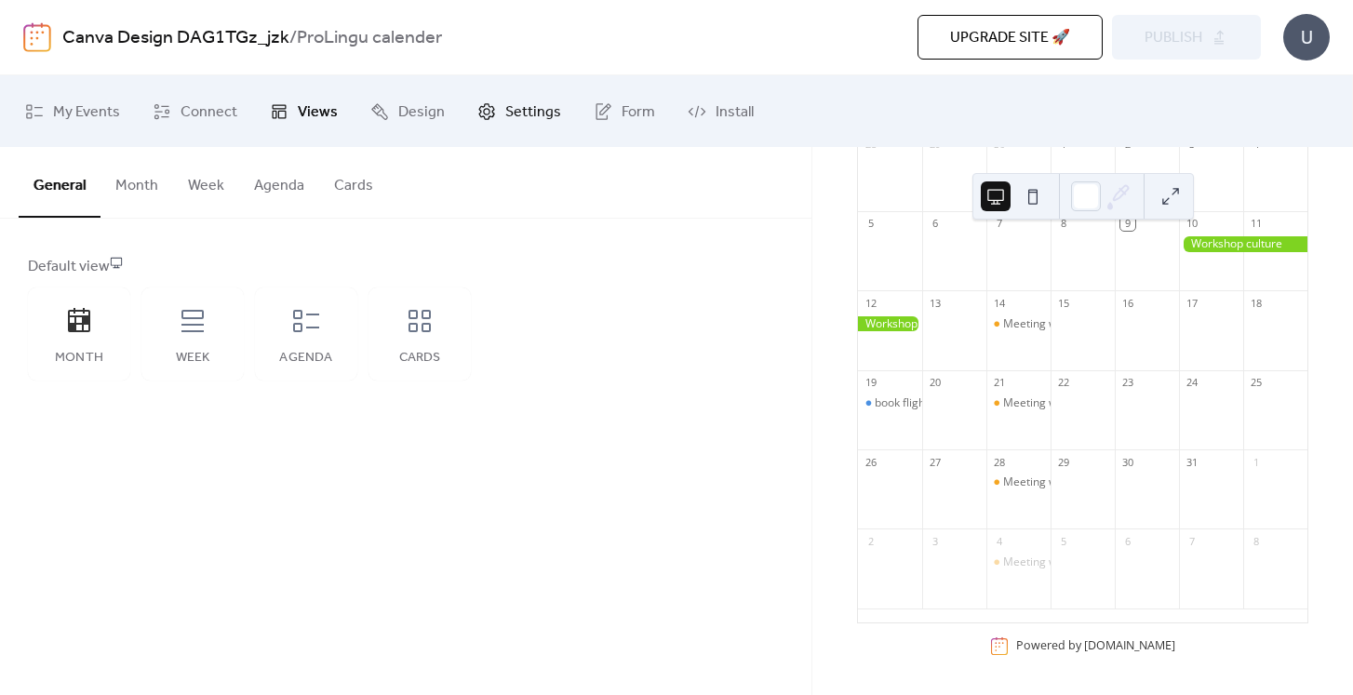
click at [485, 124] on link "Settings" at bounding box center [519, 111] width 112 height 57
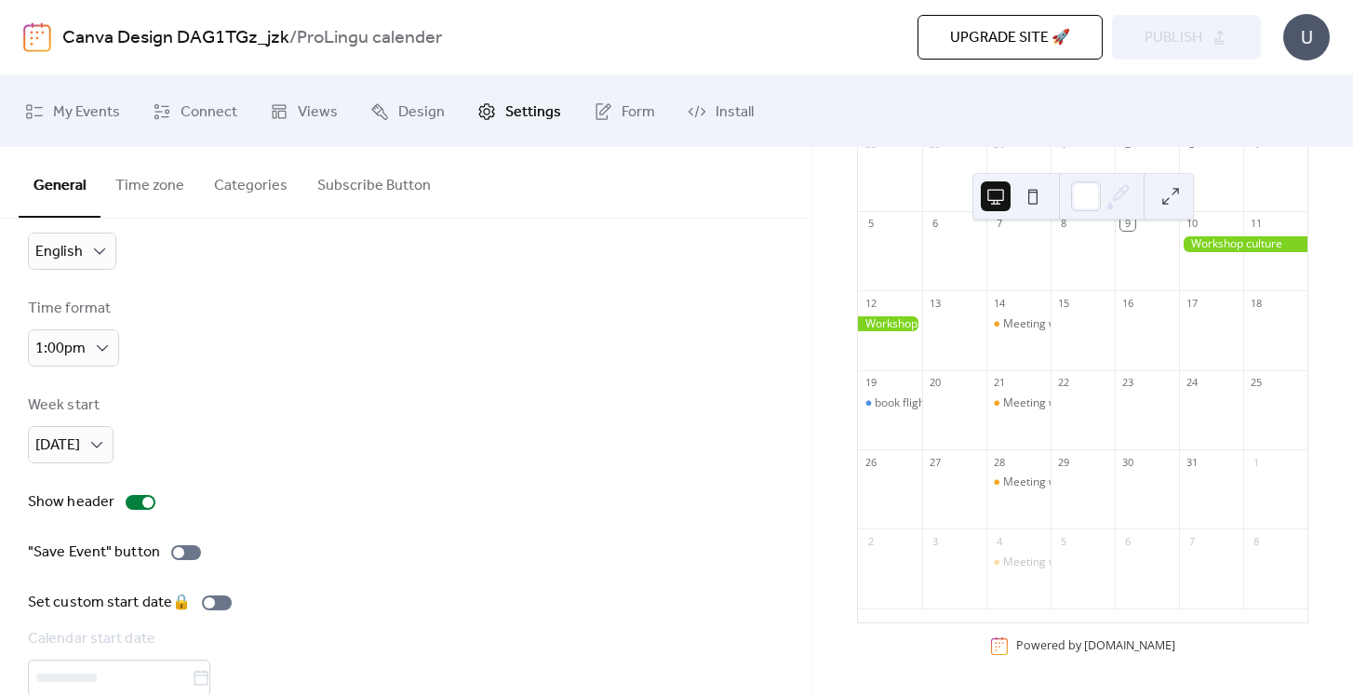
scroll to position [58, 0]
click at [85, 436] on div "[DATE]" at bounding box center [71, 441] width 86 height 37
click at [83, 520] on span "[DATE]" at bounding box center [65, 521] width 45 height 22
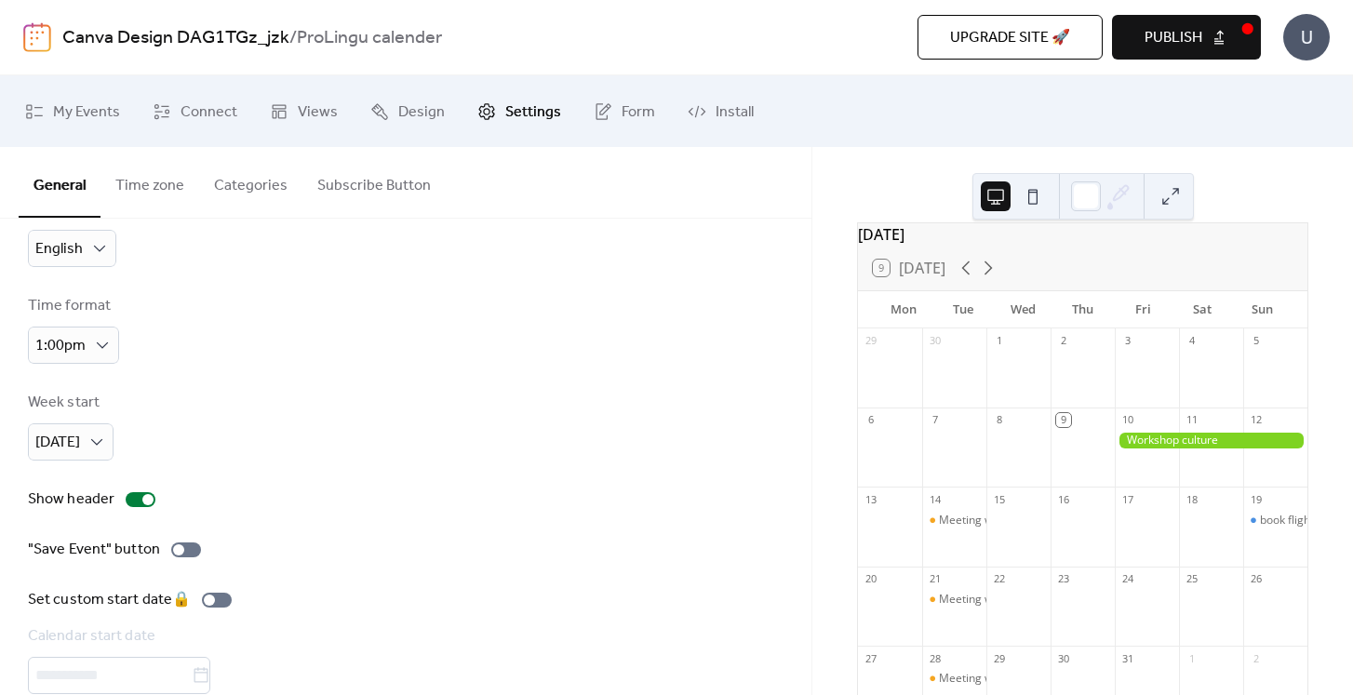
scroll to position [18, 0]
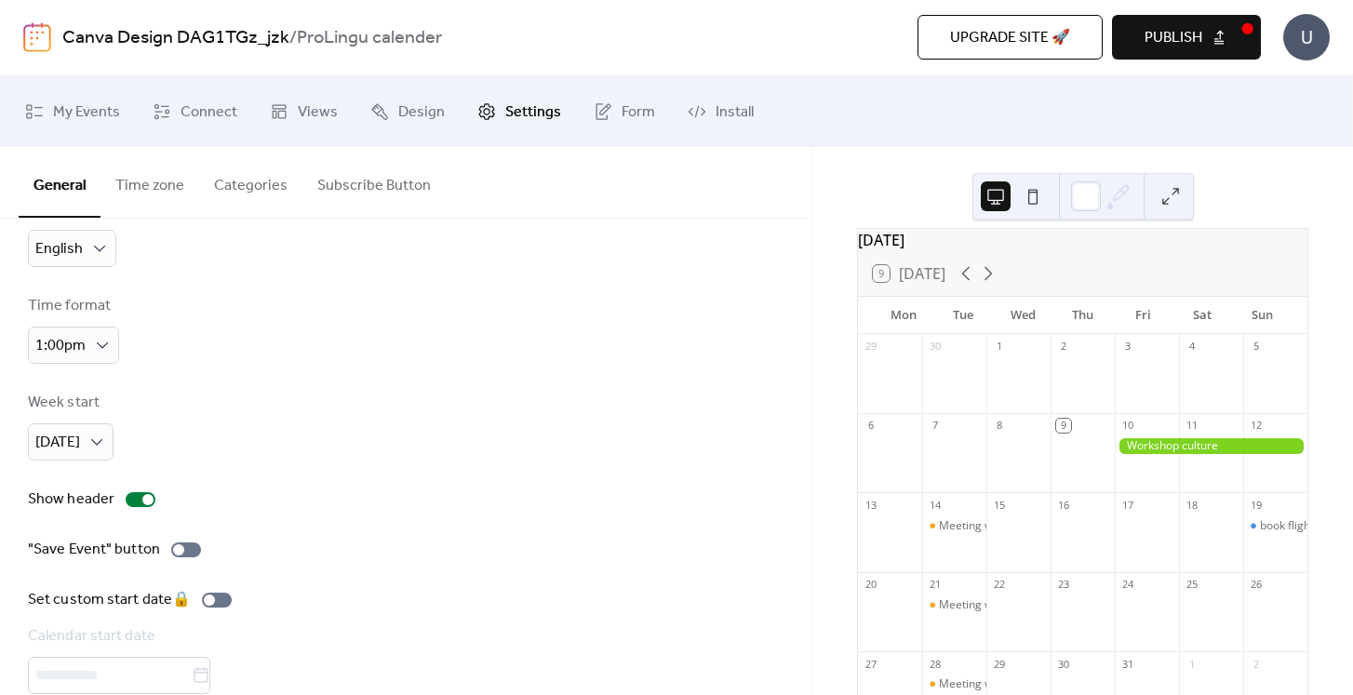
click at [640, 340] on div "Time format 1:00pm" at bounding box center [406, 329] width 756 height 69
click at [860, 208] on div "[DATE] 9 [DATE] Mon Tue Wed Thu Fri Sat Sun 29 30 1 2 3 4 5 6 7 8 9 10 11 12 13…" at bounding box center [1082, 421] width 541 height 548
click at [995, 193] on button at bounding box center [996, 196] width 30 height 30
click at [1178, 187] on button at bounding box center [1171, 196] width 30 height 30
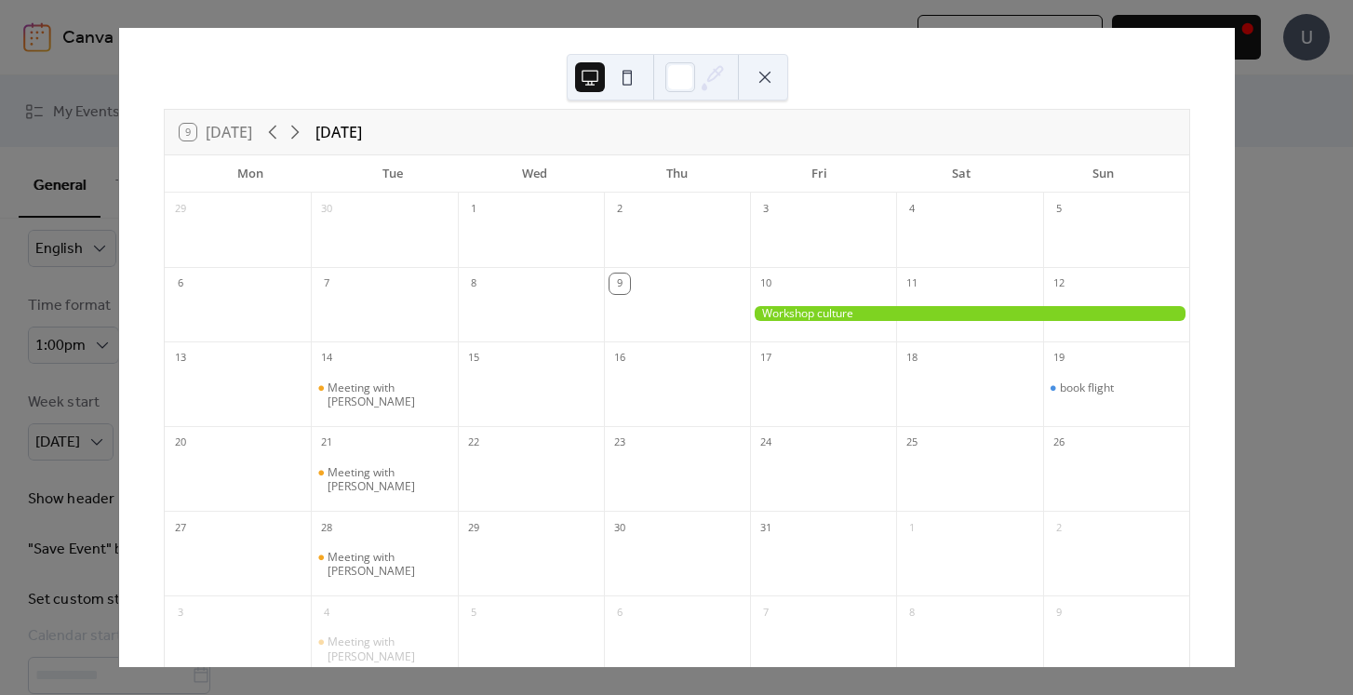
click at [766, 77] on button at bounding box center [765, 77] width 30 height 30
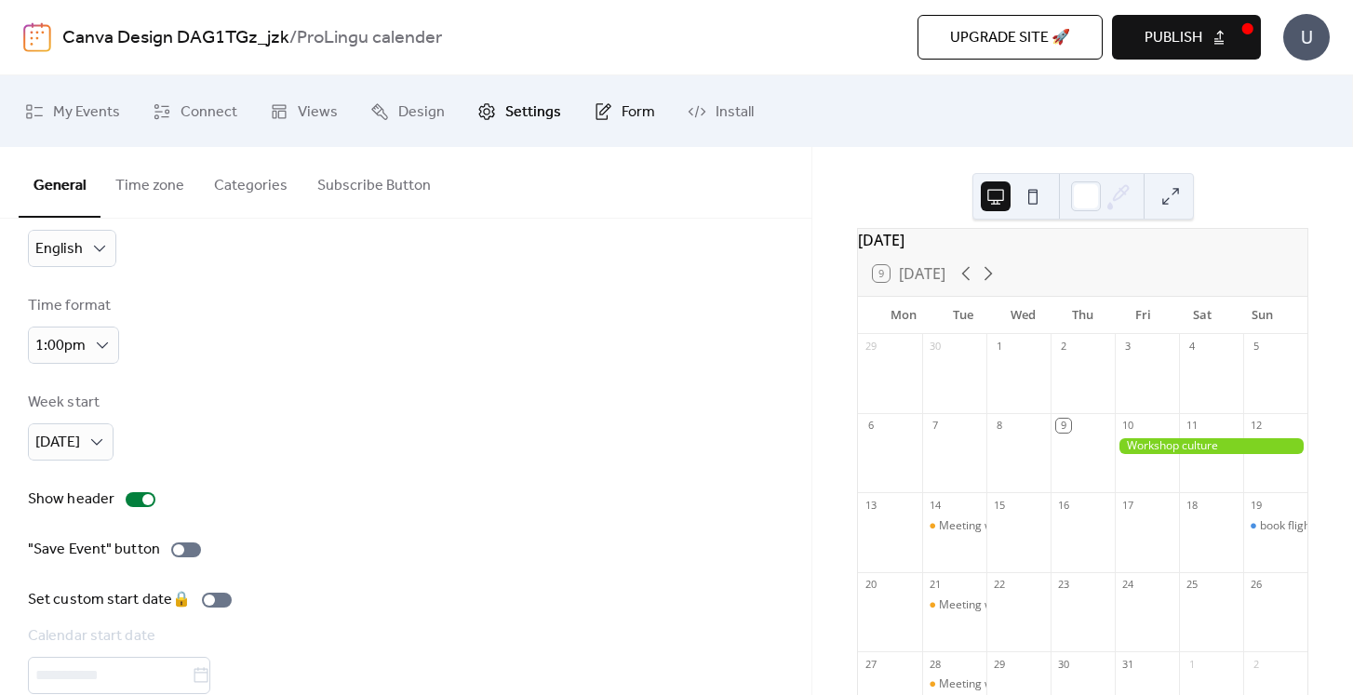
click at [612, 113] on link "Form" at bounding box center [624, 111] width 89 height 57
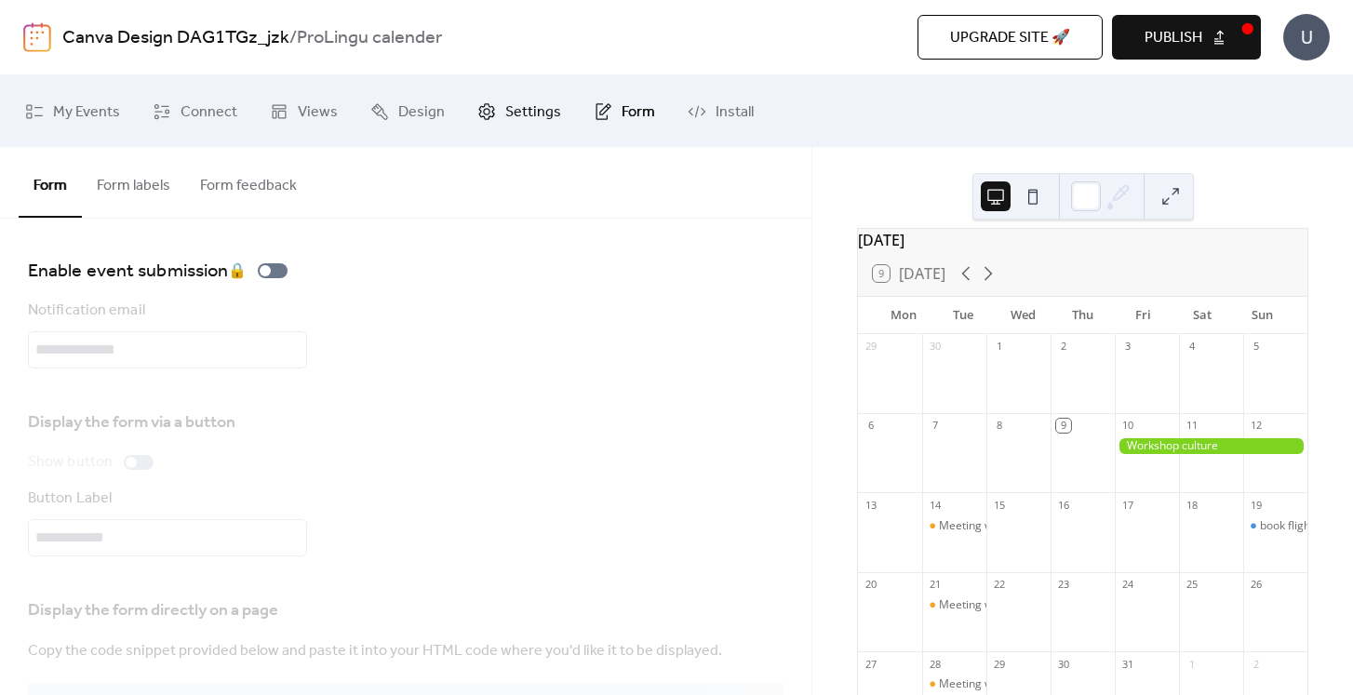
click at [505, 112] on span "Settings" at bounding box center [533, 112] width 56 height 29
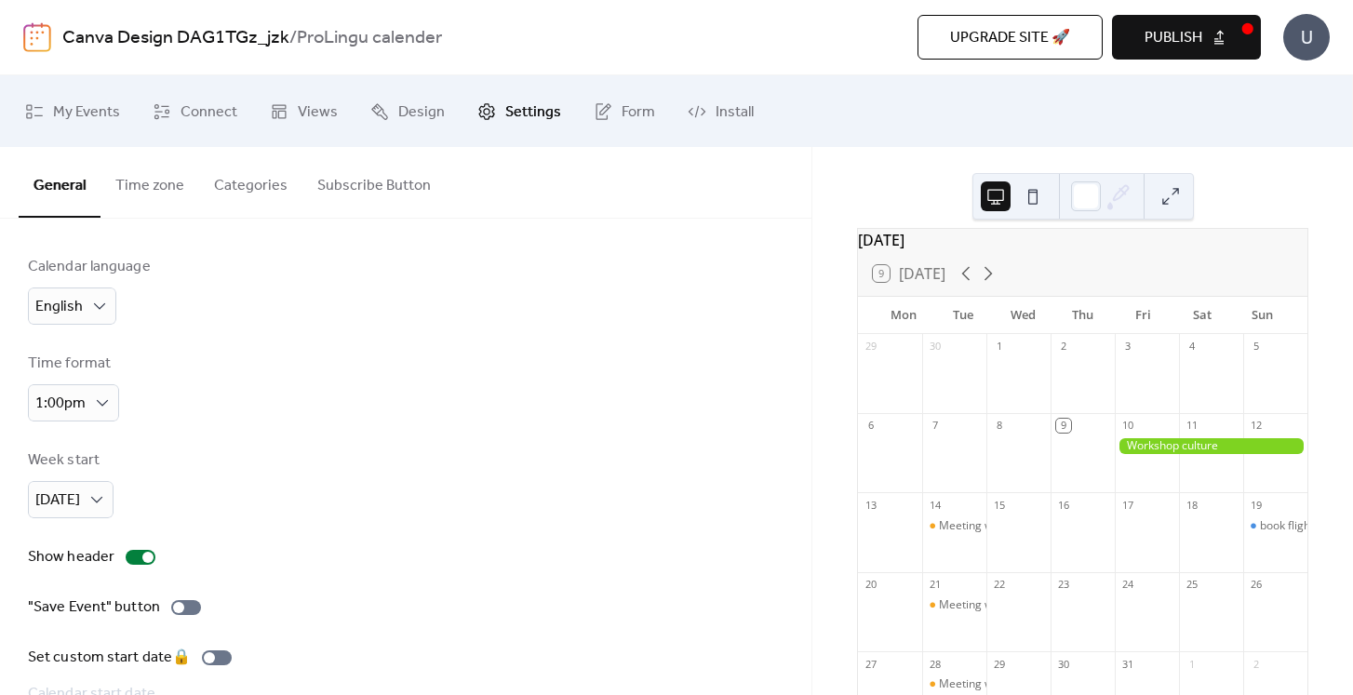
scroll to position [143, 0]
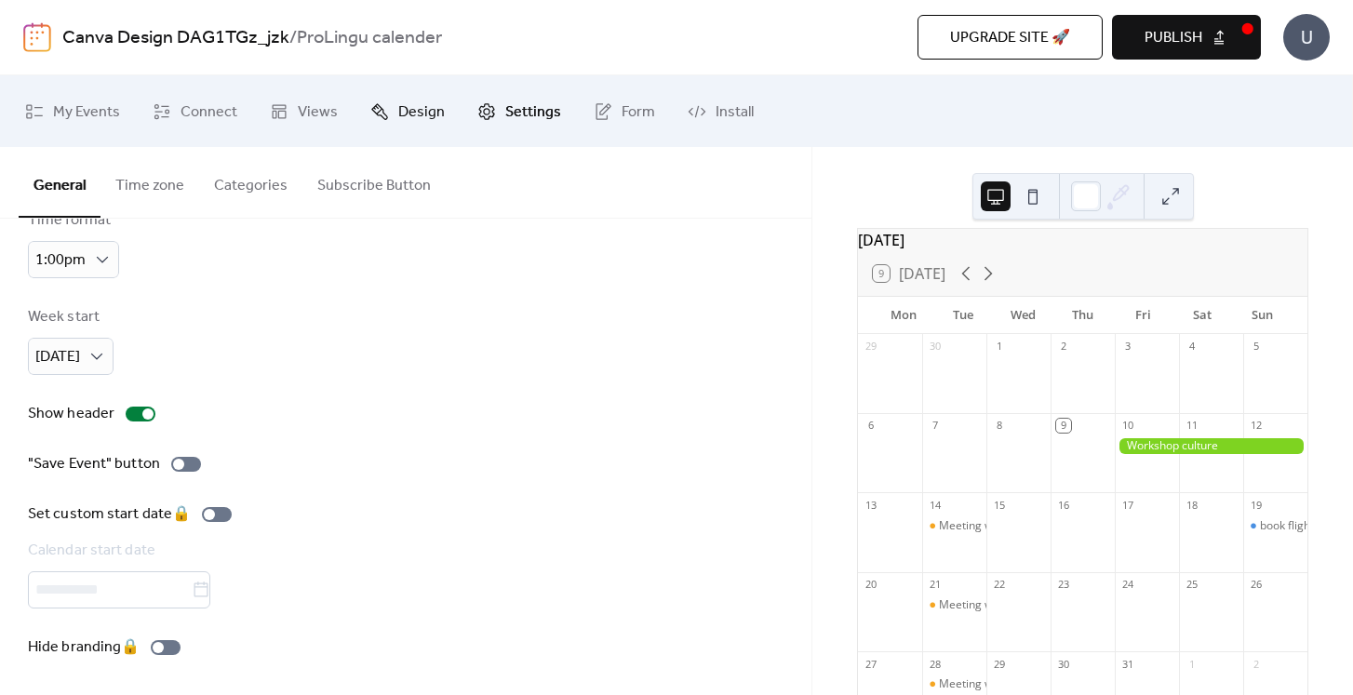
click at [418, 108] on span "Design" at bounding box center [421, 112] width 47 height 29
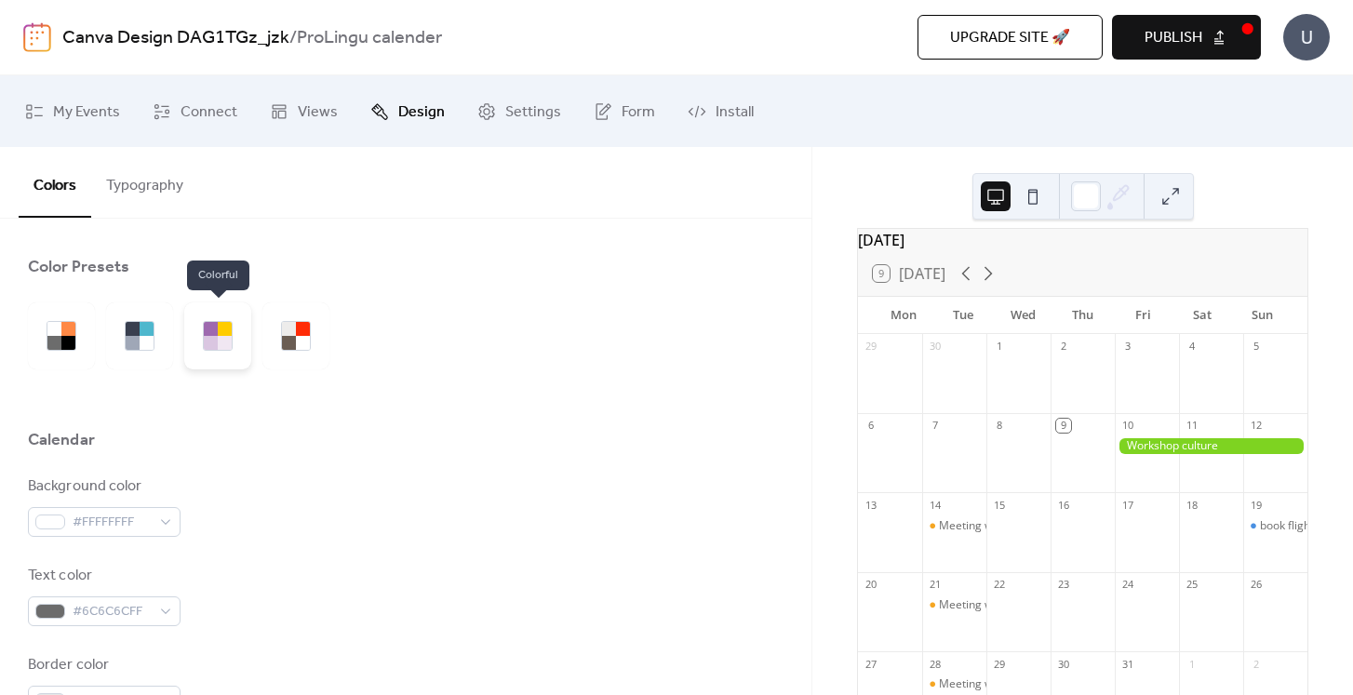
click at [219, 329] on div at bounding box center [225, 329] width 14 height 14
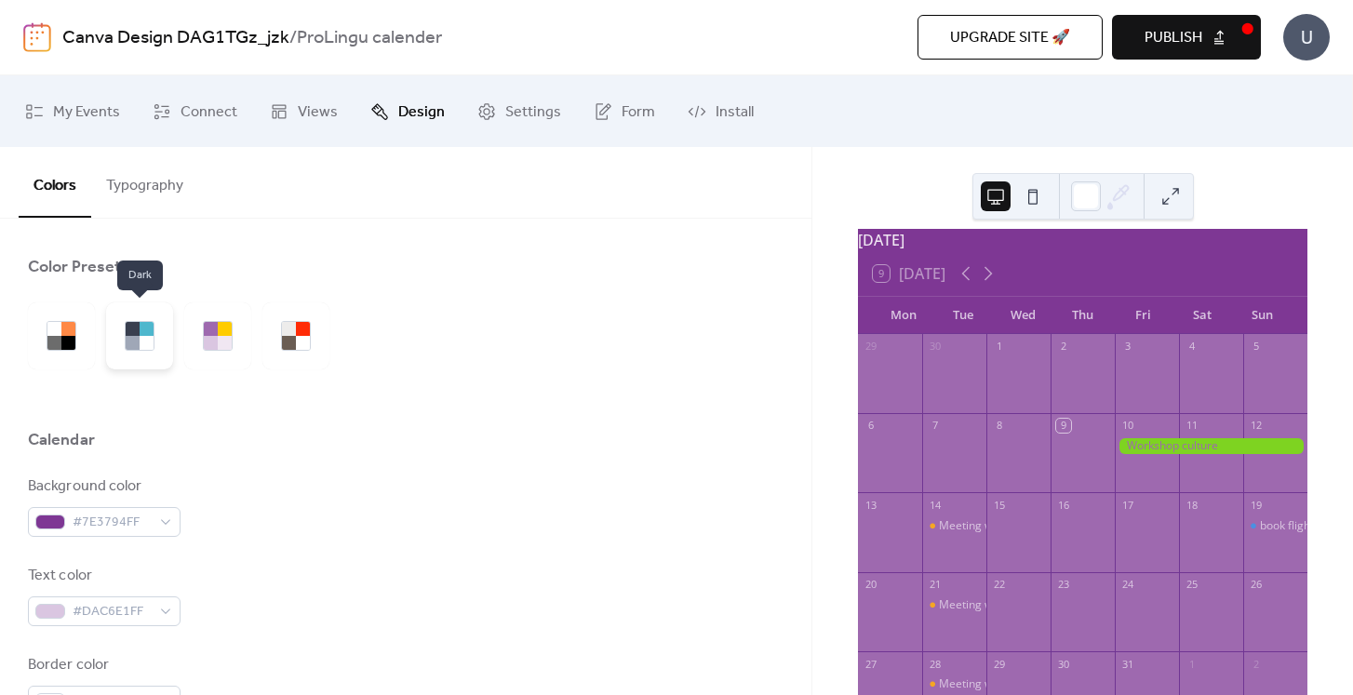
click at [150, 334] on div at bounding box center [147, 329] width 14 height 14
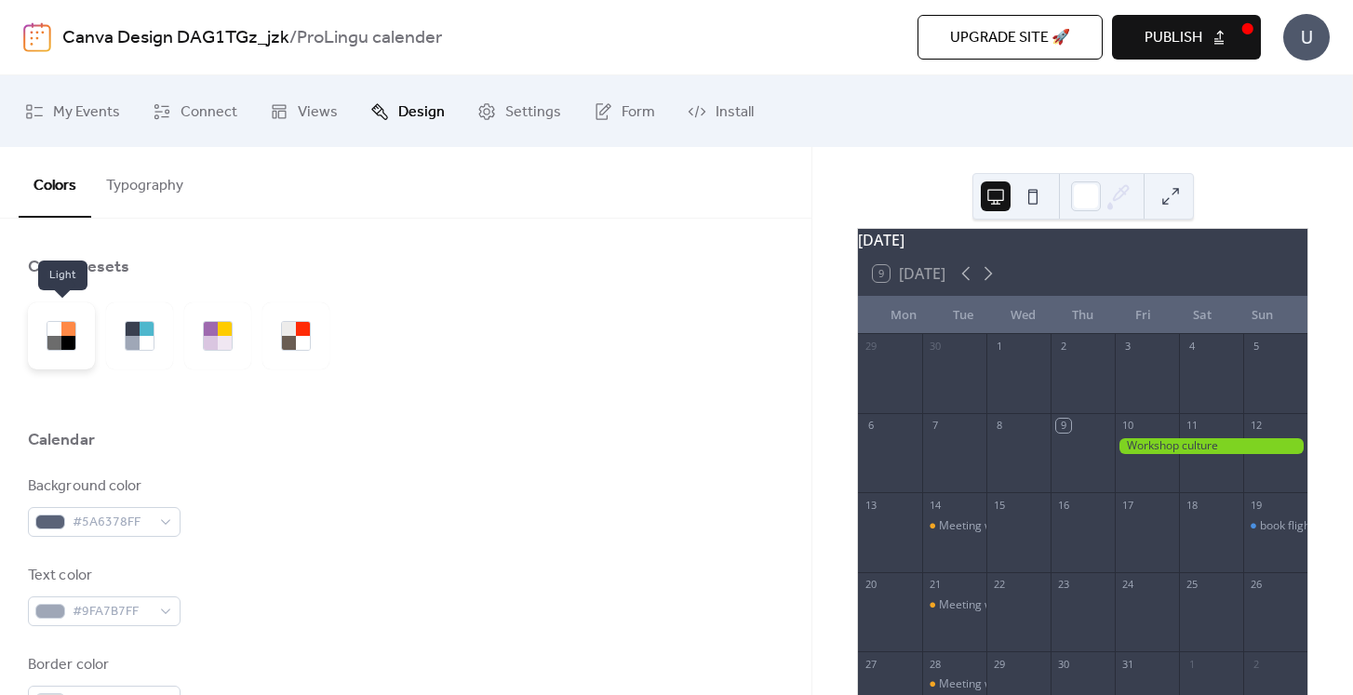
click at [29, 324] on div at bounding box center [61, 335] width 67 height 67
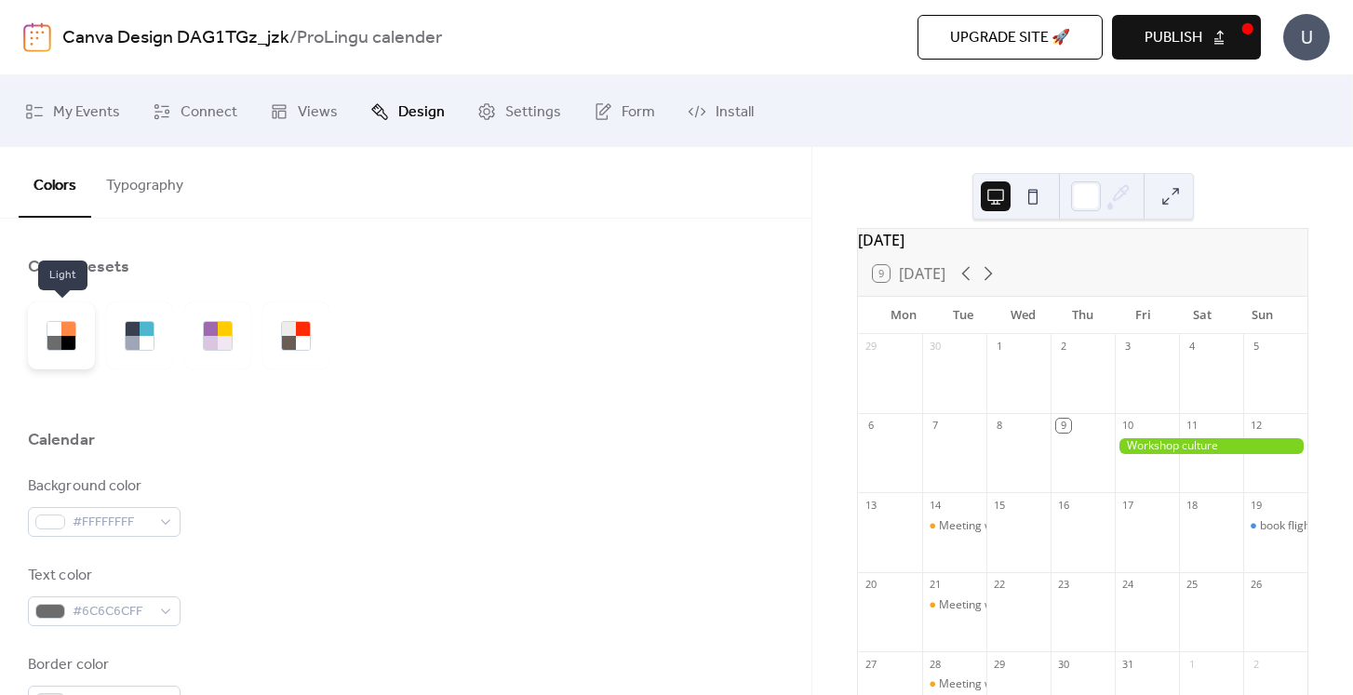
click at [51, 327] on div at bounding box center [54, 329] width 14 height 14
click at [76, 335] on div at bounding box center [61, 335] width 67 height 67
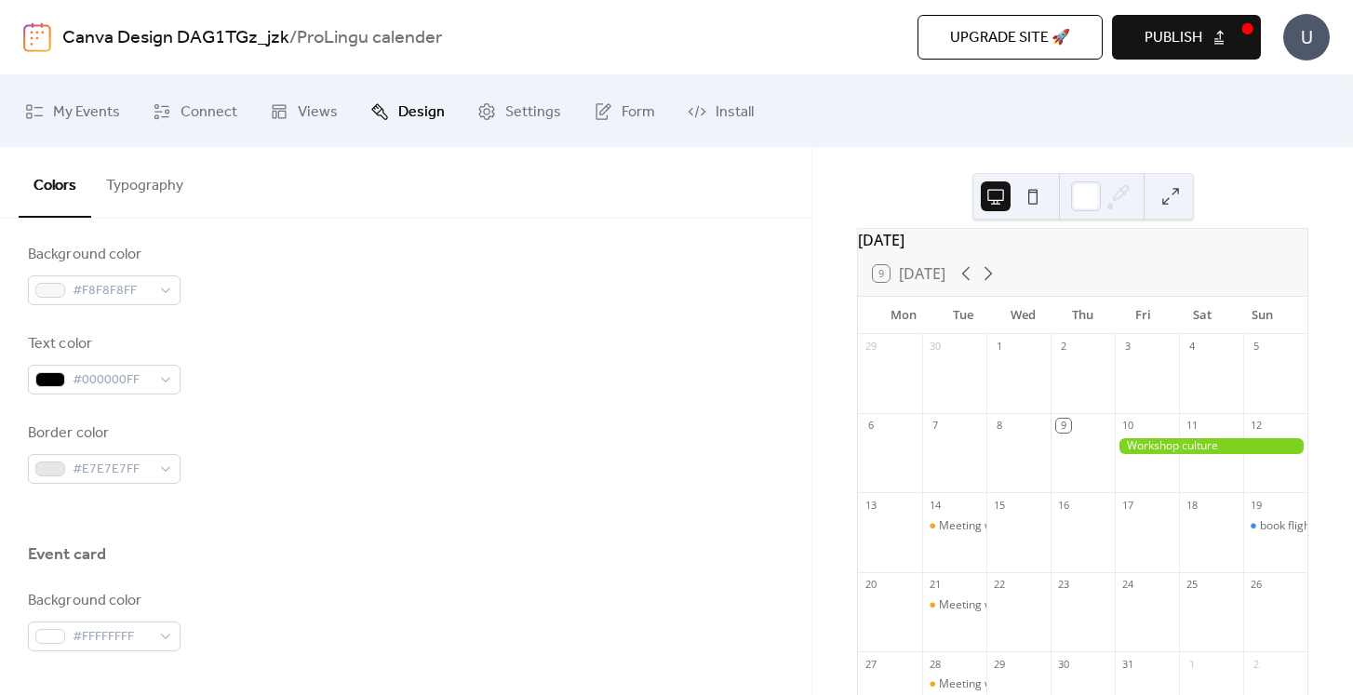
scroll to position [1326, 0]
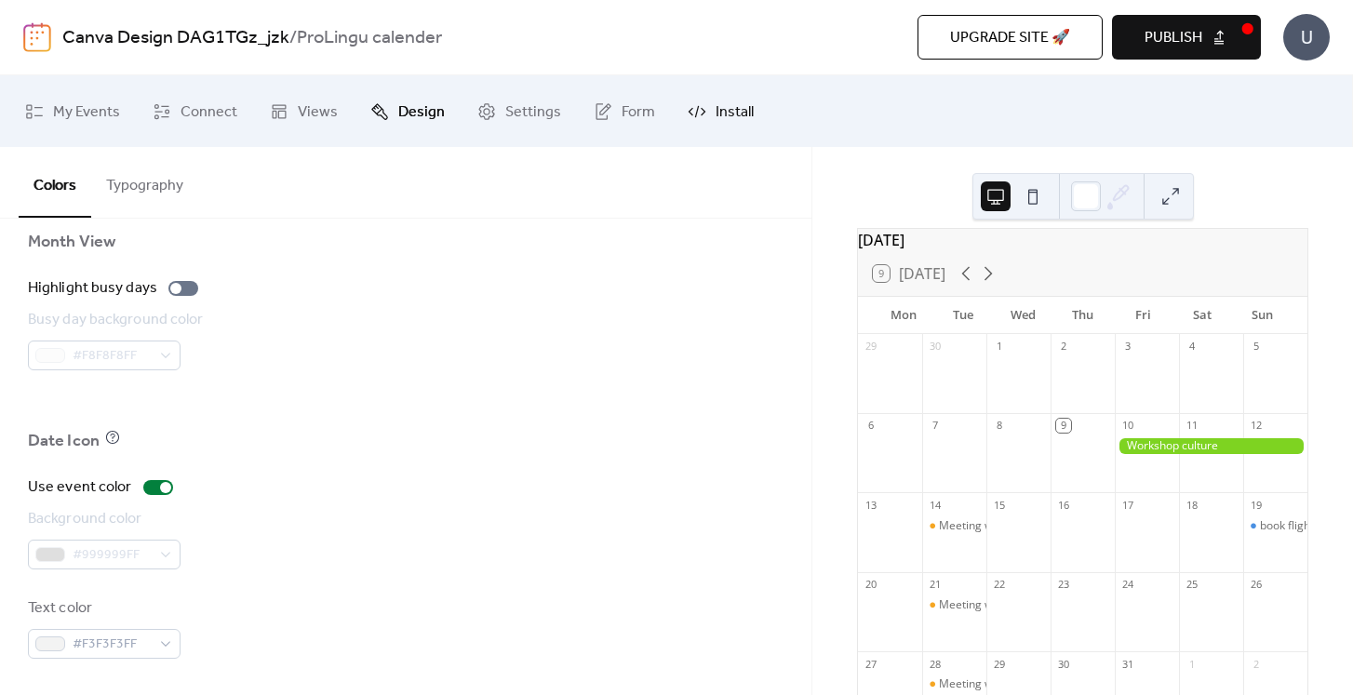
click at [743, 100] on span "Install" at bounding box center [735, 112] width 38 height 29
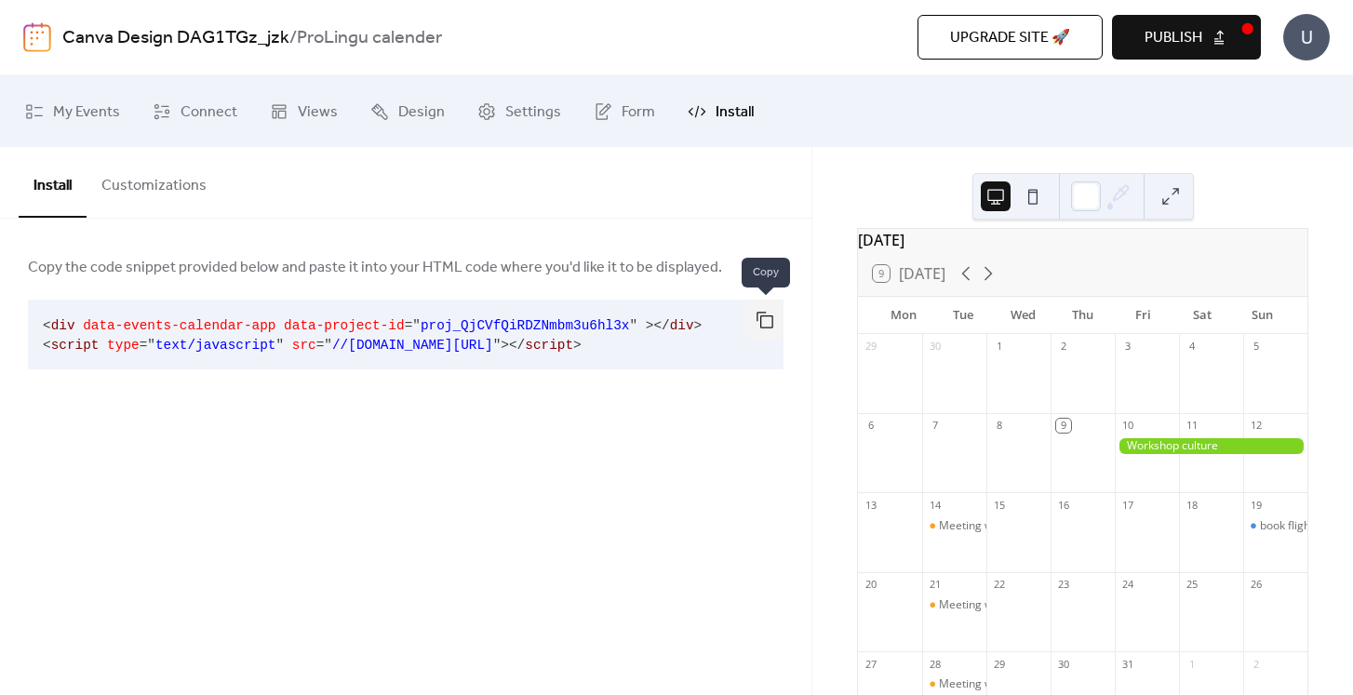
click at [770, 320] on button "button" at bounding box center [764, 320] width 37 height 41
